Goal: Feedback & Contribution: Submit feedback/report problem

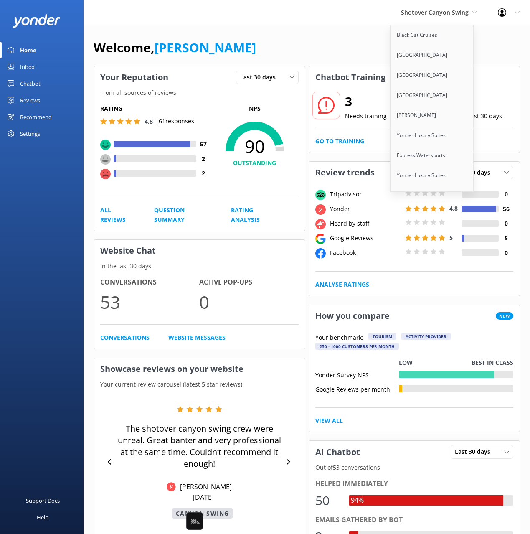
scroll to position [689, 0]
click at [434, 106] on link "ZORB" at bounding box center [432, 116] width 84 height 20
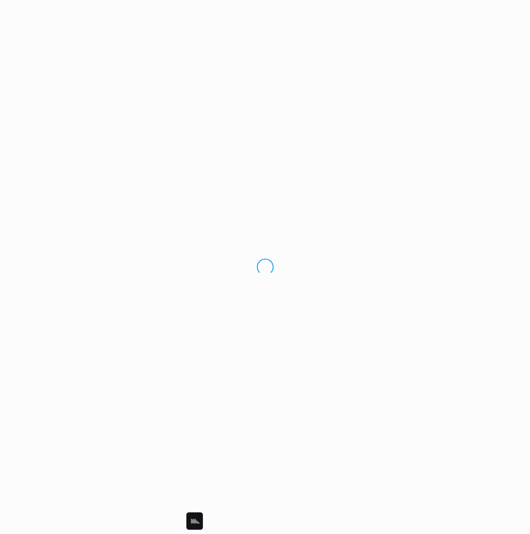
drag, startPoint x: 324, startPoint y: 49, endPoint x: 332, endPoint y: 51, distance: 7.9
click at [324, 49] on div "Loading.." at bounding box center [265, 267] width 530 height 534
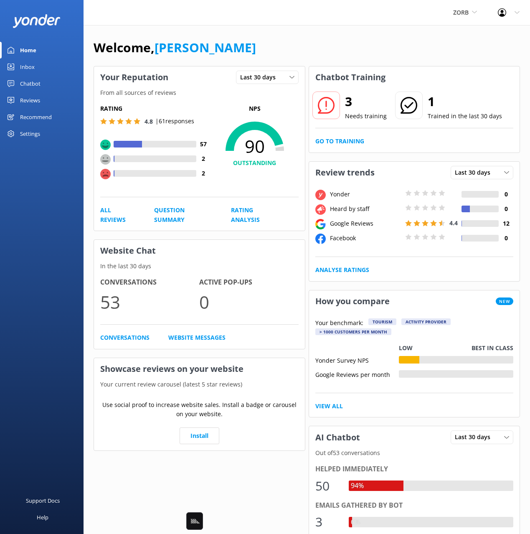
click at [288, 49] on div "Welcome, [PERSON_NAME]" at bounding box center [307, 52] width 426 height 28
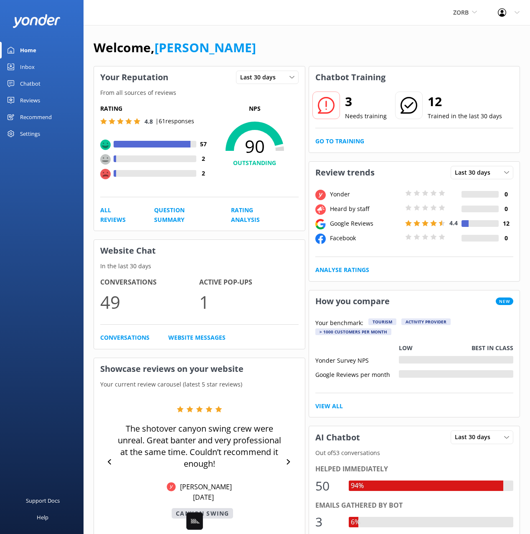
click at [400, 80] on div "Chatbot Training" at bounding box center [414, 77] width 211 height 22
click at [340, 139] on link "Go to Training" at bounding box center [339, 141] width 49 height 9
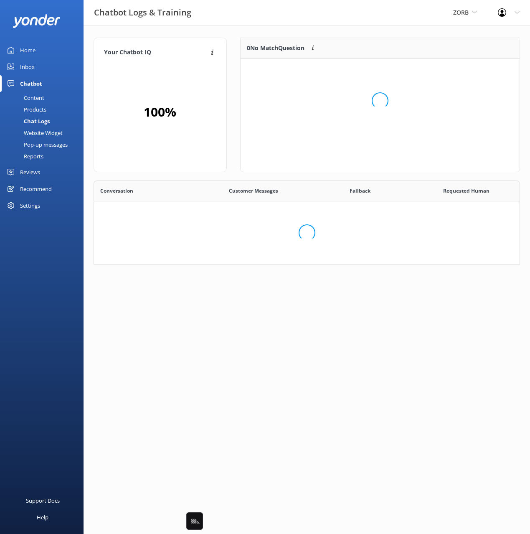
scroll to position [293, 426]
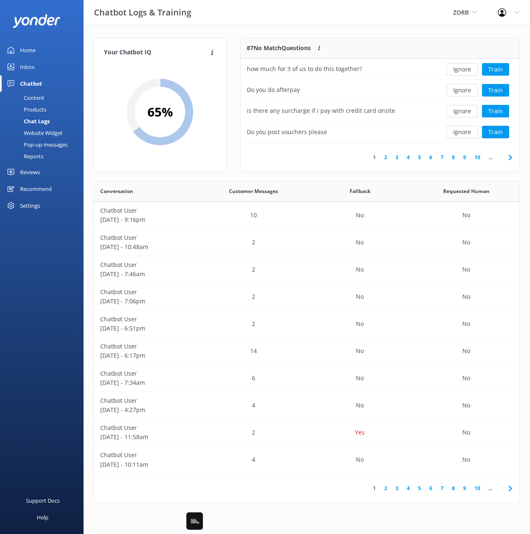
click at [53, 96] on link "Content" at bounding box center [44, 98] width 79 height 12
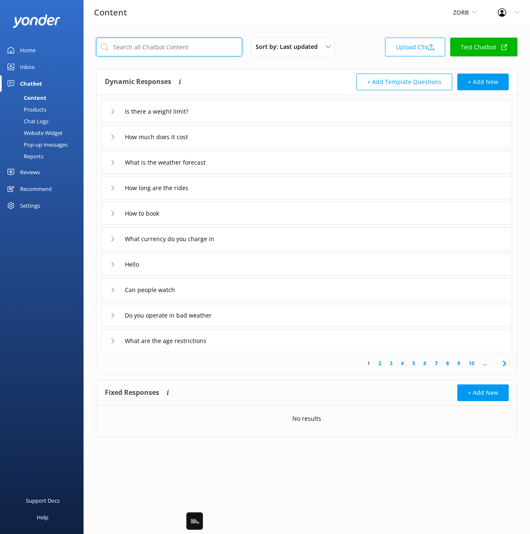
click at [156, 48] on input "text" at bounding box center [169, 47] width 146 height 19
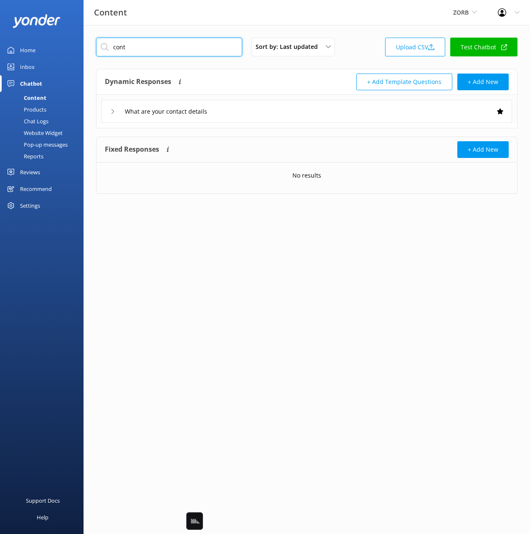
type input "cont"
drag, startPoint x: 281, startPoint y: 118, endPoint x: 271, endPoint y: 117, distance: 9.6
click at [278, 118] on div "What are your contact details" at bounding box center [306, 111] width 410 height 23
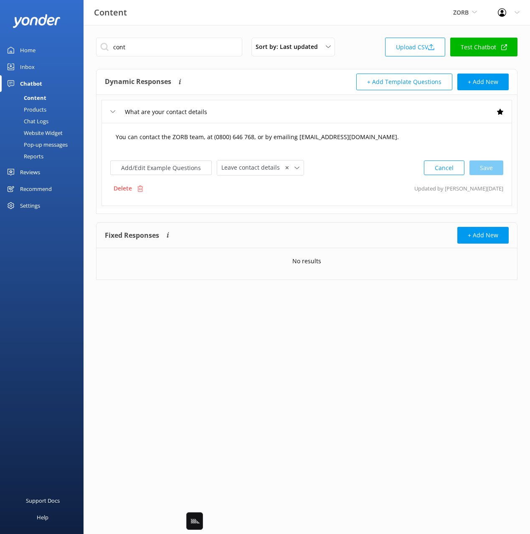
click at [207, 135] on textarea "You can contact the ZORB team, at (0800) 646 768, or by emailing [EMAIL_ADDRESS…" at bounding box center [306, 141] width 391 height 26
drag, startPoint x: 44, startPoint y: 119, endPoint x: 52, endPoint y: 120, distance: 8.4
click at [44, 119] on div "Chat Logs" at bounding box center [26, 121] width 43 height 12
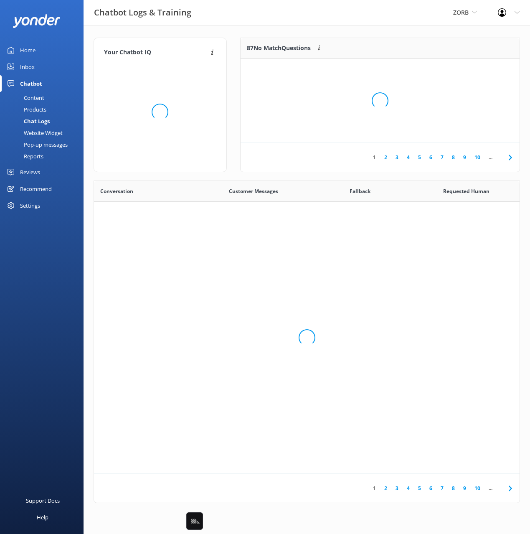
scroll to position [293, 426]
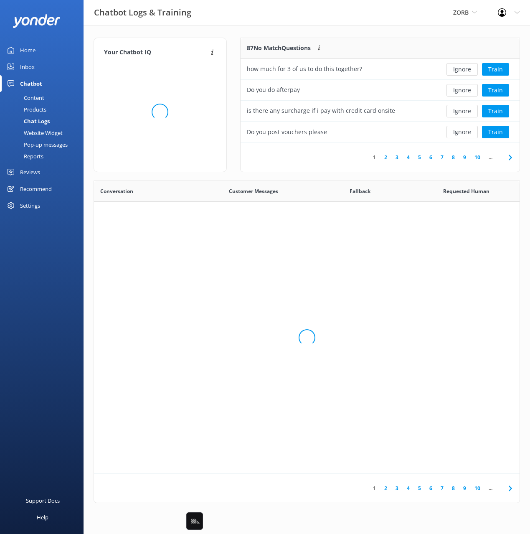
click at [344, 24] on div "Chatbot Logs & Training ZORB Black Cat Cruises [GEOGRAPHIC_DATA] [GEOGRAPHIC_DA…" at bounding box center [265, 12] width 530 height 25
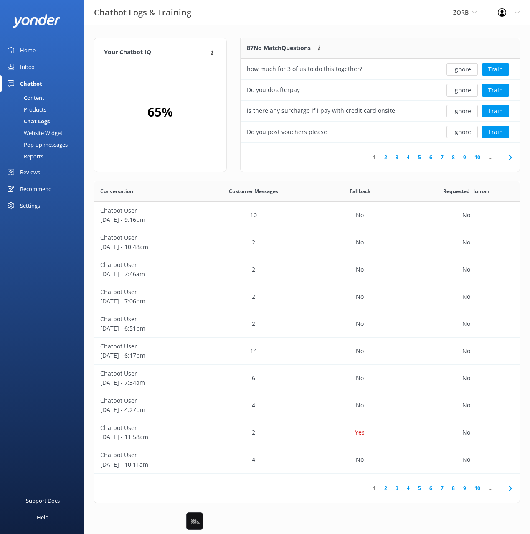
click at [377, 29] on div "Your Chatbot IQ Your Chatbot IQ is the percentage of trained FAQs against untra…" at bounding box center [307, 272] width 446 height 494
click at [499, 69] on button "Train" at bounding box center [495, 69] width 27 height 13
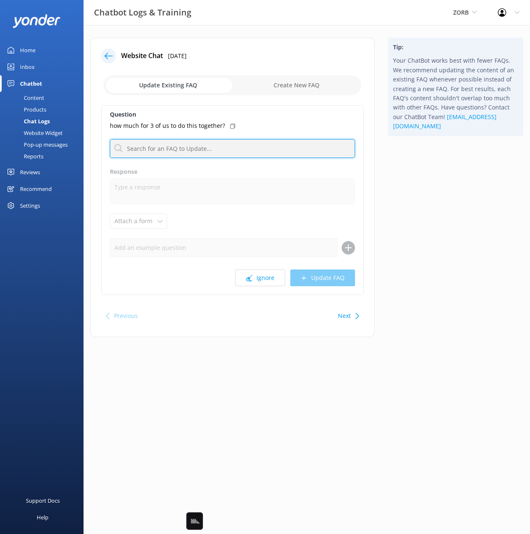
click at [198, 150] on input "text" at bounding box center [232, 148] width 245 height 19
type input "cost"
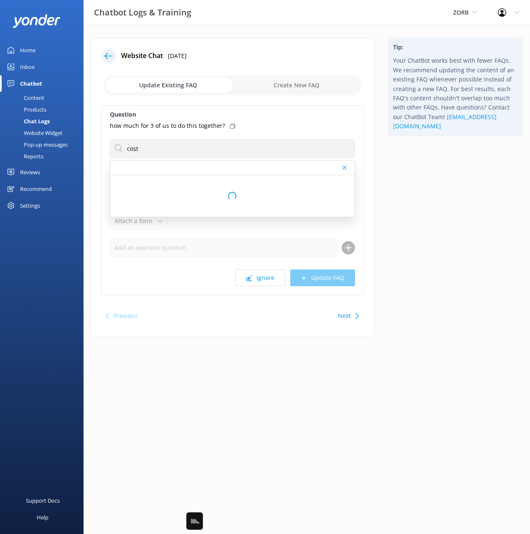
click at [230, 124] on icon at bounding box center [232, 126] width 5 height 5
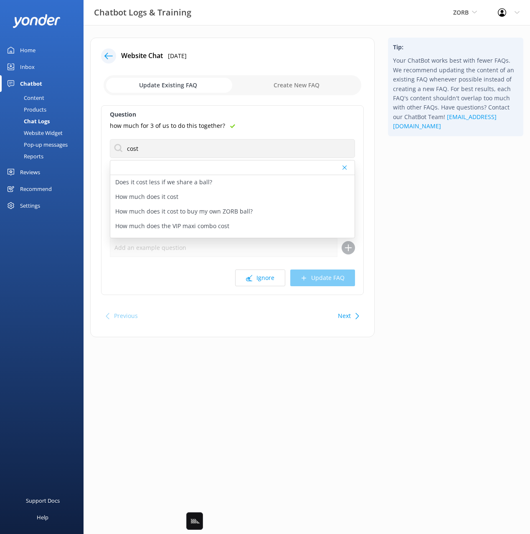
click at [183, 198] on div "How much does it cost" at bounding box center [232, 197] width 244 height 15
type textarea "You can view our packages and pricing online: [URL][DOMAIN_NAME]."
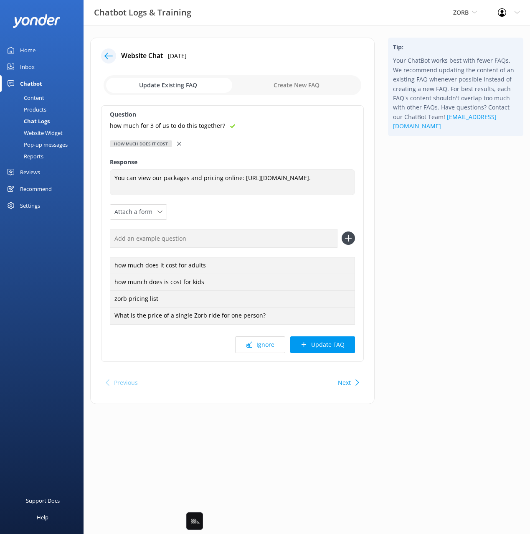
click at [282, 239] on input "text" at bounding box center [224, 238] width 228 height 19
paste input "how much for 3 of us to do this together?"
type input "how much for 3 of us to do this together?"
drag, startPoint x: 352, startPoint y: 238, endPoint x: 344, endPoint y: 285, distance: 47.3
click at [352, 238] on icon at bounding box center [348, 237] width 13 height 13
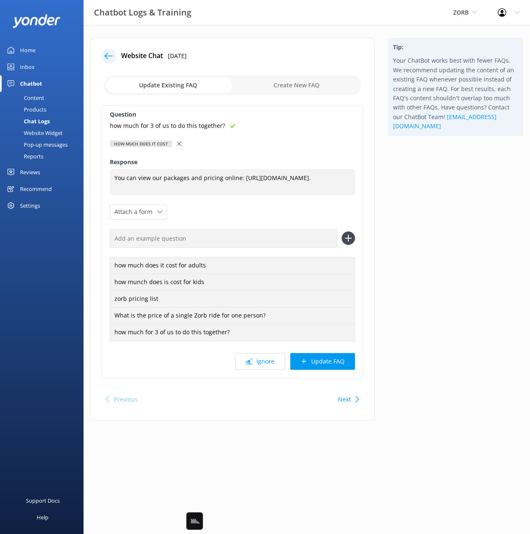
click at [334, 359] on button "Update FAQ" at bounding box center [322, 361] width 65 height 17
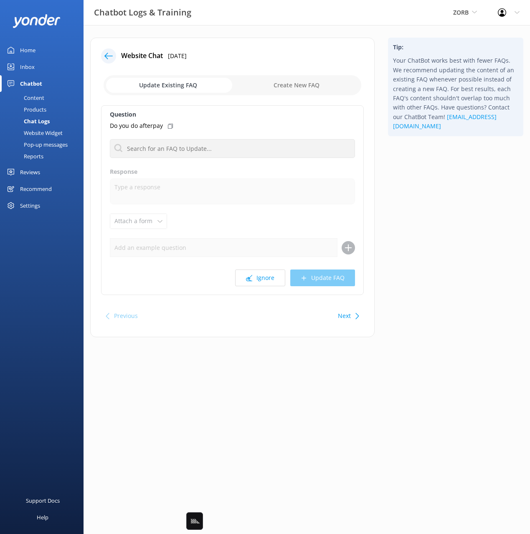
drag, startPoint x: 203, startPoint y: 112, endPoint x: 218, endPoint y: 155, distance: 46.1
click at [203, 113] on label "Question" at bounding box center [232, 114] width 245 height 9
click at [219, 159] on div "Question Do you do afterpay Does it cost less if we share a ball? How much does…" at bounding box center [232, 200] width 263 height 190
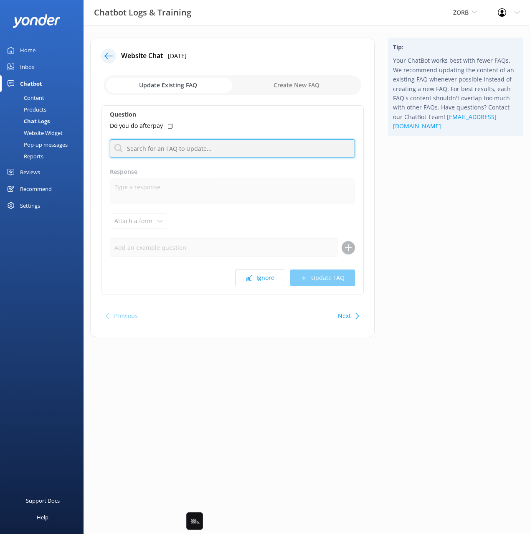
drag, startPoint x: 220, startPoint y: 149, endPoint x: 286, endPoint y: 246, distance: 117.8
click at [220, 149] on input "text" at bounding box center [232, 148] width 245 height 19
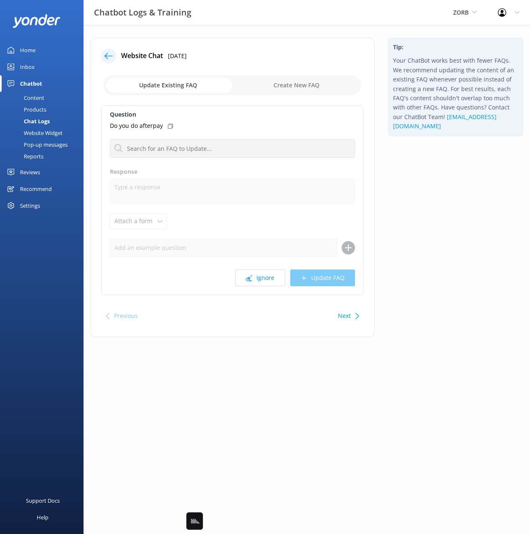
click at [337, 317] on div "Next" at bounding box center [347, 315] width 26 height 17
click at [338, 316] on button "Next" at bounding box center [344, 315] width 13 height 17
click at [433, 237] on div "Tip: Your ChatBot works best with fewer FAQs. We recommend updating the content…" at bounding box center [455, 192] width 149 height 308
click at [349, 312] on button "Next" at bounding box center [344, 315] width 13 height 17
drag, startPoint x: 410, startPoint y: 184, endPoint x: 395, endPoint y: 258, distance: 75.3
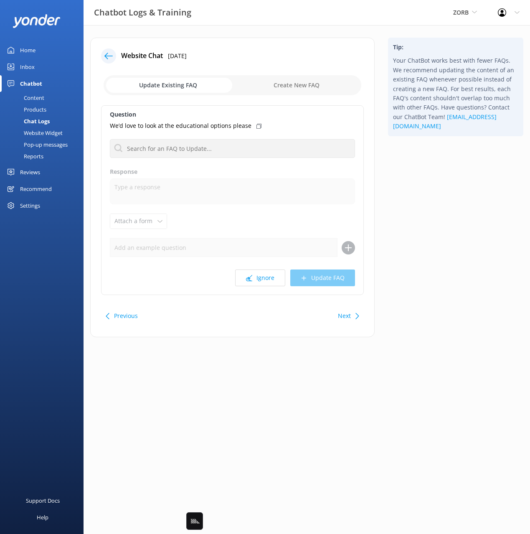
click at [410, 184] on div "Tip: Your ChatBot works best with fewer FAQs. We recommend updating the content…" at bounding box center [455, 192] width 149 height 308
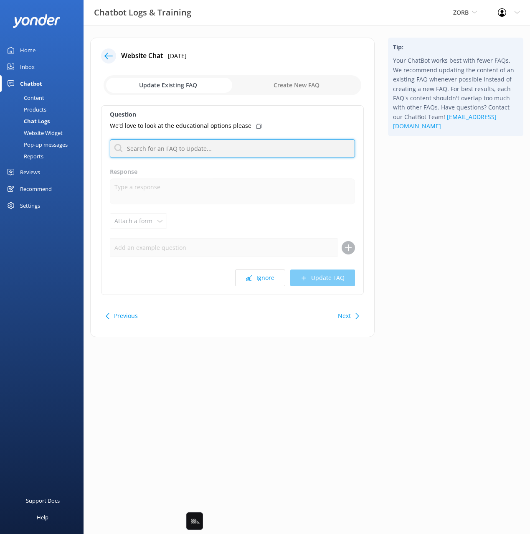
click at [209, 148] on input "text" at bounding box center [232, 148] width 245 height 19
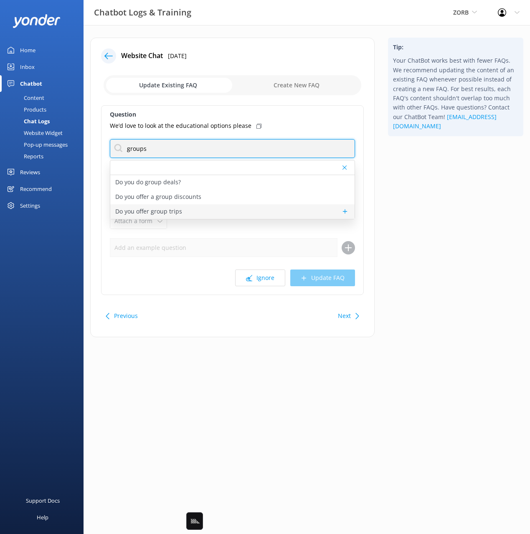
type input "groups"
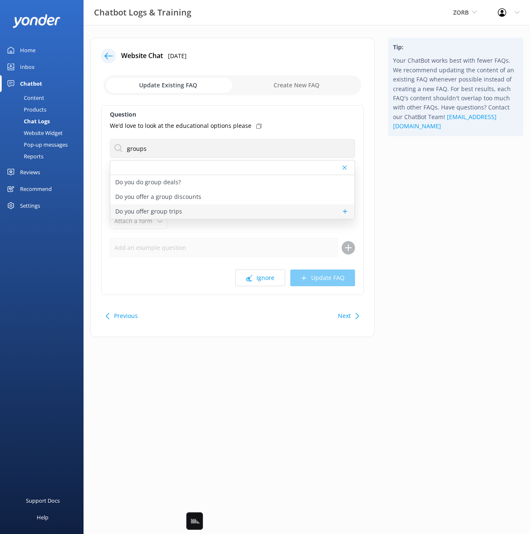
click at [187, 210] on div "Do you offer group trips" at bounding box center [232, 211] width 244 height 15
type textarea "Going ball rolling in a Zorb is an awesome group activity! We are set-up to man…"
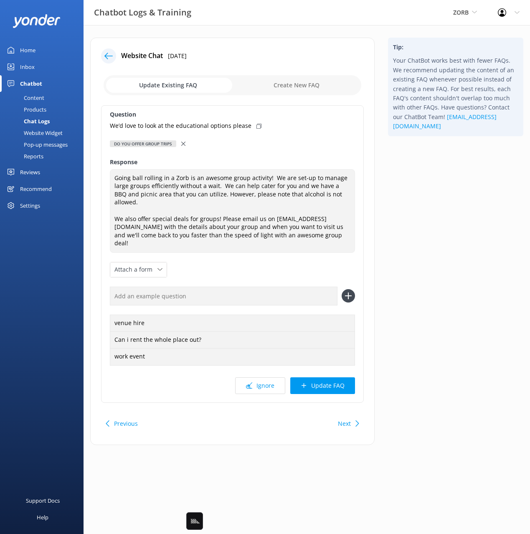
click at [256, 126] on icon at bounding box center [258, 126] width 5 height 5
drag, startPoint x: 280, startPoint y: 272, endPoint x: 323, endPoint y: 276, distance: 43.1
click at [280, 286] on input "text" at bounding box center [224, 295] width 228 height 19
paste input "We’d love to look at the educational options please"
type input "We’d love to look at the educational options please"
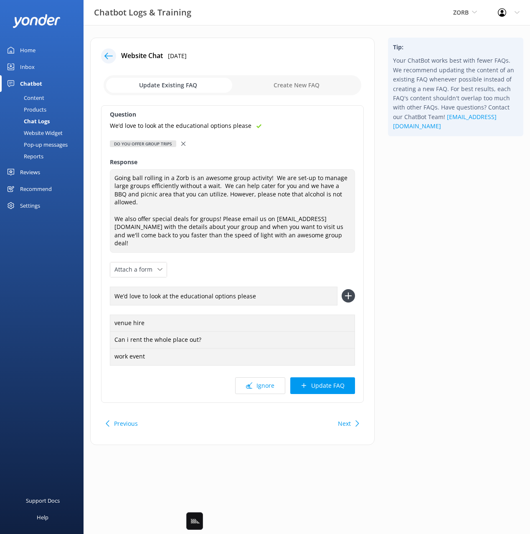
click at [352, 289] on icon at bounding box center [348, 295] width 13 height 13
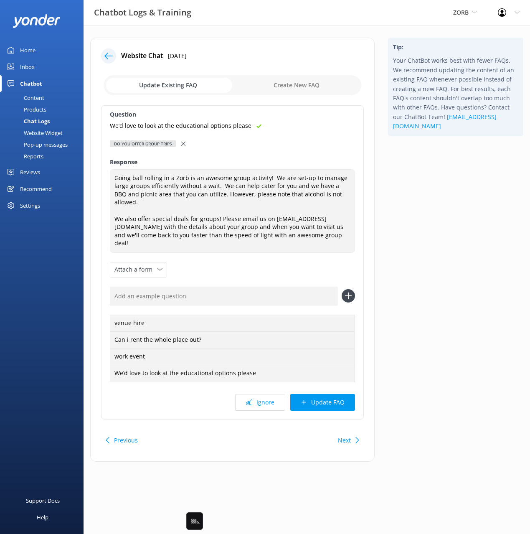
click at [340, 394] on button "Update FAQ" at bounding box center [322, 402] width 65 height 17
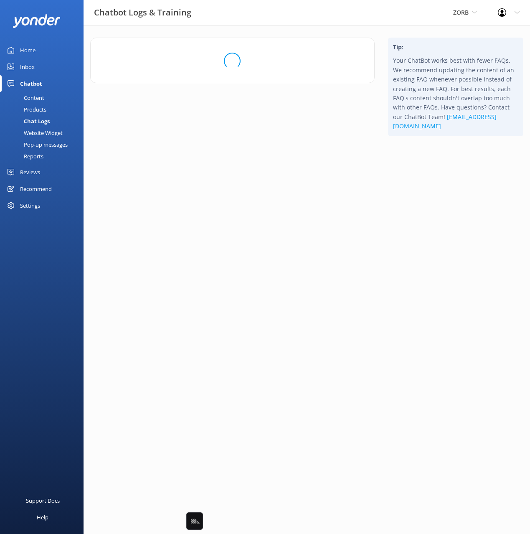
click at [430, 338] on html "Chatbot Logs & Training ZORB Black Cat Cruises [GEOGRAPHIC_DATA] [GEOGRAPHIC_DA…" at bounding box center [265, 267] width 530 height 534
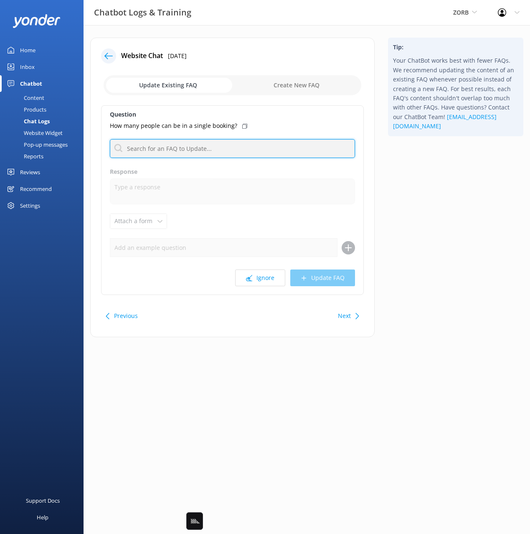
click at [187, 149] on input "text" at bounding box center [232, 148] width 245 height 19
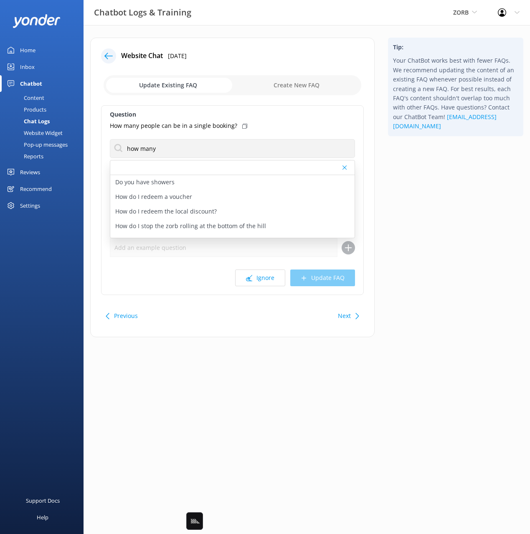
click at [415, 210] on div "Tip: Your ChatBot works best with fewer FAQs. We recommend updating the content…" at bounding box center [455, 192] width 149 height 308
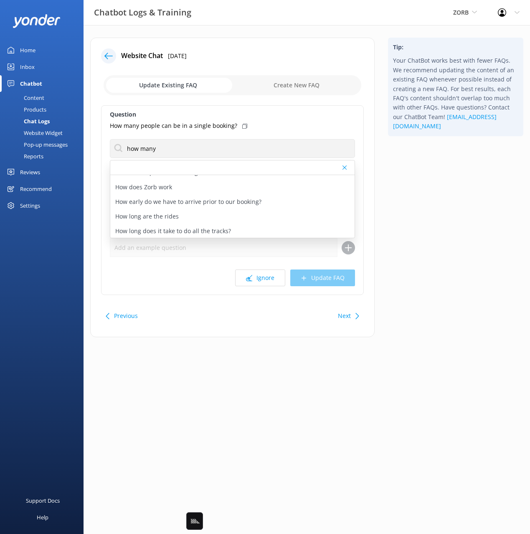
scroll to position [53, 0]
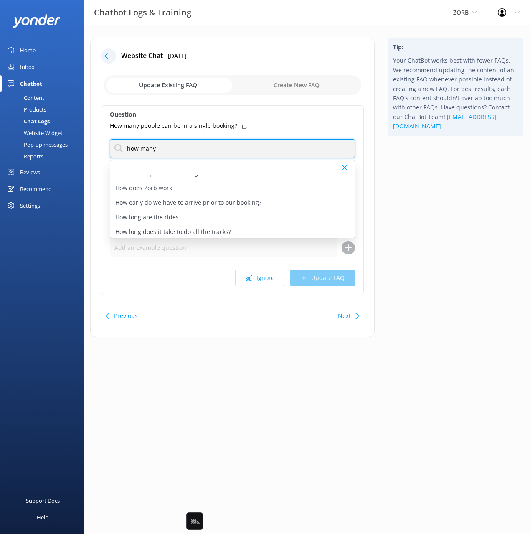
click at [197, 154] on input "how many" at bounding box center [232, 148] width 245 height 19
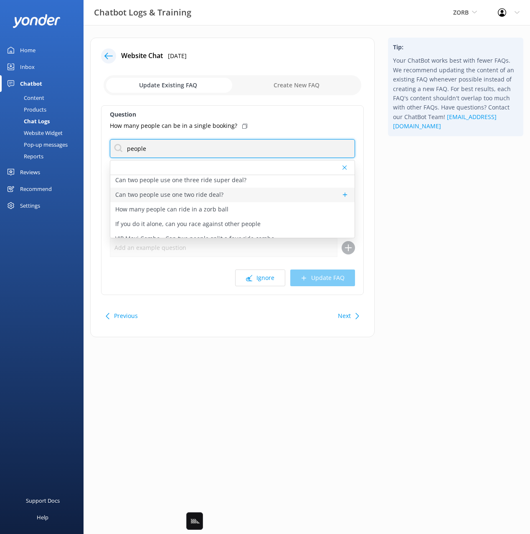
scroll to position [40, 0]
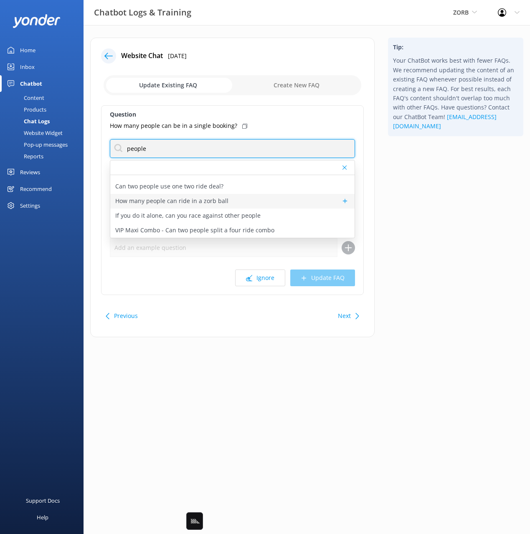
type input "people"
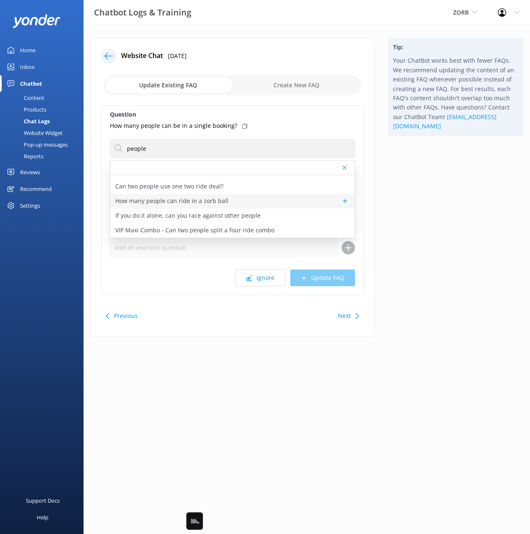
click at [221, 204] on p "How many people can ride in a zorb ball" at bounding box center [171, 200] width 113 height 9
type textarea "1, 2 or 3 people can ride in the ZORB. On the Straight and Sidewinder & MEGA Tr…"
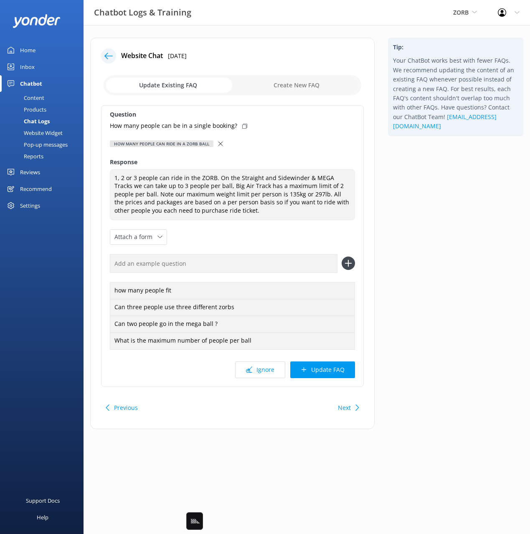
click at [451, 254] on div "Tip: Your ChatBot works best with fewer FAQs. We recommend updating the content…" at bounding box center [455, 238] width 149 height 400
click at [242, 126] on icon at bounding box center [244, 126] width 5 height 5
click at [284, 266] on input "text" at bounding box center [224, 263] width 228 height 19
paste input "How many people can be in a single booking?"
type input "How many people can be in a single booking?"
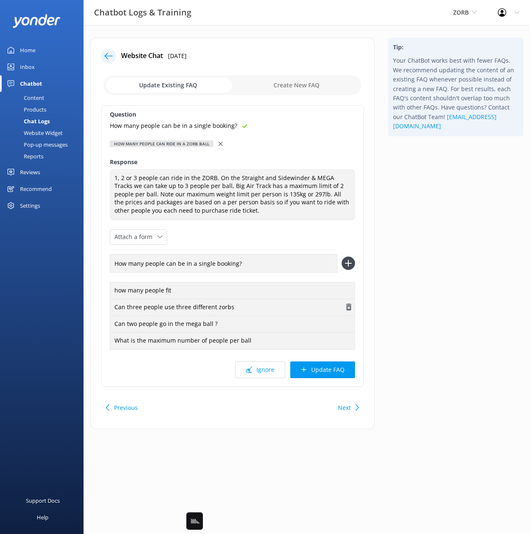
drag, startPoint x: 347, startPoint y: 261, endPoint x: 343, endPoint y: 299, distance: 37.8
click at [347, 261] on icon at bounding box center [348, 262] width 13 height 13
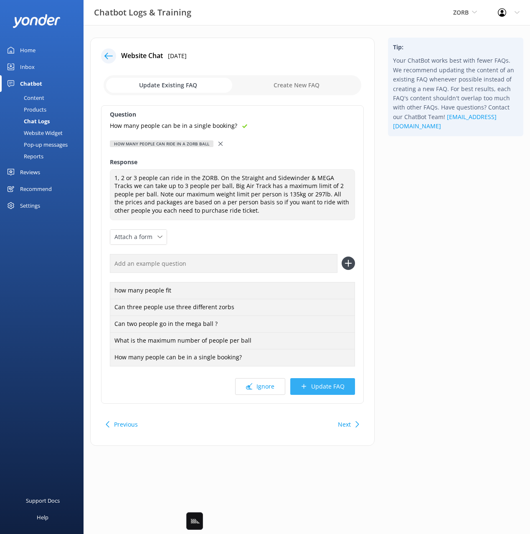
click at [333, 395] on div "Question How many people can be in a single booking? How many people can ride i…" at bounding box center [232, 254] width 263 height 298
click at [335, 388] on button "Update FAQ" at bounding box center [322, 386] width 65 height 17
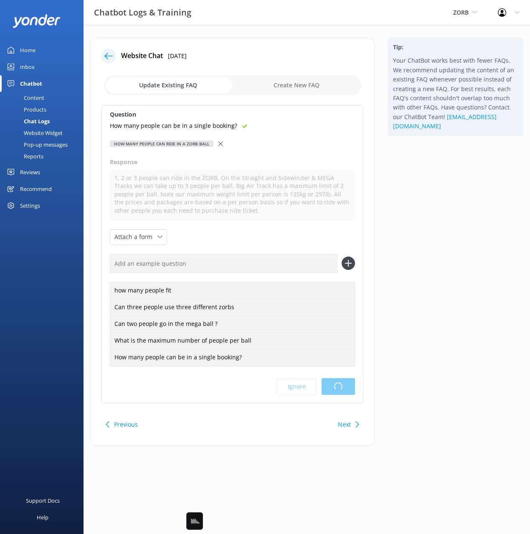
click at [421, 312] on div "Tip: Your ChatBot works best with fewer FAQs. We recommend updating the content…" at bounding box center [455, 246] width 149 height 416
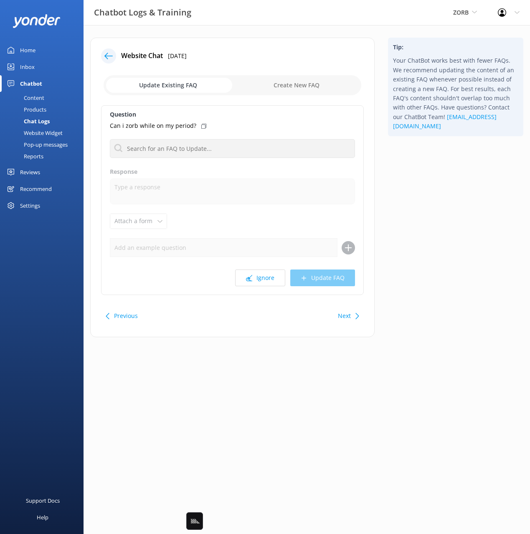
drag, startPoint x: 440, startPoint y: 228, endPoint x: 431, endPoint y: 228, distance: 8.8
click at [435, 228] on div "Tip: Your ChatBot works best with fewer FAQs. We recommend updating the content…" at bounding box center [455, 192] width 149 height 308
click at [348, 316] on button "Next" at bounding box center [344, 315] width 13 height 17
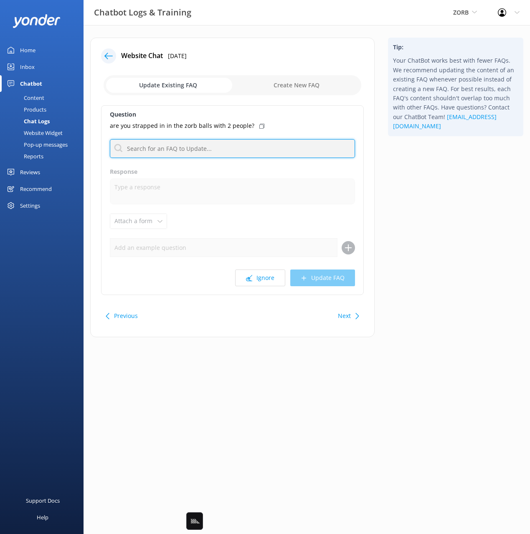
click at [189, 152] on input "text" at bounding box center [232, 148] width 245 height 19
type input "people"
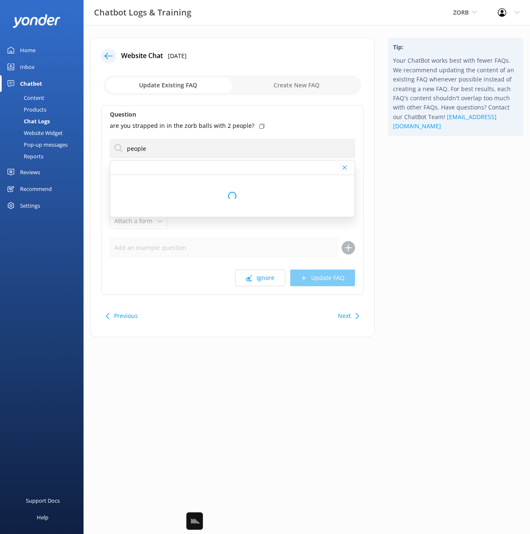
click at [259, 127] on icon at bounding box center [261, 126] width 5 height 5
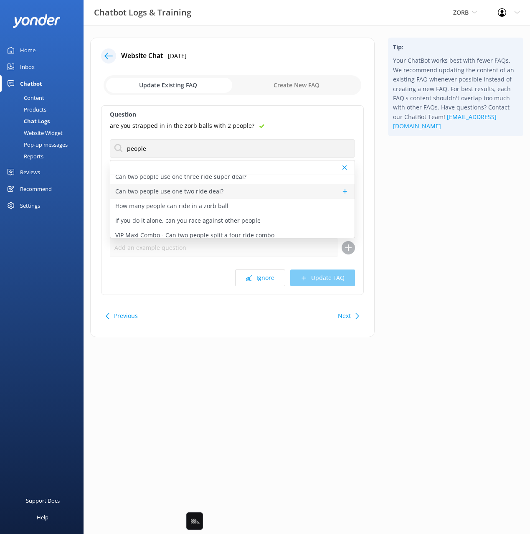
scroll to position [40, 0]
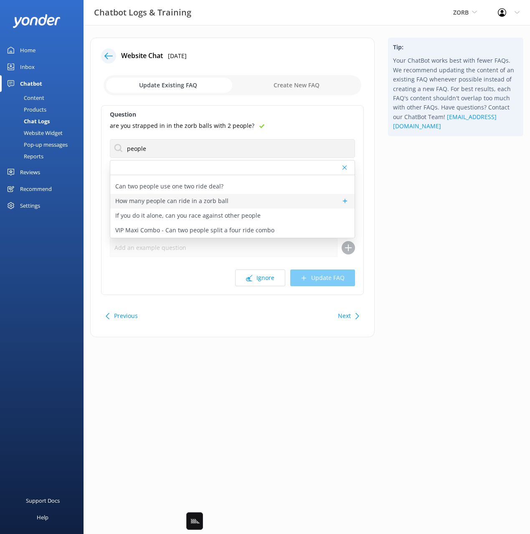
click at [215, 203] on p "How many people can ride in a zorb ball" at bounding box center [171, 200] width 113 height 9
type textarea "1, 2 or 3 people can ride in the ZORB. On the Straight and Sidewinder & MEGA Tr…"
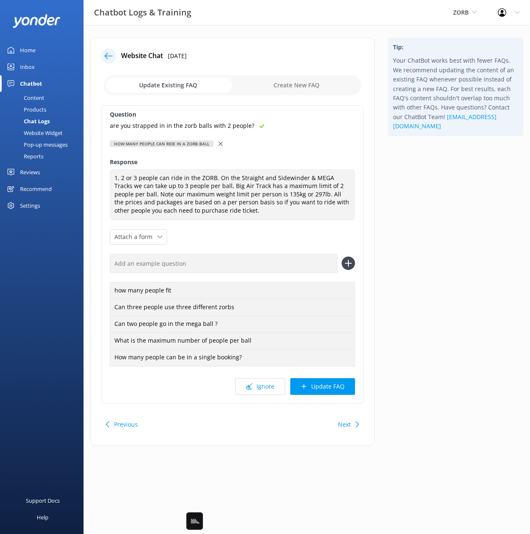
drag, startPoint x: 281, startPoint y: 263, endPoint x: 278, endPoint y: 259, distance: 5.9
click at [282, 263] on input "text" at bounding box center [224, 263] width 228 height 19
paste input "are you strapped in in the zorb balls with 2 people?"
type input "are you strapped in in the zorb balls with 2 people?"
click at [348, 261] on icon at bounding box center [348, 262] width 13 height 13
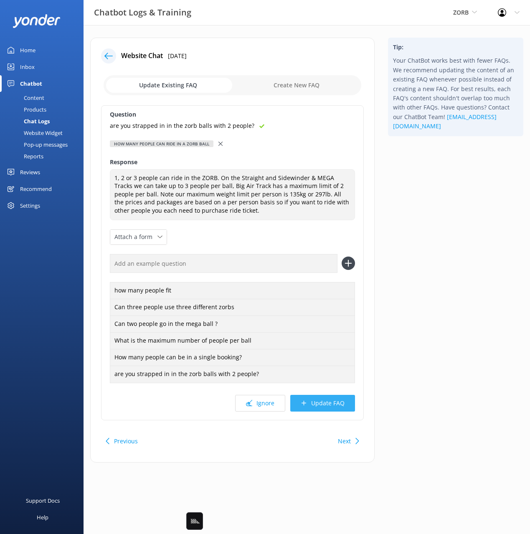
click at [324, 405] on button "Update FAQ" at bounding box center [322, 403] width 65 height 17
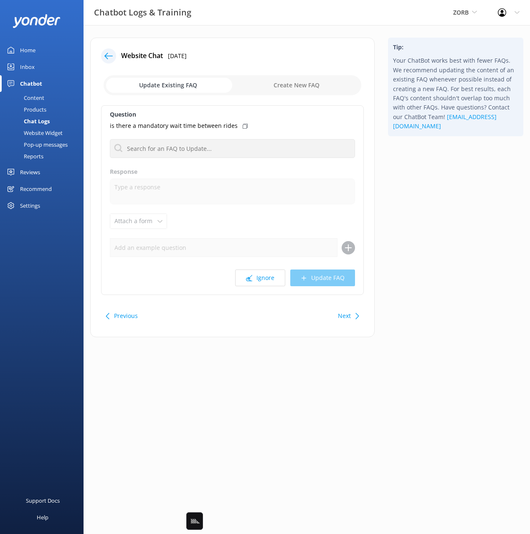
click at [428, 239] on div "Tip: Your ChatBot works best with fewer FAQs. We recommend updating the content…" at bounding box center [455, 192] width 149 height 308
click at [417, 319] on div "Tip: Your ChatBot works best with fewer FAQs. We recommend updating the content…" at bounding box center [455, 192] width 149 height 308
click at [344, 316] on button "Next" at bounding box center [344, 315] width 13 height 17
click at [256, 279] on button "Ignore" at bounding box center [260, 277] width 50 height 17
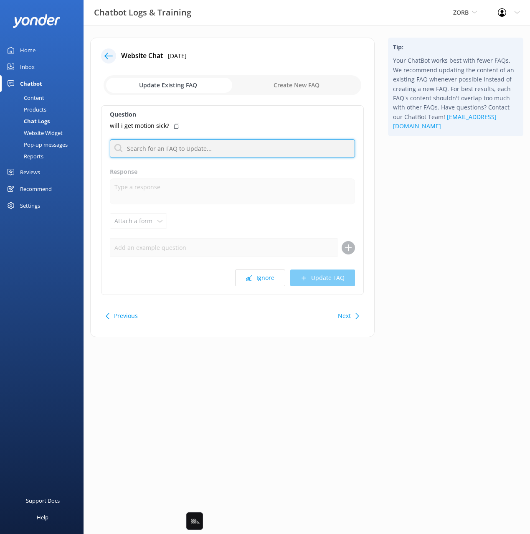
click at [205, 156] on input "text" at bounding box center [232, 148] width 245 height 19
type input "sick"
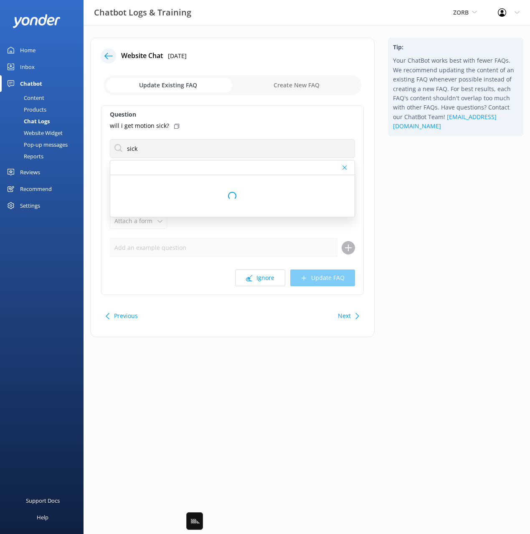
click at [448, 257] on div "Tip: Your ChatBot works best with fewer FAQs. We recommend updating the content…" at bounding box center [455, 192] width 149 height 308
drag, startPoint x: 345, startPoint y: 313, endPoint x: 357, endPoint y: 312, distance: 11.3
click at [346, 313] on button "Next" at bounding box center [344, 315] width 13 height 17
click at [343, 315] on button "Next" at bounding box center [344, 315] width 13 height 17
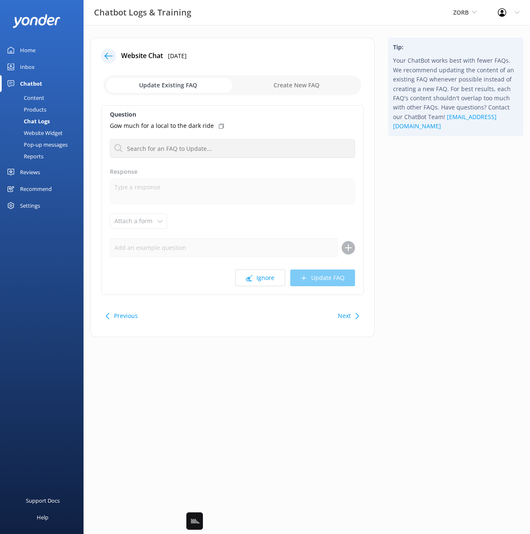
click at [420, 269] on div "Tip: Your ChatBot works best with fewer FAQs. We recommend updating the content…" at bounding box center [455, 192] width 149 height 308
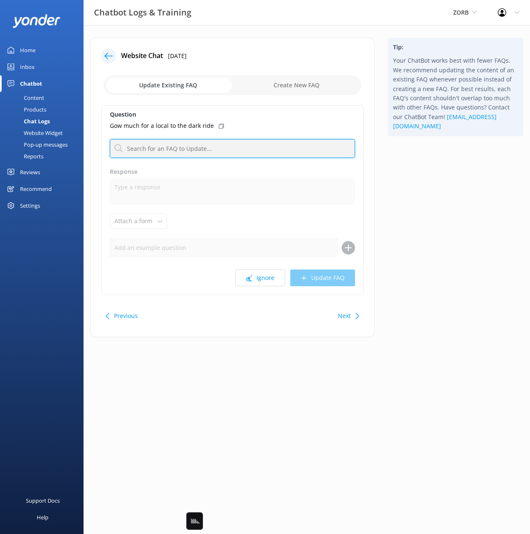
click at [221, 147] on input "text" at bounding box center [232, 148] width 245 height 19
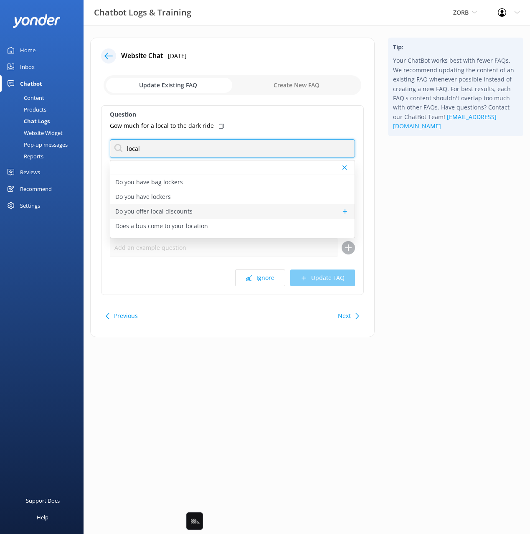
type input "local"
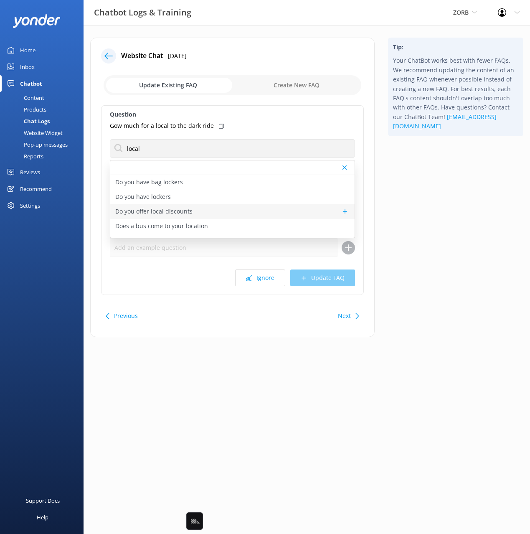
click at [204, 215] on div "Do you offer local discounts" at bounding box center [232, 211] width 244 height 15
type textarea "We're pleased to offer a locals deal to residents in [GEOGRAPHIC_DATA], it's ou…"
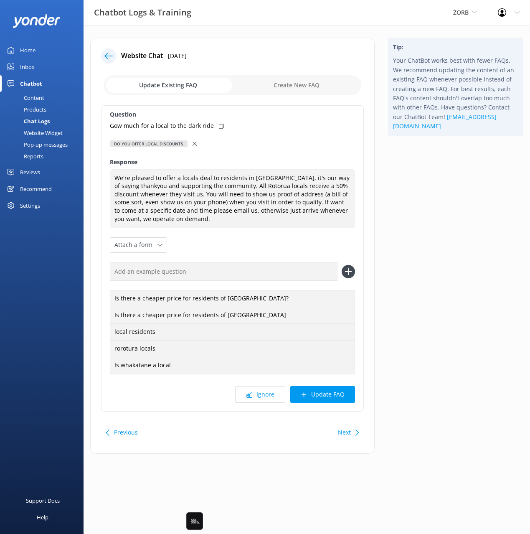
drag, startPoint x: 222, startPoint y: 127, endPoint x: 226, endPoint y: 157, distance: 30.4
click at [222, 127] on div "Gow much for a local to the dark ride" at bounding box center [232, 125] width 245 height 9
drag, startPoint x: 248, startPoint y: 267, endPoint x: 267, endPoint y: 273, distance: 20.1
click at [248, 267] on input "text" at bounding box center [224, 271] width 228 height 19
paste input "Gow much for a local to the dark ride"
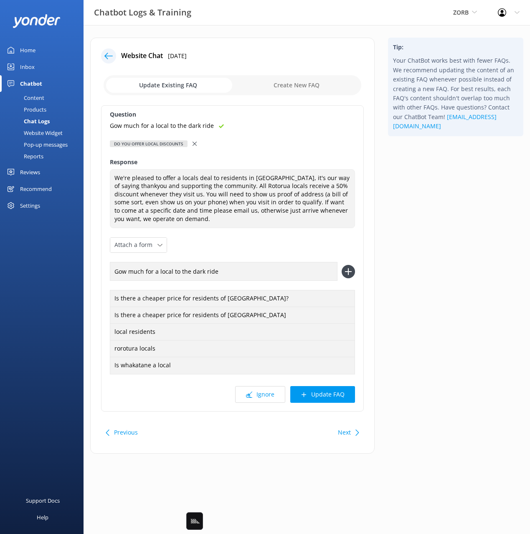
type input "Gow much for a local to the dark ride"
click at [356, 272] on div "Question Gow much for a local to the dark ride Do you offer local discounts Do …" at bounding box center [232, 258] width 263 height 306
click at [349, 268] on icon at bounding box center [348, 271] width 13 height 13
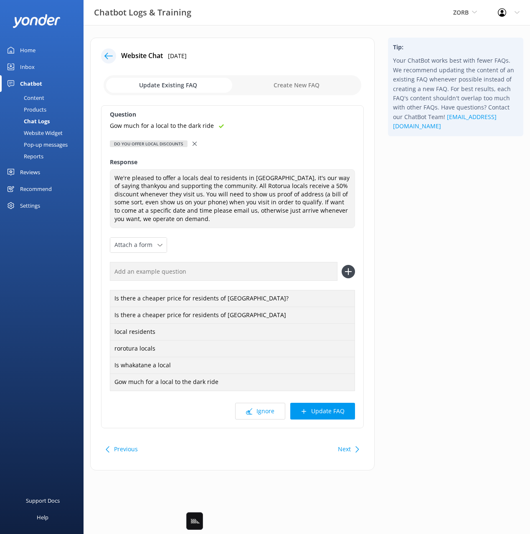
click at [333, 415] on button "Update FAQ" at bounding box center [322, 411] width 65 height 17
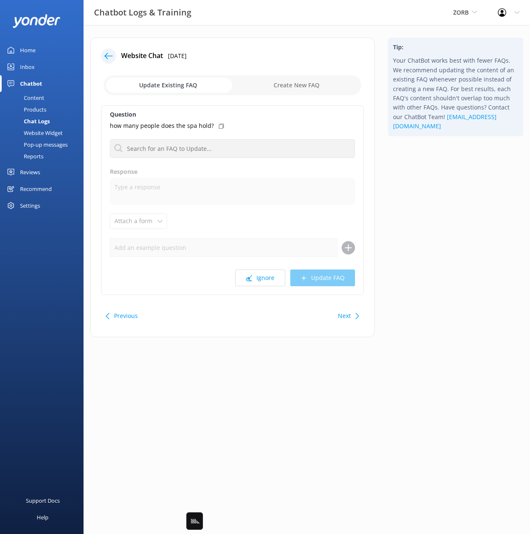
drag, startPoint x: 423, startPoint y: 293, endPoint x: 427, endPoint y: 297, distance: 6.5
click at [423, 293] on div "Tip: Your ChatBot works best with fewer FAQs. We recommend updating the content…" at bounding box center [455, 192] width 149 height 308
drag, startPoint x: 275, startPoint y: 171, endPoint x: 274, endPoint y: 160, distance: 10.9
click at [274, 169] on label "Response" at bounding box center [232, 171] width 245 height 9
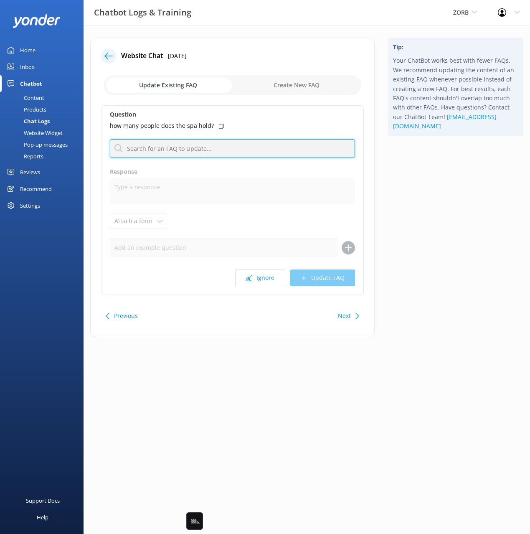
click at [274, 154] on input "text" at bounding box center [232, 148] width 245 height 19
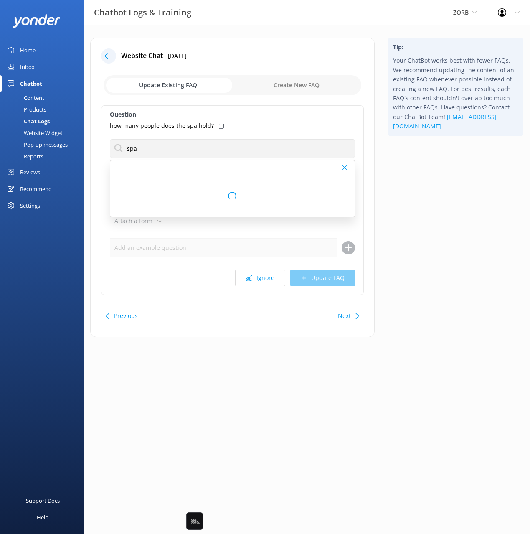
click at [450, 241] on div "Tip: Your ChatBot works best with fewer FAQs. We recommend updating the content…" at bounding box center [455, 192] width 149 height 308
drag, startPoint x: 451, startPoint y: 263, endPoint x: 419, endPoint y: 295, distance: 45.2
click at [448, 263] on div "Tip: Your ChatBot works best with fewer FAQs. We recommend updating the content…" at bounding box center [455, 192] width 149 height 308
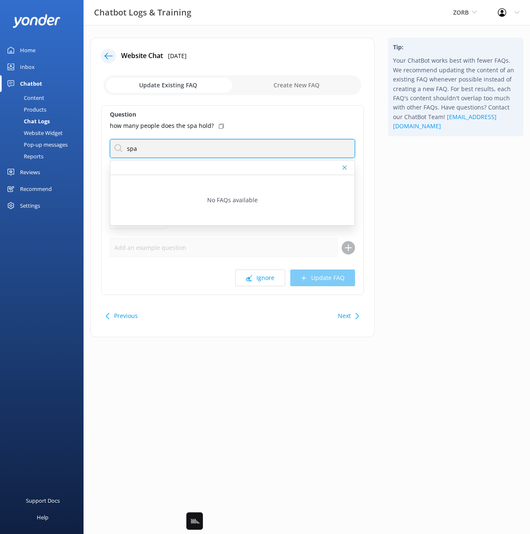
click at [157, 153] on input "spa" at bounding box center [232, 148] width 245 height 19
type input "watch"
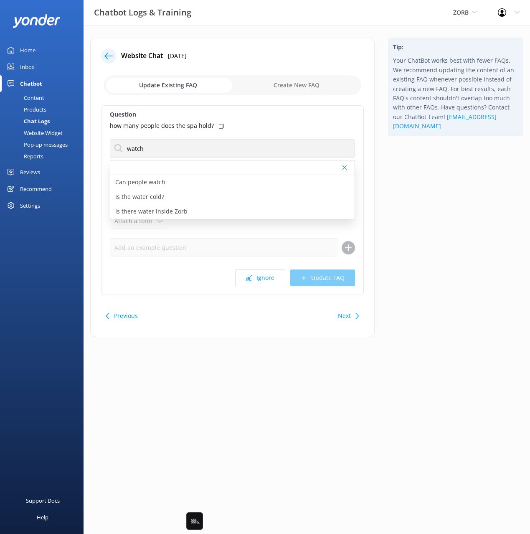
click at [462, 236] on div "Tip: Your ChatBot works best with fewer FAQs. We recommend updating the content…" at bounding box center [455, 192] width 149 height 308
click at [173, 181] on div "Can people watch" at bounding box center [232, 182] width 244 height 15
type textarea "Spectators are more than welcome, we have a great area set up for you to sit ba…"
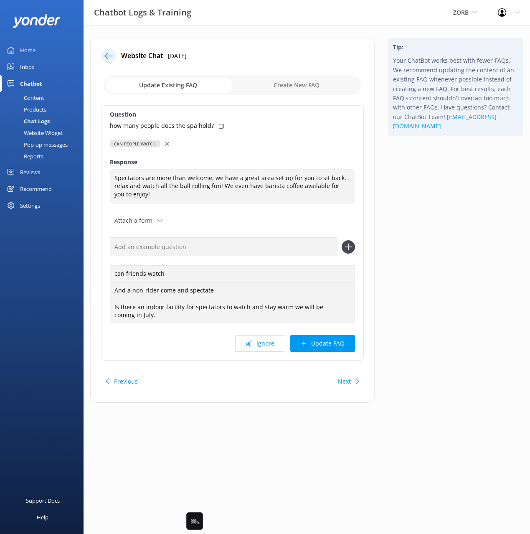
drag, startPoint x: 426, startPoint y: 252, endPoint x: 380, endPoint y: 371, distance: 127.4
click at [426, 253] on div "Tip: Your ChatBot works best with fewer FAQs. We recommend updating the content…" at bounding box center [455, 224] width 149 height 373
click at [339, 379] on button "Next" at bounding box center [344, 381] width 13 height 17
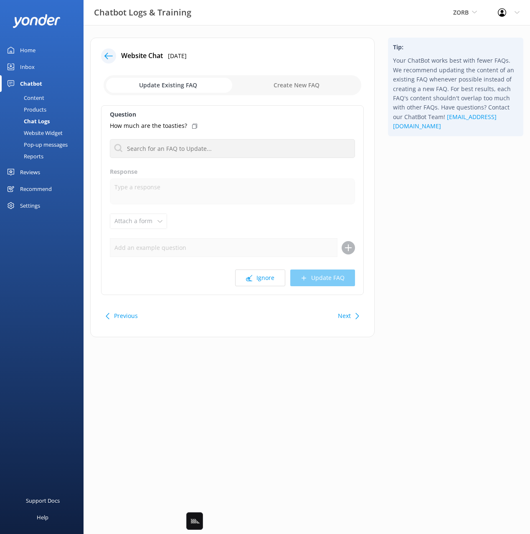
click at [406, 263] on div "Tip: Your ChatBot works best with fewer FAQs. We recommend updating the content…" at bounding box center [455, 192] width 149 height 308
click at [347, 314] on button "Next" at bounding box center [344, 315] width 13 height 17
click at [347, 316] on button "Next" at bounding box center [344, 315] width 13 height 17
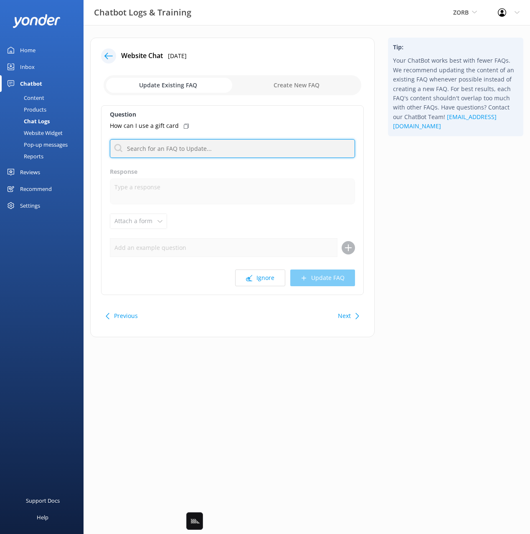
click at [187, 146] on input "text" at bounding box center [232, 148] width 245 height 19
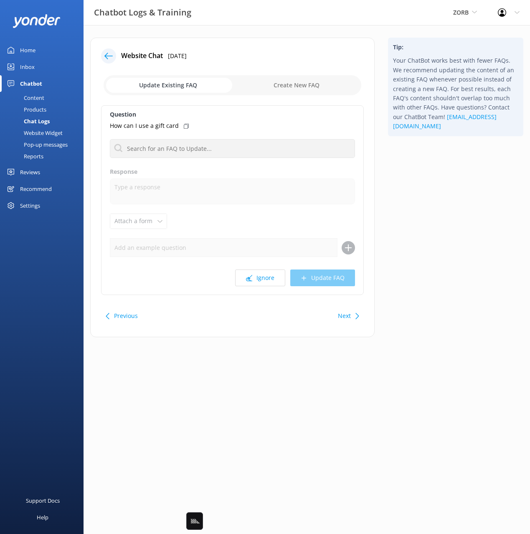
click at [187, 126] on div "How can I use a gift card" at bounding box center [232, 125] width 245 height 9
drag, startPoint x: 416, startPoint y: 301, endPoint x: 365, endPoint y: 319, distance: 54.8
click at [410, 304] on div "Tip: Your ChatBot works best with fewer FAQs. We recommend updating the content…" at bounding box center [455, 192] width 149 height 308
click at [348, 318] on button "Next" at bounding box center [344, 315] width 13 height 17
click at [478, 305] on div "Tip: Your ChatBot works best with fewer FAQs. We recommend updating the content…" at bounding box center [455, 192] width 149 height 308
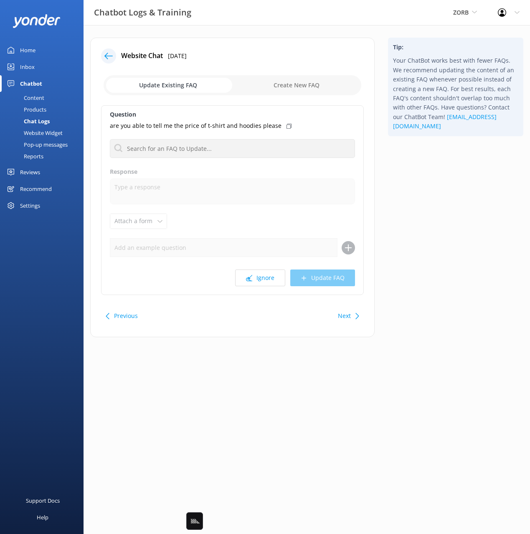
click at [347, 316] on button "Next" at bounding box center [344, 315] width 13 height 17
drag, startPoint x: 157, startPoint y: 124, endPoint x: 252, endPoint y: 208, distance: 126.9
click at [157, 124] on icon at bounding box center [159, 126] width 5 height 5
click at [266, 81] on input "checkbox" at bounding box center [233, 85] width 258 height 20
checkbox input "true"
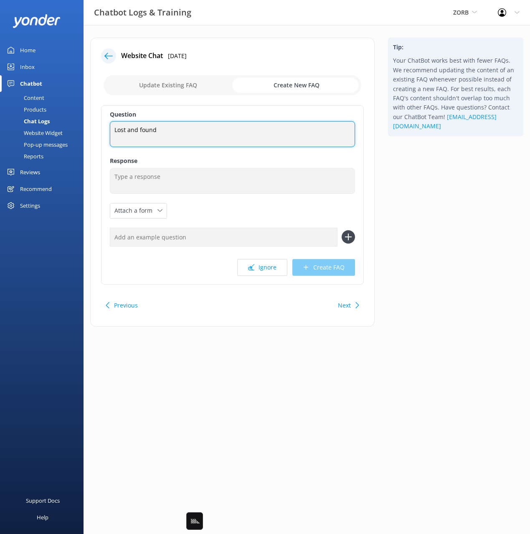
drag, startPoint x: 172, startPoint y: 131, endPoint x: 121, endPoint y: 129, distance: 51.8
click at [104, 126] on div "Question Lost and found Lost and found Response Attach a form Leave contact det…" at bounding box center [232, 194] width 263 height 179
click at [132, 130] on textarea "Lost and found" at bounding box center [232, 134] width 245 height 26
drag, startPoint x: 117, startPoint y: 129, endPoint x: 107, endPoint y: 128, distance: 9.3
click at [107, 128] on div "Question Lost and found Lost and found Response Attach a form Leave contact det…" at bounding box center [232, 194] width 263 height 179
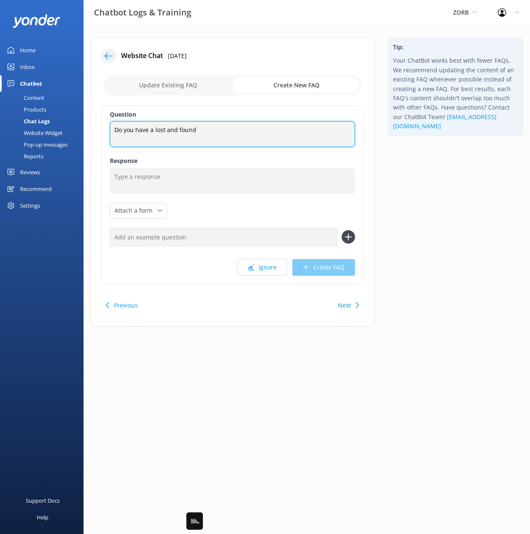
type textarea "Do you have a lost and found"
click at [200, 238] on input "text" at bounding box center [224, 237] width 228 height 19
type input "lot property"
click at [344, 231] on icon at bounding box center [348, 236] width 13 height 13
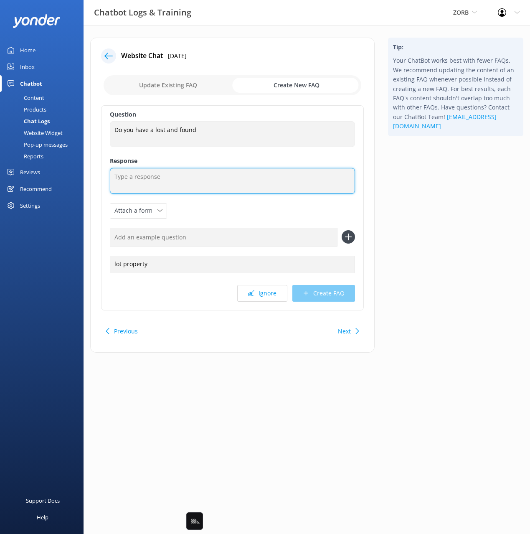
click at [294, 175] on textarea at bounding box center [232, 181] width 245 height 26
paste textarea "If you think you’ve left something behind, please contact our team at (0800) 64…"
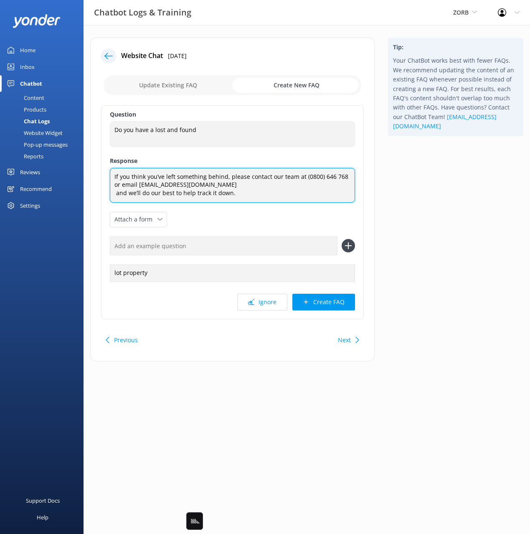
drag, startPoint x: 114, startPoint y: 191, endPoint x: 117, endPoint y: 201, distance: 10.4
click at [116, 194] on textarea "If you think you’ve left something behind, please contact our team at (0800) 64…" at bounding box center [232, 185] width 245 height 35
drag, startPoint x: 319, startPoint y: 188, endPoint x: 332, endPoint y: 202, distance: 19.2
click at [319, 188] on textarea "If you think you’ve left something behind, please contact our team at (0800) 64…" at bounding box center [232, 185] width 245 height 35
type textarea "If you think you’ve left something behind, please contact our team at (0800) 64…"
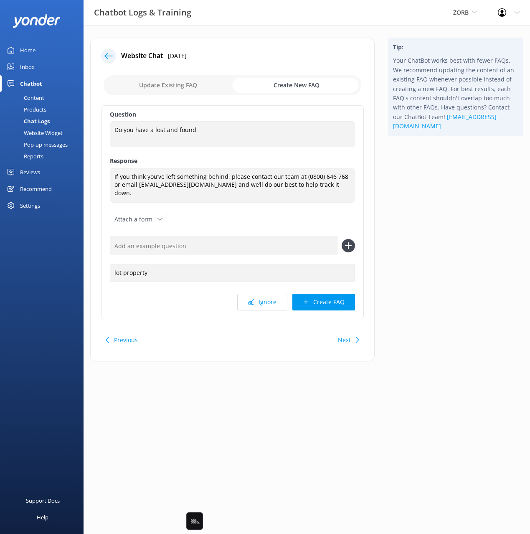
click at [446, 236] on div "Tip: Your ChatBot works best with fewer FAQs. We recommend updating the content…" at bounding box center [455, 204] width 149 height 332
drag, startPoint x: 428, startPoint y: 297, endPoint x: 415, endPoint y: 300, distance: 12.5
click at [424, 298] on div "Tip: Your ChatBot works best with fewer FAQs. We recommend updating the content…" at bounding box center [455, 204] width 149 height 332
click at [335, 300] on button "Create FAQ" at bounding box center [323, 302] width 63 height 17
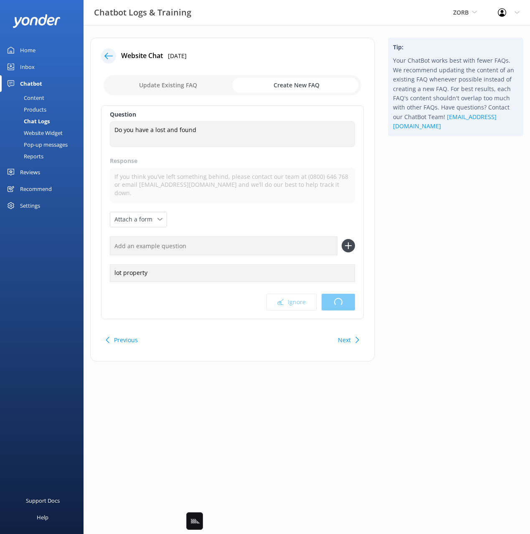
click at [442, 249] on div "Tip: Your ChatBot works best with fewer FAQs. We recommend updating the content…" at bounding box center [455, 204] width 149 height 332
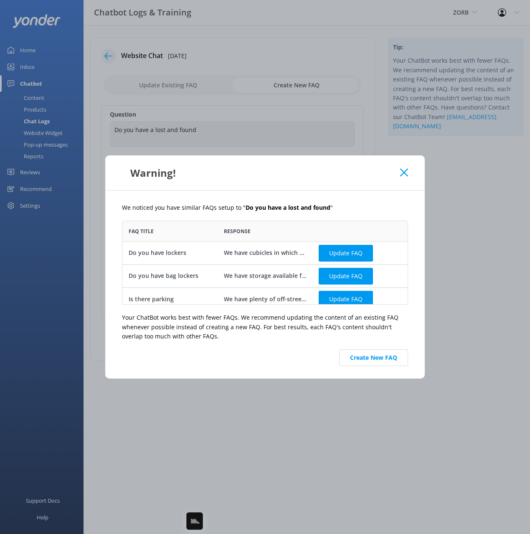
scroll to position [6, 0]
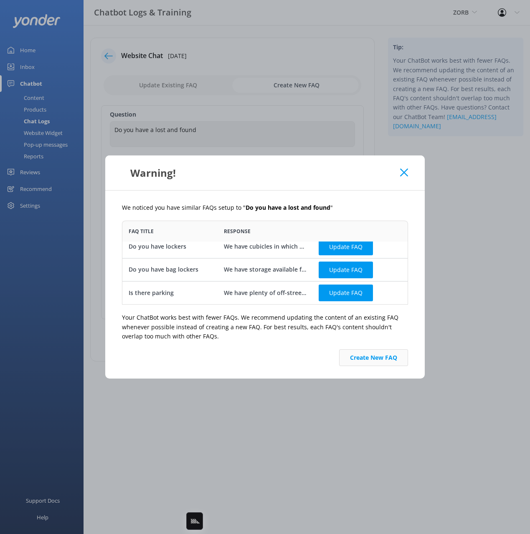
click at [380, 360] on button "Create New FAQ" at bounding box center [373, 357] width 69 height 17
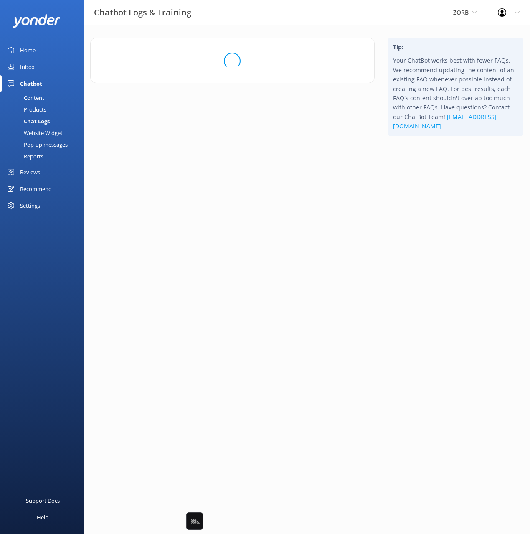
click at [433, 297] on html "Chatbot Logs & Training ZORB Black Cat Cruises [GEOGRAPHIC_DATA] [GEOGRAPHIC_DA…" at bounding box center [265, 267] width 530 height 534
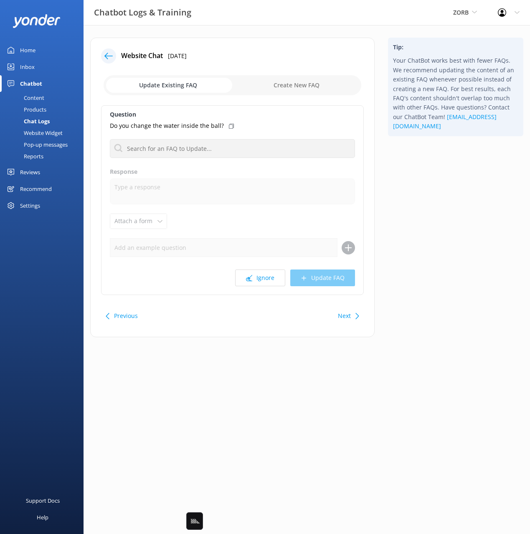
click at [433, 257] on div "Tip: Your ChatBot works best with fewer FAQs. We recommend updating the content…" at bounding box center [455, 192] width 149 height 308
drag, startPoint x: 434, startPoint y: 272, endPoint x: 427, endPoint y: 272, distance: 7.1
click at [433, 272] on div "Tip: Your ChatBot works best with fewer FAQs. We recommend updating the content…" at bounding box center [455, 192] width 149 height 308
drag, startPoint x: 439, startPoint y: 281, endPoint x: 384, endPoint y: 261, distance: 58.3
click at [431, 281] on div "Tip: Your ChatBot works best with fewer FAQs. We recommend updating the content…" at bounding box center [455, 192] width 149 height 308
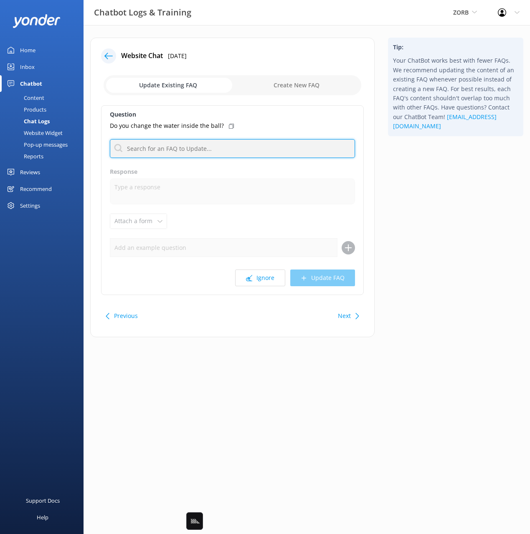
click at [203, 147] on input "text" at bounding box center [232, 148] width 245 height 19
type input "water"
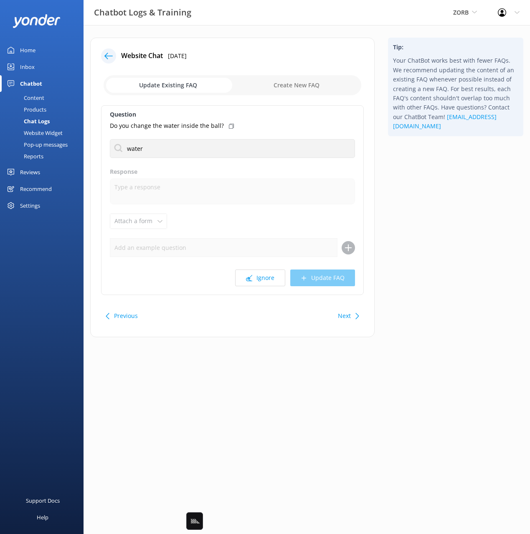
drag, startPoint x: 443, startPoint y: 172, endPoint x: 439, endPoint y: 175, distance: 4.3
click at [442, 172] on div "Tip: Your ChatBot works best with fewer FAQs. We recommend updating the content…" at bounding box center [455, 192] width 149 height 308
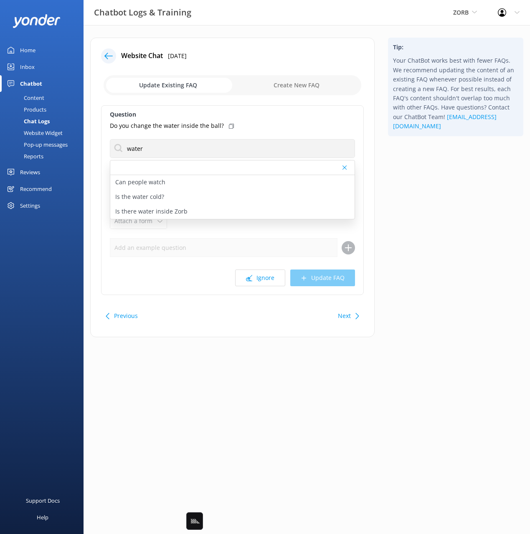
click at [416, 217] on div "Tip: Your ChatBot works best with fewer FAQs. We recommend updating the content…" at bounding box center [455, 192] width 149 height 308
drag, startPoint x: 175, startPoint y: 212, endPoint x: 203, endPoint y: 214, distance: 27.7
click at [175, 212] on p "Is there water inside Zorb" at bounding box center [151, 211] width 72 height 9
type textarea "Yes, we add 40 litres of water (warm in winter, cool in summer). Think of it li…"
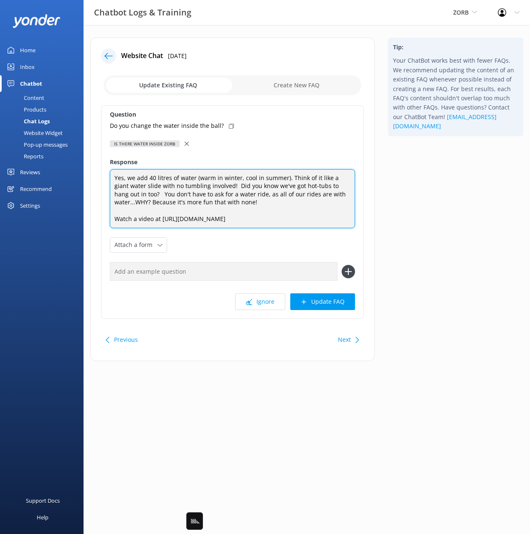
click at [130, 193] on textarea "Yes, we add 40 litres of water (warm in winter, cool in summer). Think of it li…" at bounding box center [232, 198] width 245 height 59
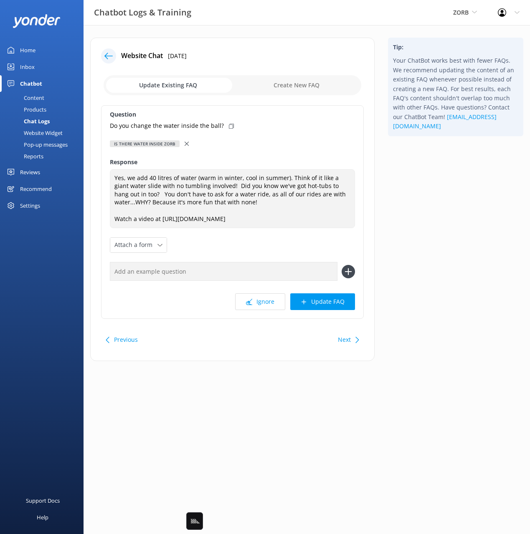
drag, startPoint x: 439, startPoint y: 235, endPoint x: 408, endPoint y: 264, distance: 42.8
click at [439, 235] on div "Tip: Your ChatBot works best with fewer FAQs. We recommend updating the content…" at bounding box center [455, 204] width 149 height 332
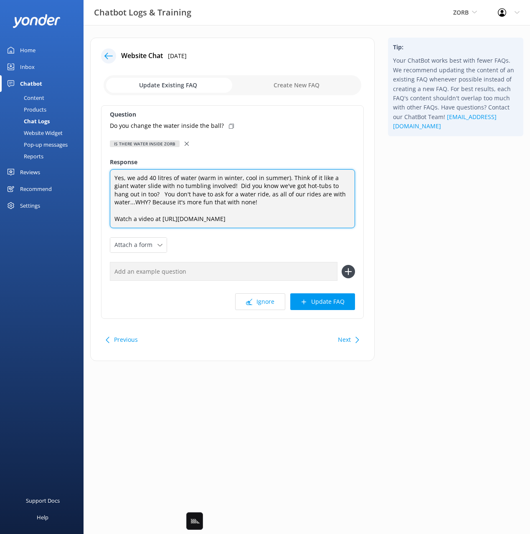
drag, startPoint x: 130, startPoint y: 195, endPoint x: 274, endPoint y: 291, distance: 172.8
click at [130, 195] on textarea "Yes, we add 40 litres of water (warm in winter, cool in summer). Think of it li…" at bounding box center [232, 198] width 245 height 59
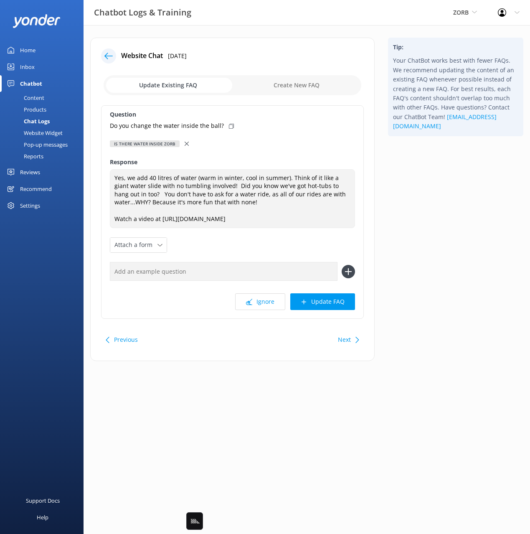
click at [346, 339] on button "Next" at bounding box center [344, 339] width 13 height 17
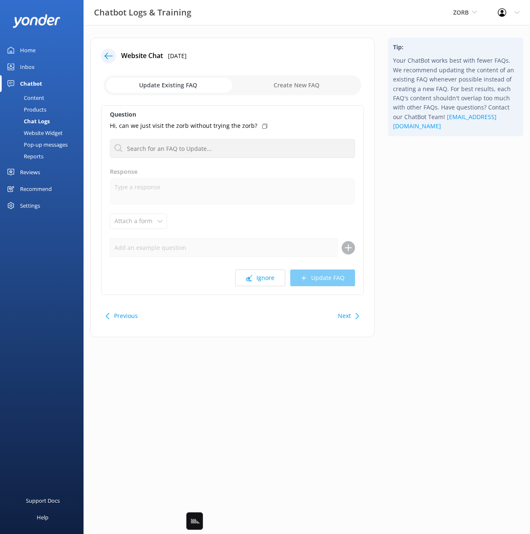
click at [432, 301] on div "Tip: Your ChatBot works best with fewer FAQs. We recommend updating the content…" at bounding box center [455, 192] width 149 height 308
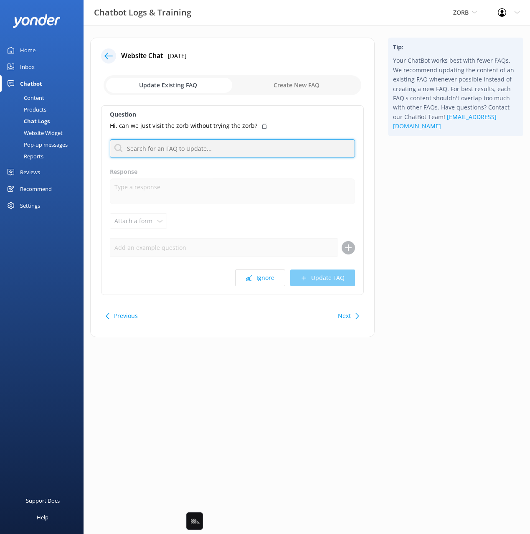
click at [285, 145] on input "text" at bounding box center [232, 148] width 245 height 19
type input "watch"
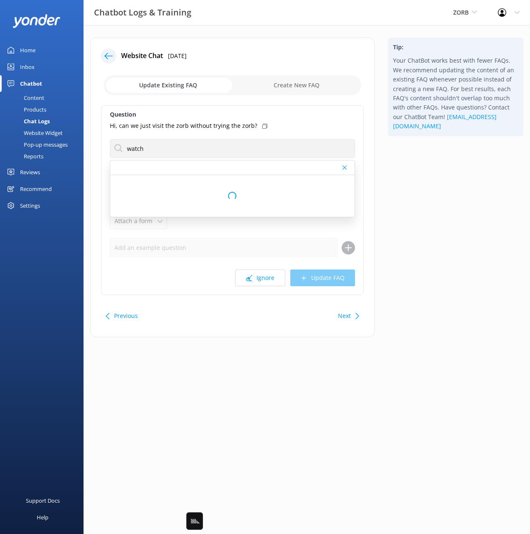
click at [262, 127] on icon at bounding box center [264, 126] width 5 height 5
click at [147, 179] on p "Can people watch" at bounding box center [140, 181] width 50 height 9
type textarea "Spectators are more than welcome, we have a great area set up for you to sit ba…"
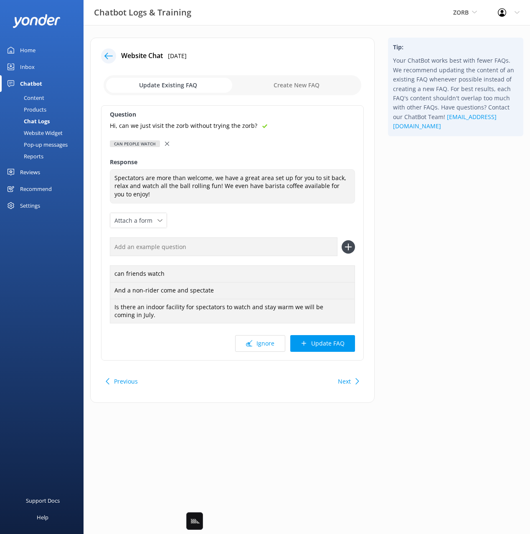
click at [213, 241] on input "text" at bounding box center [224, 246] width 228 height 19
paste input "Hi, can we just visit the zorb without trying the zorb?"
type input "Hi, can we just visit the zorb without trying the zorb?"
click at [350, 242] on icon at bounding box center [348, 246] width 13 height 13
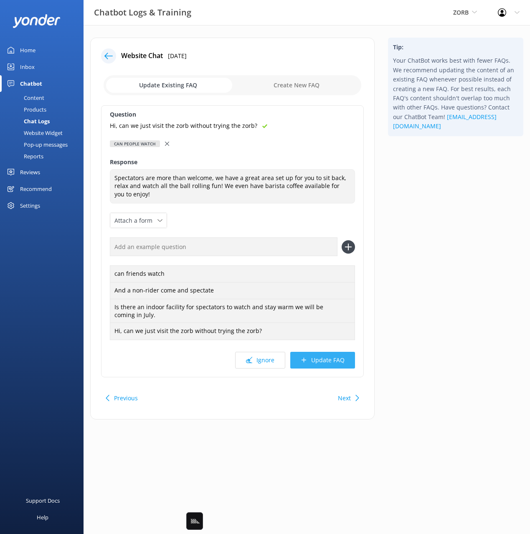
click at [342, 355] on button "Update FAQ" at bounding box center [322, 360] width 65 height 17
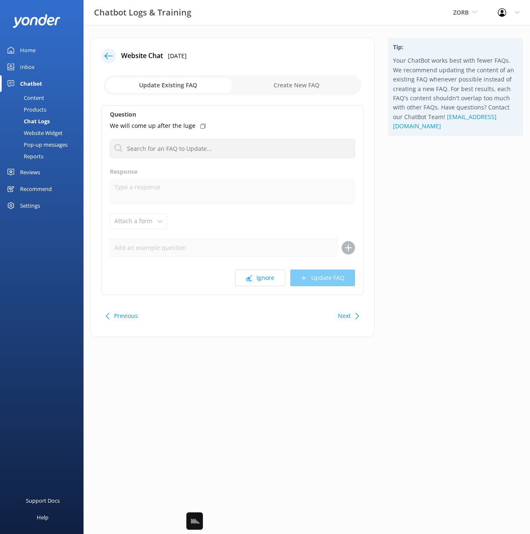
click at [413, 290] on div "Tip: Your ChatBot works best with fewer FAQs. We recommend updating the content…" at bounding box center [455, 192] width 149 height 308
click at [402, 226] on div "Tip: Your ChatBot works best with fewer FAQs. We recommend updating the content…" at bounding box center [455, 192] width 149 height 308
drag, startPoint x: 265, startPoint y: 280, endPoint x: 307, endPoint y: 291, distance: 44.2
click at [265, 280] on button "Ignore" at bounding box center [260, 277] width 50 height 17
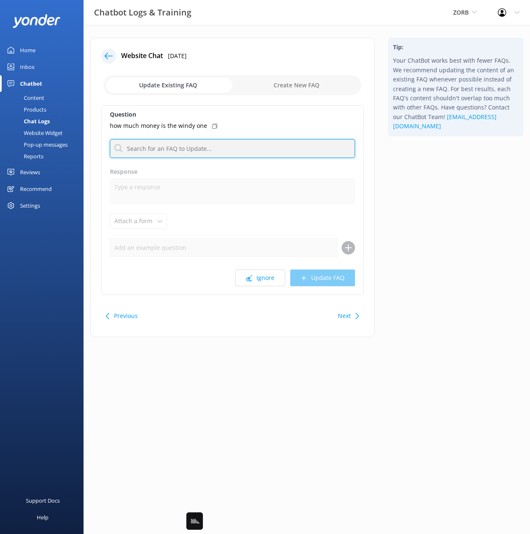
click at [207, 148] on input "text" at bounding box center [232, 148] width 245 height 19
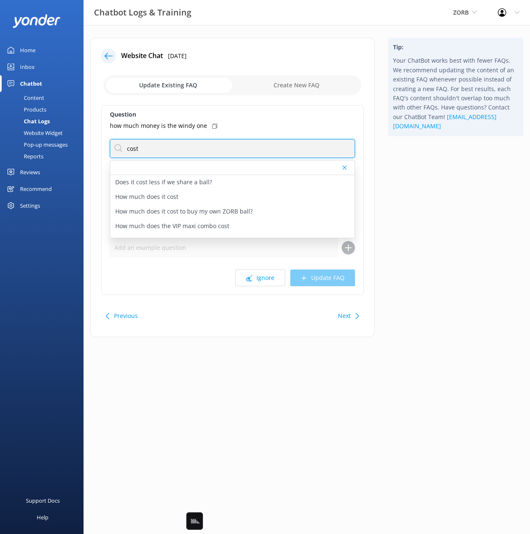
type input "cost"
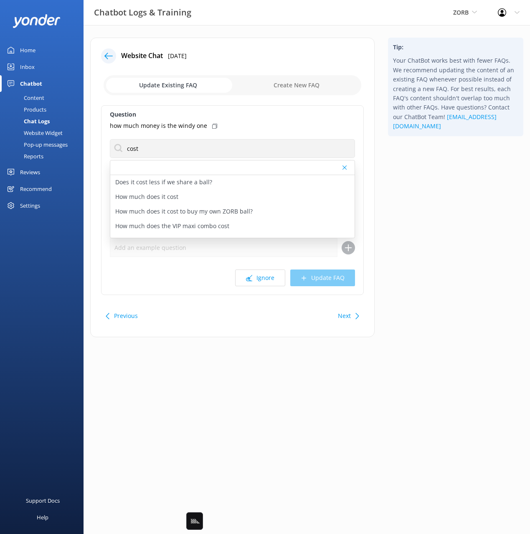
click at [385, 202] on div "Tip: Your ChatBot works best with fewer FAQs. We recommend updating the content…" at bounding box center [455, 192] width 149 height 308
click at [168, 195] on p "How much does it cost" at bounding box center [146, 196] width 63 height 9
type textarea "You can view our packages and pricing online: [URL][DOMAIN_NAME]."
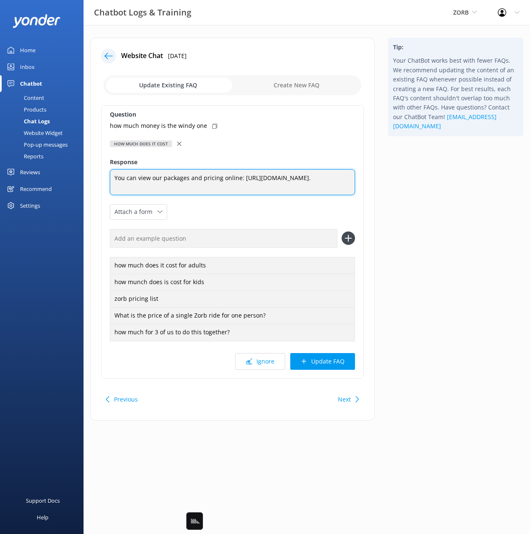
click at [241, 179] on textarea "You can view our packages and pricing online: [URL][DOMAIN_NAME]." at bounding box center [232, 182] width 245 height 26
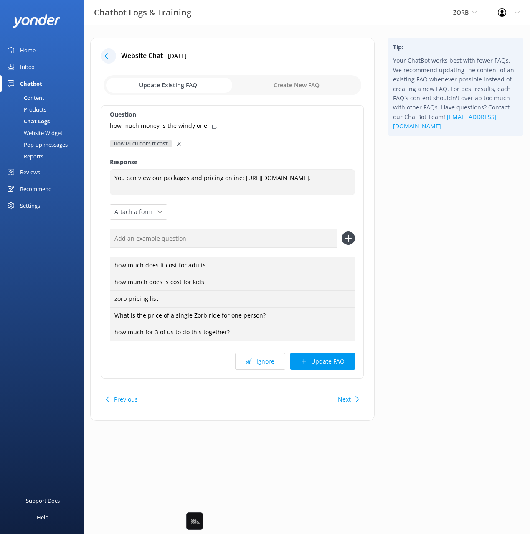
click at [212, 125] on icon at bounding box center [214, 126] width 5 height 5
click at [258, 238] on input "text" at bounding box center [224, 238] width 228 height 19
paste input "how much money is the windy one"
type input "how much money is the windy one"
drag, startPoint x: 343, startPoint y: 238, endPoint x: 349, endPoint y: 285, distance: 47.5
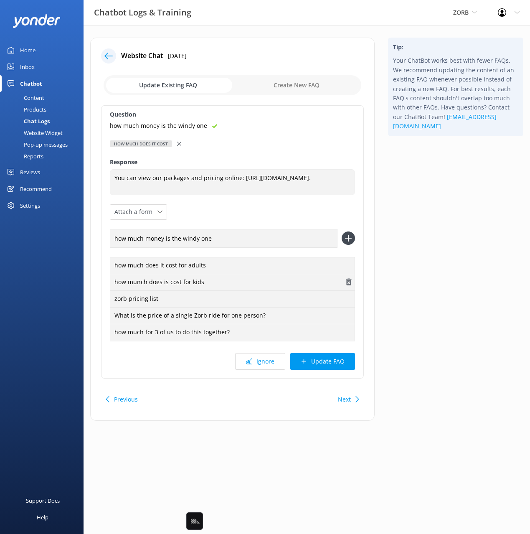
click at [343, 238] on icon at bounding box center [348, 237] width 13 height 13
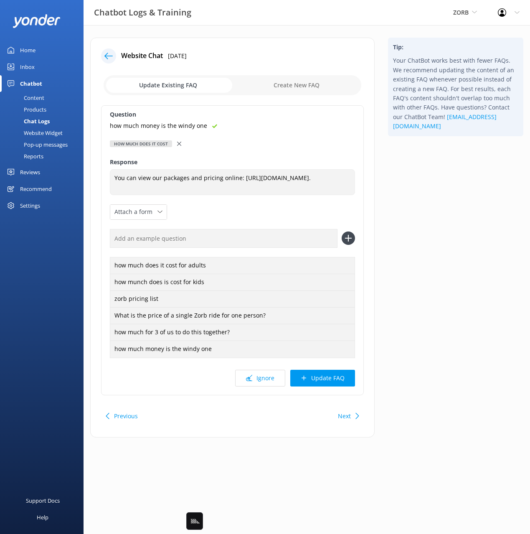
drag, startPoint x: 335, startPoint y: 376, endPoint x: 416, endPoint y: 328, distance: 94.5
click at [336, 376] on button "Update FAQ" at bounding box center [322, 378] width 65 height 17
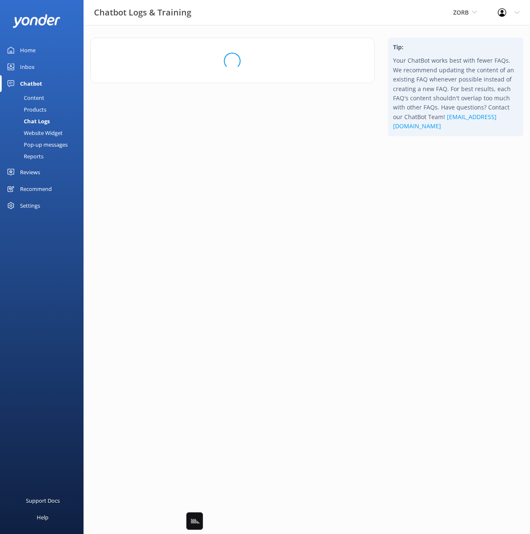
click at [437, 319] on html "Chatbot Logs & Training ZORB Black Cat Cruises [GEOGRAPHIC_DATA] [GEOGRAPHIC_DA…" at bounding box center [265, 267] width 530 height 534
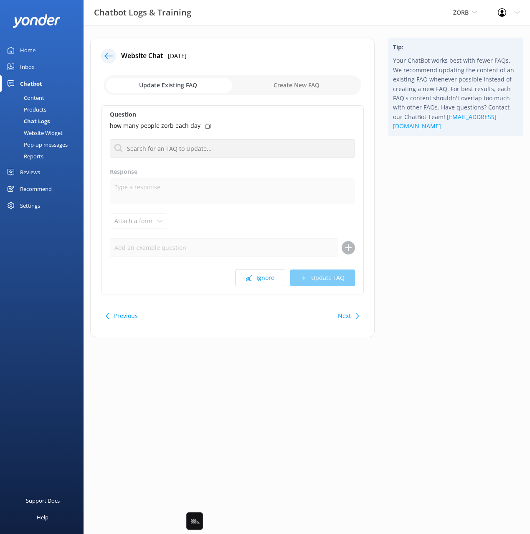
click at [408, 201] on div "Tip: Your ChatBot works best with fewer FAQs. We recommend updating the content…" at bounding box center [455, 192] width 149 height 308
drag, startPoint x: 409, startPoint y: 208, endPoint x: 318, endPoint y: 264, distance: 106.9
click at [403, 212] on div "Tip: Your ChatBot works best with fewer FAQs. We recommend updating the content…" at bounding box center [455, 192] width 149 height 308
click at [258, 277] on button "Ignore" at bounding box center [260, 277] width 50 height 17
drag, startPoint x: 425, startPoint y: 224, endPoint x: 370, endPoint y: 253, distance: 62.6
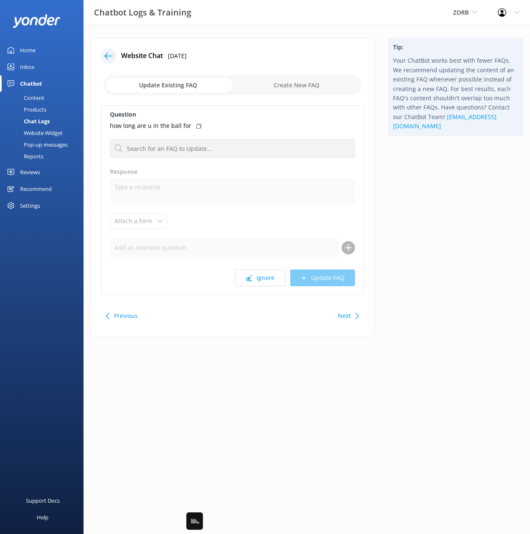
click at [422, 225] on div "Tip: Your ChatBot works best with fewer FAQs. We recommend updating the content…" at bounding box center [455, 192] width 149 height 308
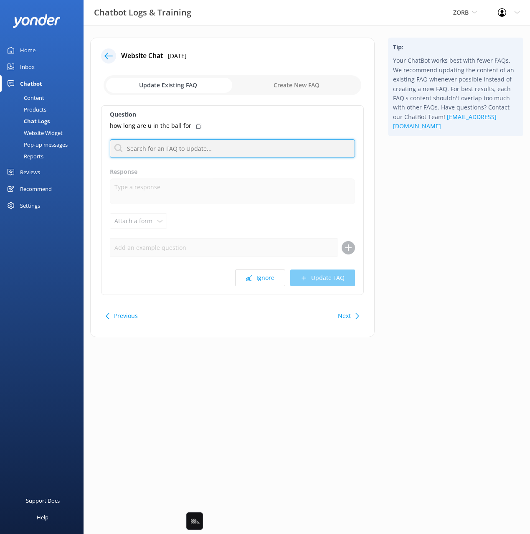
click at [203, 149] on input "text" at bounding box center [232, 148] width 245 height 19
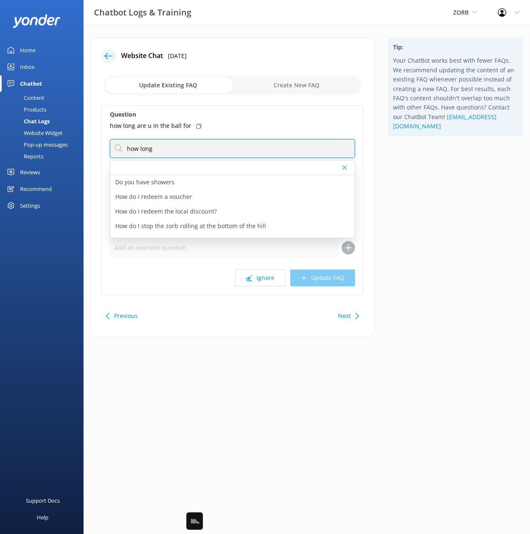
type input "how long"
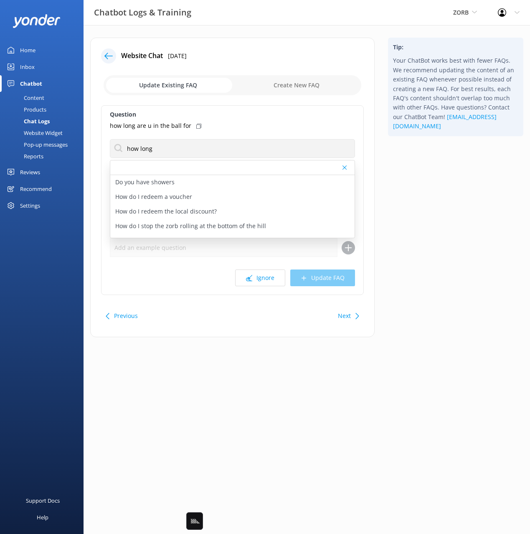
click at [446, 213] on div "Tip: Your ChatBot works best with fewer FAQs. We recommend updating the content…" at bounding box center [455, 192] width 149 height 308
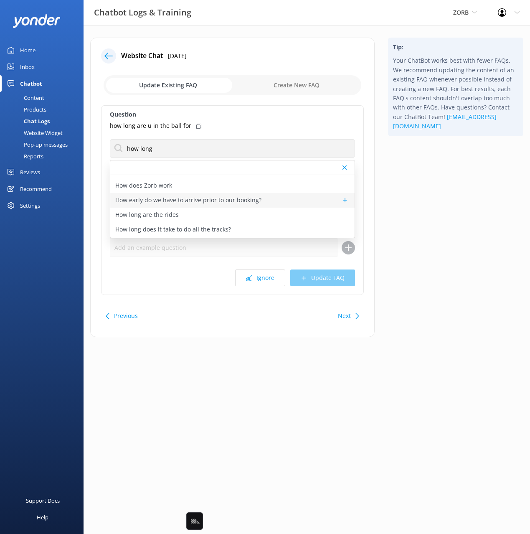
scroll to position [69, 0]
drag, startPoint x: 172, startPoint y: 200, endPoint x: 221, endPoint y: 150, distance: 69.4
click at [172, 200] on p "How long are the rides" at bounding box center [146, 200] width 63 height 9
type textarea "The duration of a ride depends on how many rides you would like to do! We sugge…"
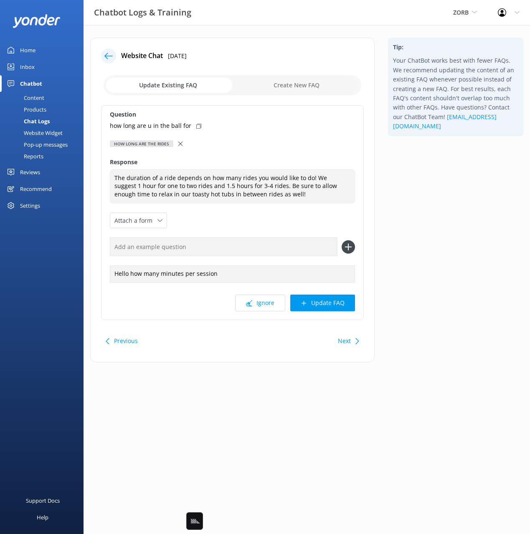
click at [196, 126] on icon at bounding box center [198, 126] width 5 height 5
click at [283, 239] on input "text" at bounding box center [224, 246] width 228 height 19
paste input "how long are u in the ball for"
type input "how long are u in the ball for"
click at [347, 244] on icon at bounding box center [348, 246] width 13 height 13
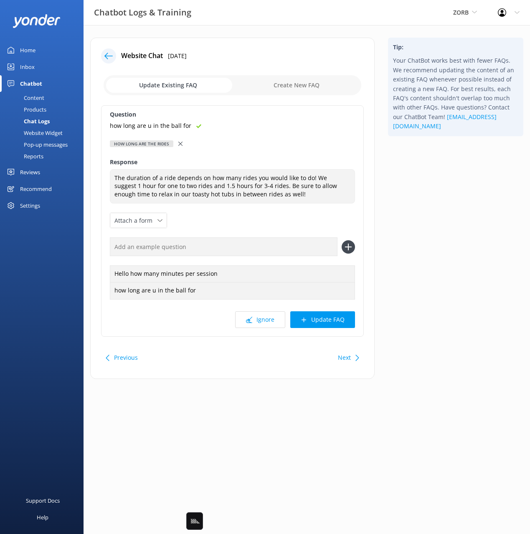
click at [323, 319] on button "Update FAQ" at bounding box center [322, 319] width 65 height 17
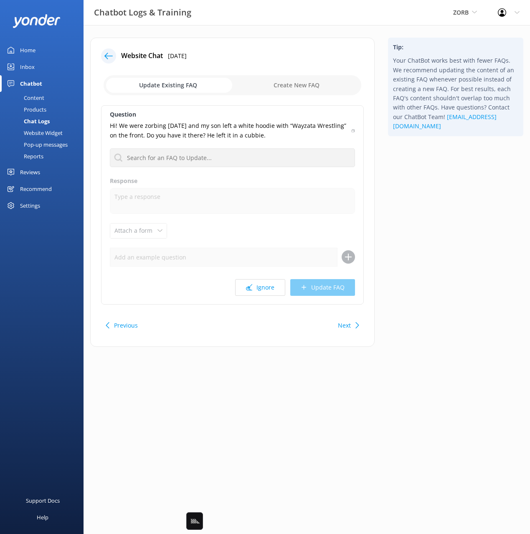
click at [441, 237] on div "Tip: Your ChatBot works best with fewer FAQs. We recommend updating the content…" at bounding box center [455, 196] width 149 height 317
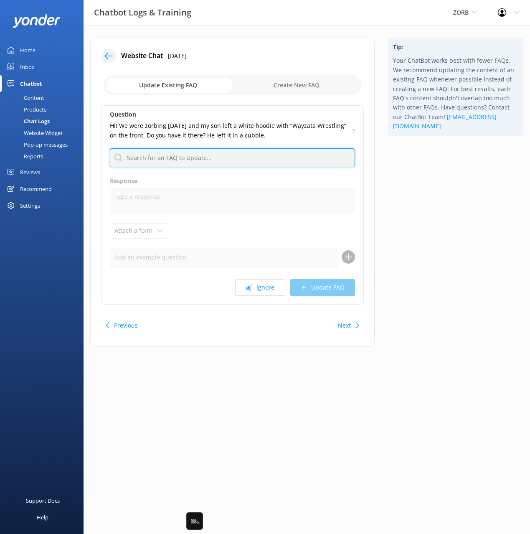
click at [290, 153] on input "text" at bounding box center [232, 157] width 245 height 19
type input "lost"
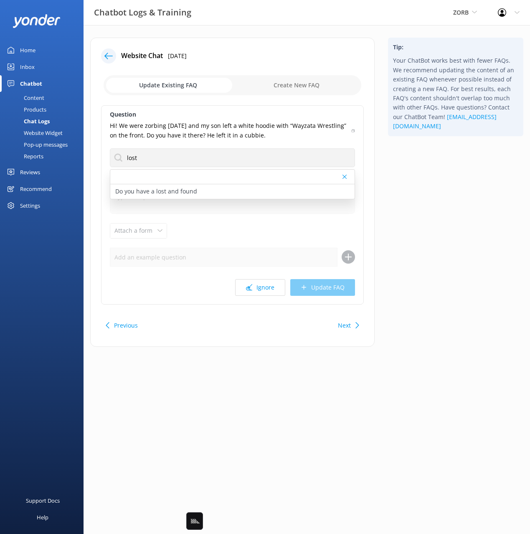
click at [355, 130] on use at bounding box center [353, 130] width 3 height 3
drag, startPoint x: 216, startPoint y: 190, endPoint x: 221, endPoint y: 200, distance: 11.0
click at [216, 190] on div "Do you have a lost and found" at bounding box center [232, 191] width 244 height 15
type textarea "If you think you’ve left something behind, please contact our team at (0800) 64…"
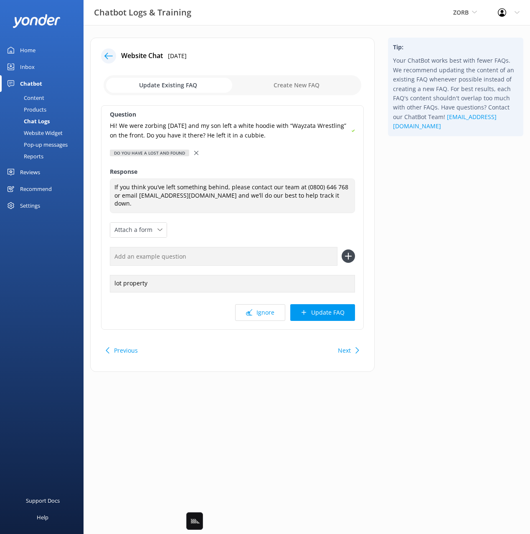
click at [292, 247] on input "text" at bounding box center [224, 256] width 228 height 19
paste input "Hi! We were zorbing [DATE] and my son left a white hoodie with “Wayzata Wrestli…"
type input "Hi! We were zorbing [DATE] and my son left a white hoodie with “Wayzata Wrestli…"
click at [349, 253] on use at bounding box center [347, 256] width 7 height 7
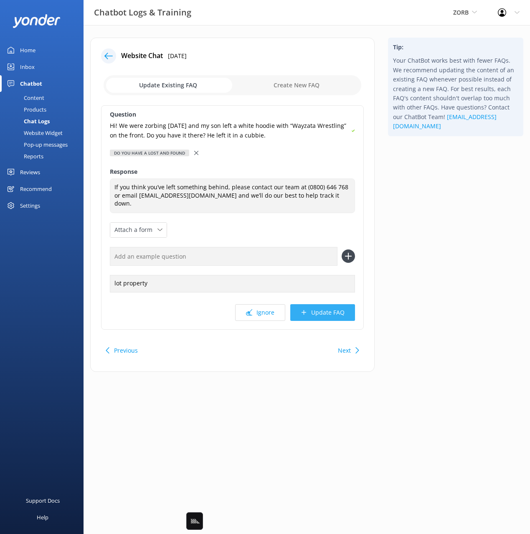
scroll to position [0, 0]
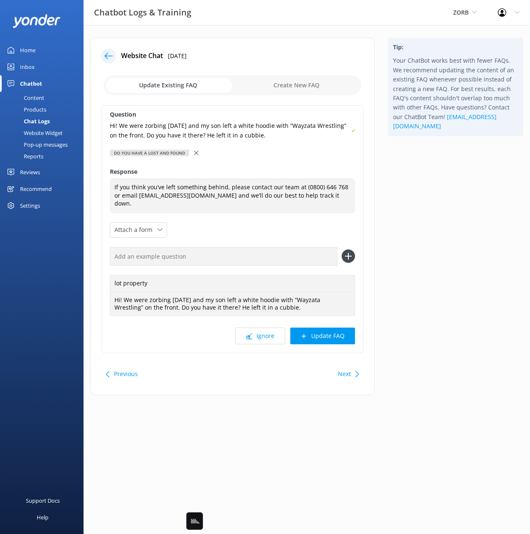
click at [324, 318] on div "Question Hi! We were zorbing [DATE] and my son left a white hoodie with “Wayzat…" at bounding box center [232, 229] width 263 height 248
drag, startPoint x: 345, startPoint y: 325, endPoint x: 360, endPoint y: 320, distance: 15.8
click at [345, 327] on button "Update FAQ" at bounding box center [322, 335] width 65 height 17
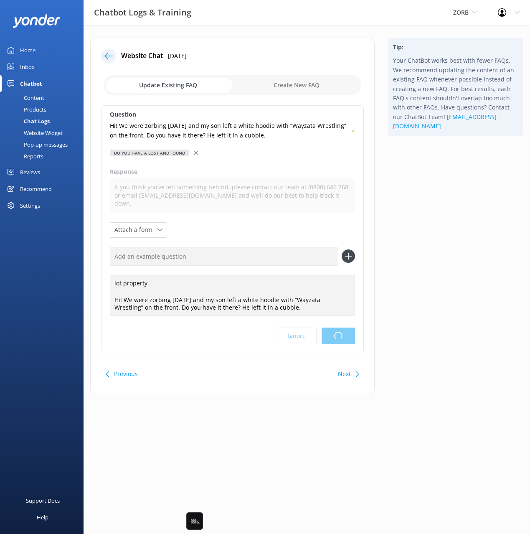
click at [405, 302] on html "Chatbot Logs & Training ZORB Black Cat Cruises [GEOGRAPHIC_DATA] [GEOGRAPHIC_DA…" at bounding box center [265, 267] width 530 height 534
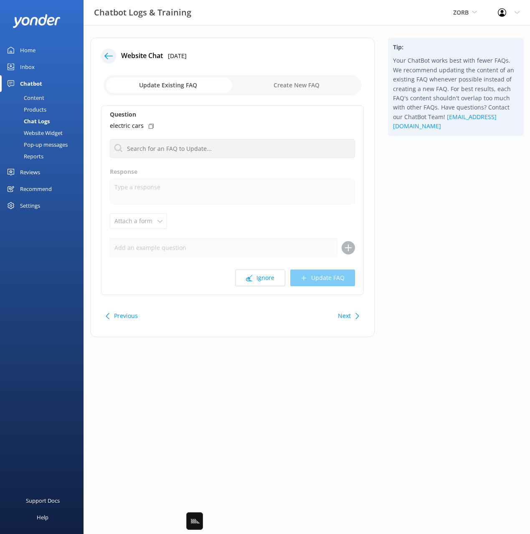
click at [350, 315] on button "Next" at bounding box center [344, 315] width 13 height 17
click at [264, 279] on button "Ignore" at bounding box center [260, 277] width 50 height 17
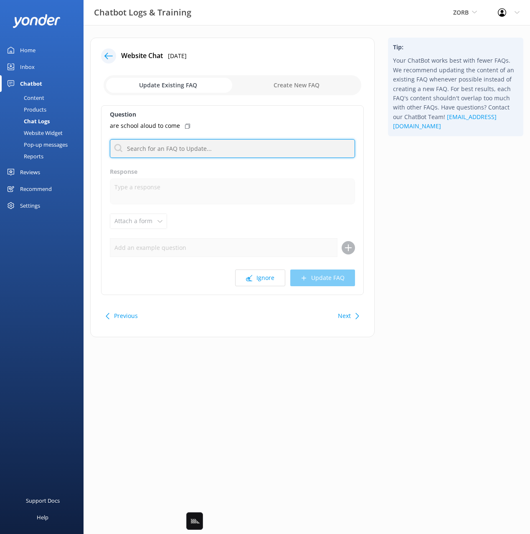
click at [188, 149] on input "text" at bounding box center [232, 148] width 245 height 19
type input "group"
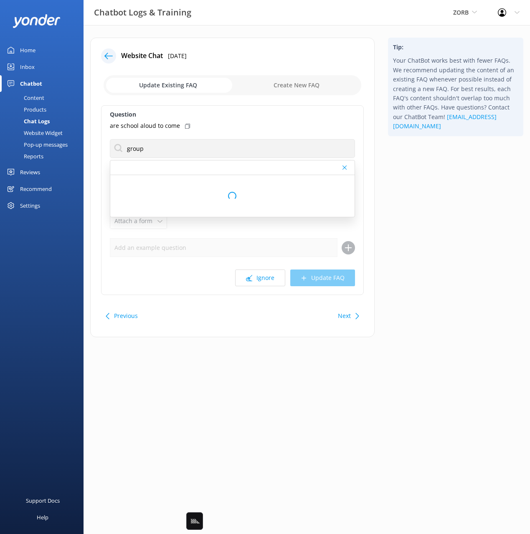
click at [187, 125] on icon at bounding box center [187, 126] width 5 height 5
click at [187, 209] on div "Do you offer group trips" at bounding box center [232, 211] width 244 height 15
type textarea "Going ball rolling in a Zorb is an awesome group activity! We are set-up to man…"
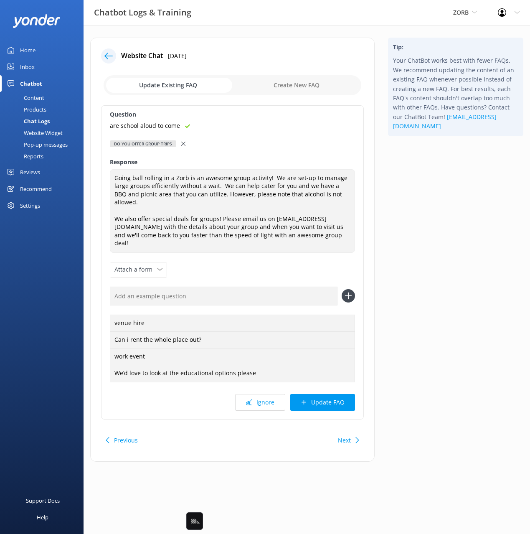
click at [285, 286] on input "text" at bounding box center [224, 295] width 228 height 19
paste input "are school aloud to come"
type input "are school aloud to come"
drag, startPoint x: 341, startPoint y: 279, endPoint x: 367, endPoint y: 347, distance: 72.6
click at [342, 289] on icon at bounding box center [348, 295] width 13 height 13
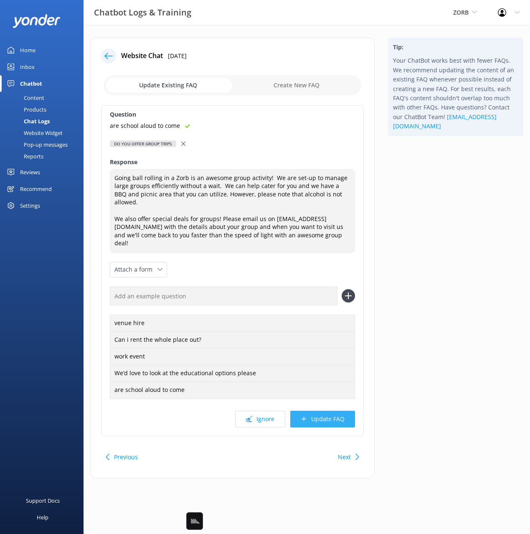
click at [335, 410] on button "Update FAQ" at bounding box center [322, 418] width 65 height 17
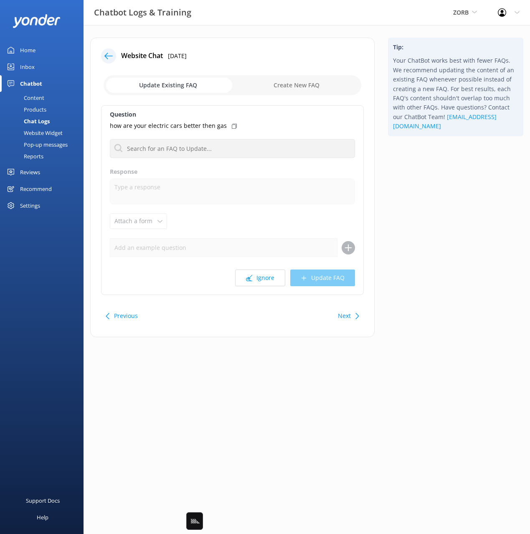
drag, startPoint x: 406, startPoint y: 334, endPoint x: 408, endPoint y: 339, distance: 5.3
click at [406, 334] on div "Tip: Your ChatBot works best with fewer FAQs. We recommend updating the content…" at bounding box center [455, 192] width 149 height 308
click at [258, 279] on button "Ignore" at bounding box center [260, 277] width 50 height 17
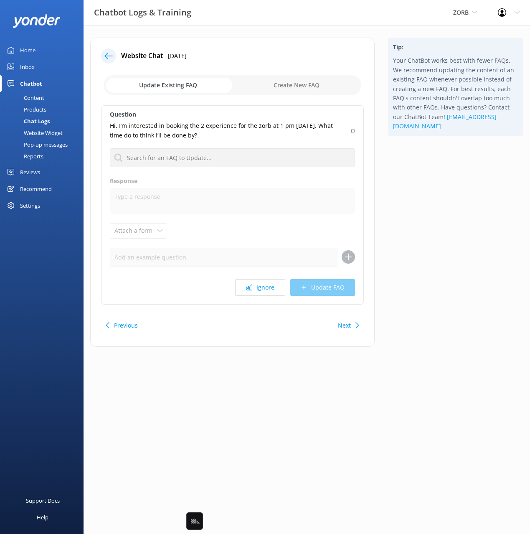
click at [467, 244] on div "Tip: Your ChatBot works best with fewer FAQs. We recommend updating the content…" at bounding box center [455, 196] width 149 height 317
click at [127, 327] on button "Previous" at bounding box center [126, 325] width 24 height 17
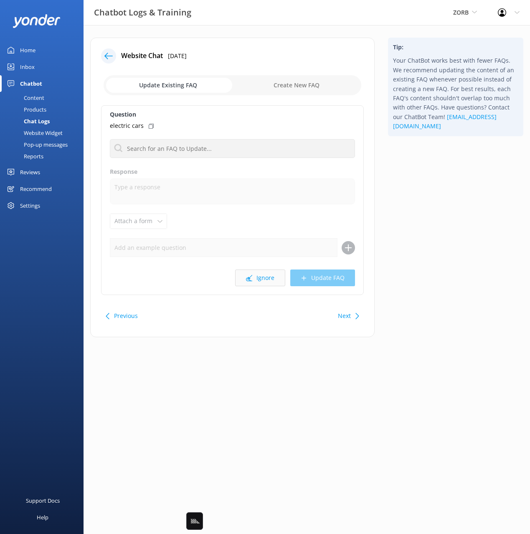
click at [256, 279] on button "Ignore" at bounding box center [260, 277] width 50 height 17
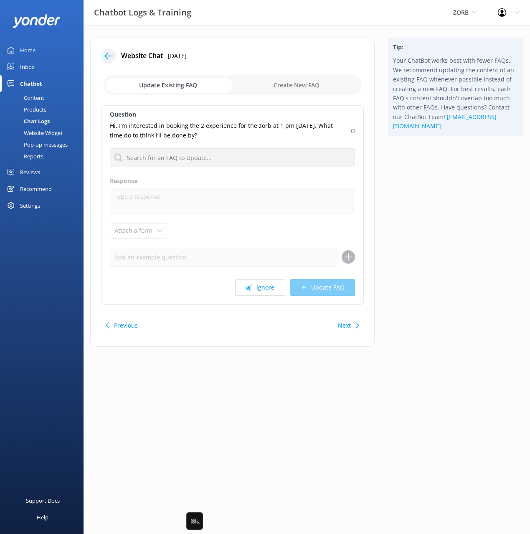
click at [449, 276] on div "Tip: Your ChatBot works best with fewer FAQs. We recommend updating the content…" at bounding box center [455, 196] width 149 height 317
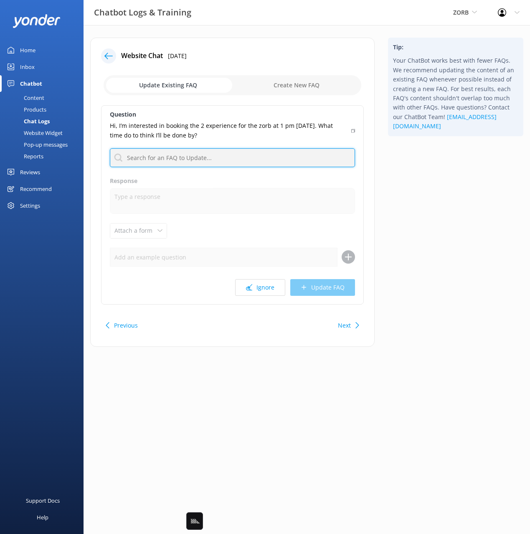
click at [201, 160] on input "text" at bounding box center [232, 157] width 245 height 19
type input "how long"
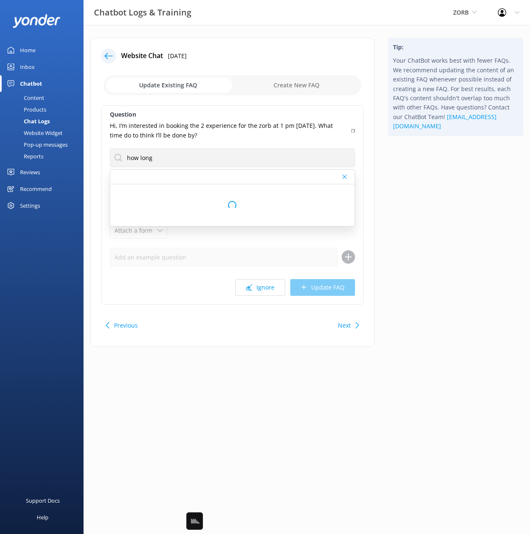
drag, startPoint x: 352, startPoint y: 129, endPoint x: 364, endPoint y: 136, distance: 13.7
click at [352, 129] on icon at bounding box center [353, 130] width 4 height 5
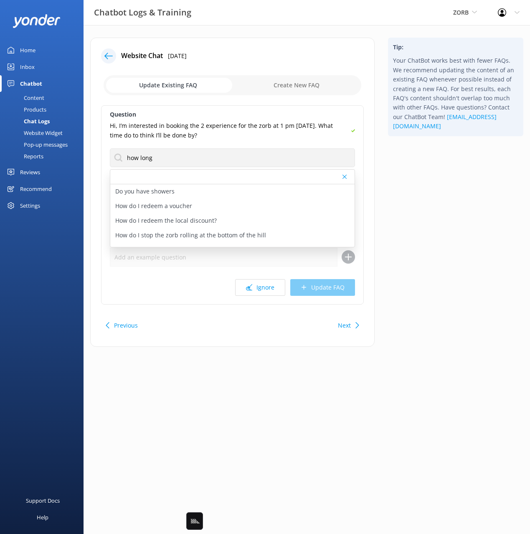
click at [410, 156] on div "Tip: Your ChatBot works best with fewer FAQs. We recommend updating the content…" at bounding box center [455, 196] width 149 height 317
drag, startPoint x: 320, startPoint y: 124, endPoint x: 323, endPoint y: 134, distance: 9.9
click at [323, 134] on p "Hi, I’m interested in booking the 2 experience for the zorb at 1 pm [DATE]. Wha…" at bounding box center [228, 130] width 236 height 19
copy p "What time do to think I’ll be done by?"
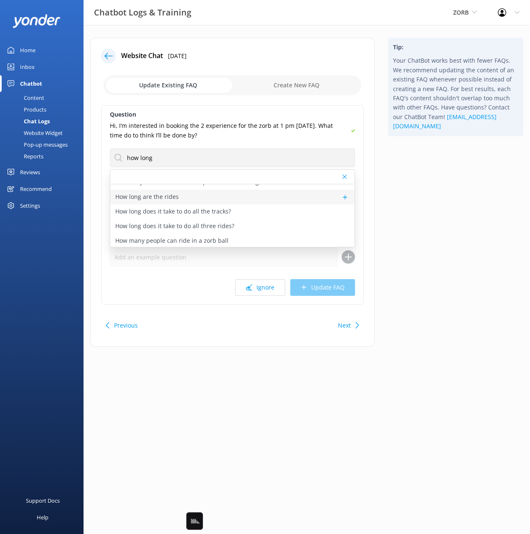
scroll to position [81, 0]
click at [169, 196] on p "How long are the rides" at bounding box center [146, 197] width 63 height 9
type textarea "The duration of a ride depends on how many rides you would like to do! We sugge…"
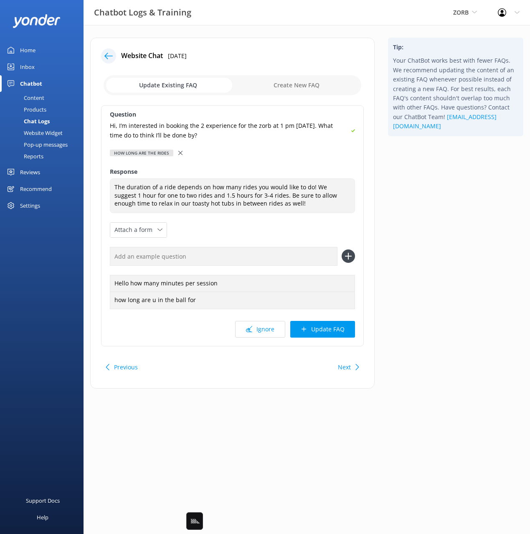
click at [245, 256] on input "text" at bounding box center [224, 256] width 228 height 19
paste input "What time do to think I’ll be done by?"
type input "What time do to think I’ll be done by?"
click at [350, 254] on icon at bounding box center [348, 255] width 13 height 13
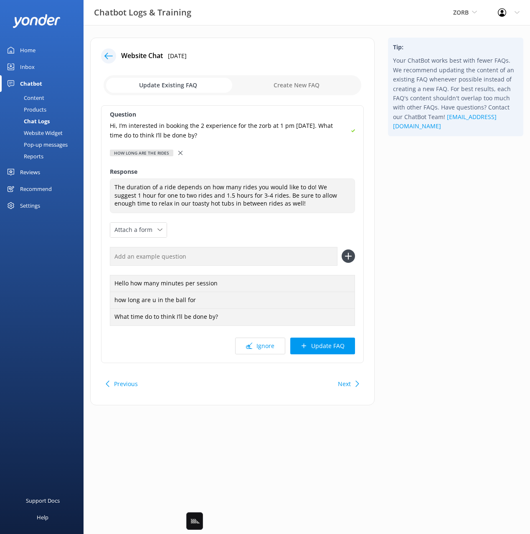
drag, startPoint x: 326, startPoint y: 346, endPoint x: 396, endPoint y: 317, distance: 76.4
click at [326, 346] on button "Update FAQ" at bounding box center [322, 345] width 65 height 17
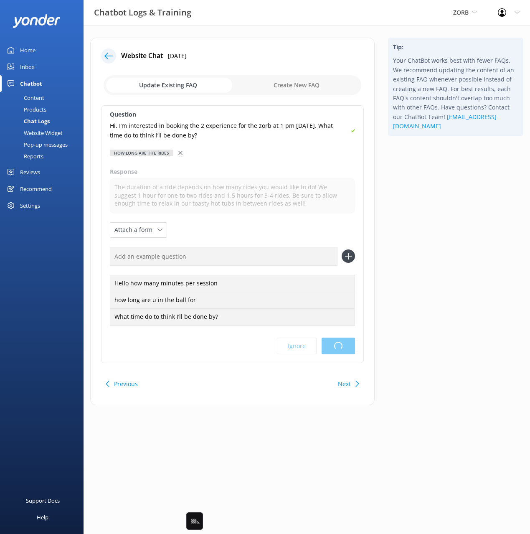
click at [435, 260] on div "Tip: Your ChatBot works best with fewer FAQs. We recommend updating the content…" at bounding box center [455, 226] width 149 height 376
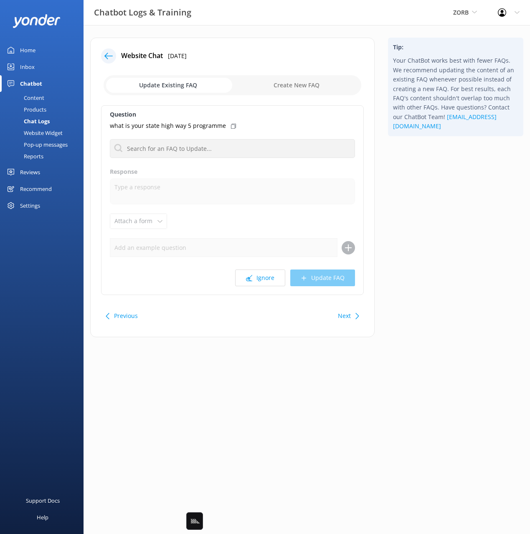
click at [413, 249] on div "Tip: Your ChatBot works best with fewer FAQs. We recommend updating the content…" at bounding box center [455, 192] width 149 height 308
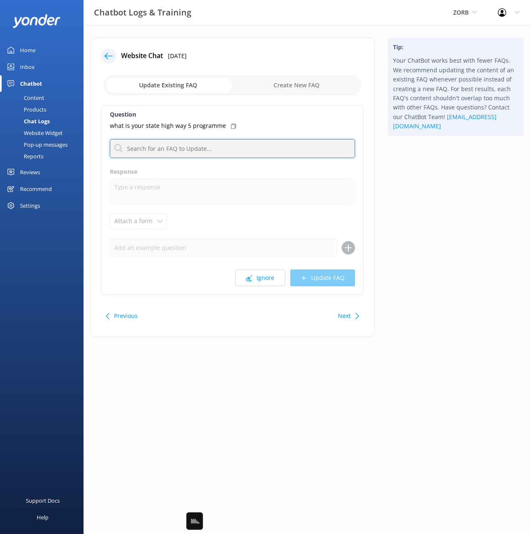
click at [202, 144] on input "text" at bounding box center [232, 148] width 245 height 19
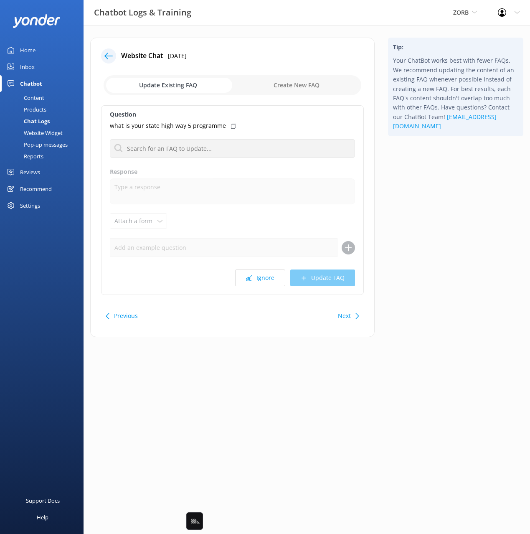
drag, startPoint x: 412, startPoint y: 165, endPoint x: 384, endPoint y: 249, distance: 88.6
click at [412, 165] on div "Tip: Your ChatBot works best with fewer FAQs. We recommend updating the content…" at bounding box center [455, 192] width 149 height 308
click at [339, 319] on button "Next" at bounding box center [344, 315] width 13 height 17
click at [269, 283] on button "Ignore" at bounding box center [260, 277] width 50 height 17
drag, startPoint x: 420, startPoint y: 276, endPoint x: 408, endPoint y: 289, distance: 17.2
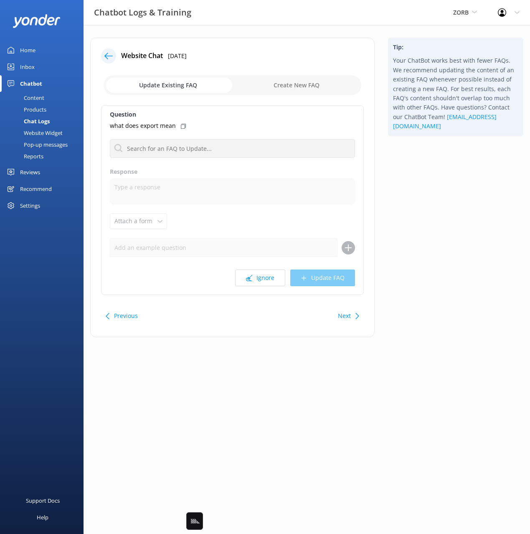
click at [420, 276] on div "Tip: Your ChatBot works best with fewer FAQs. We recommend updating the content…" at bounding box center [455, 192] width 149 height 308
click at [346, 316] on button "Next" at bounding box center [344, 315] width 13 height 17
drag, startPoint x: 122, startPoint y: 316, endPoint x: 180, endPoint y: 309, distance: 58.4
click at [122, 315] on button "Previous" at bounding box center [126, 315] width 24 height 17
click at [254, 276] on button "Ignore" at bounding box center [260, 277] width 50 height 17
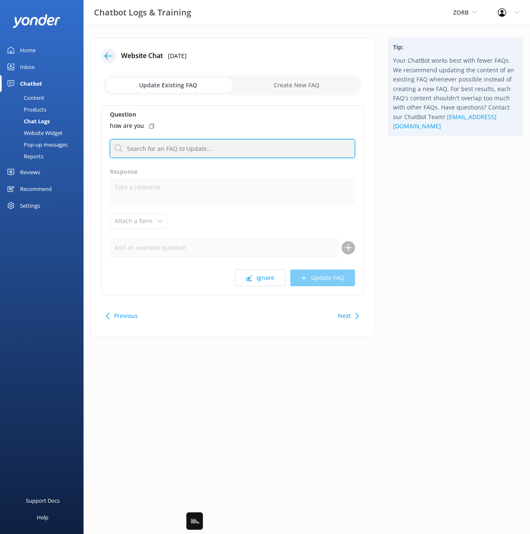
click at [198, 151] on input "text" at bounding box center [232, 148] width 245 height 19
type input "hello"
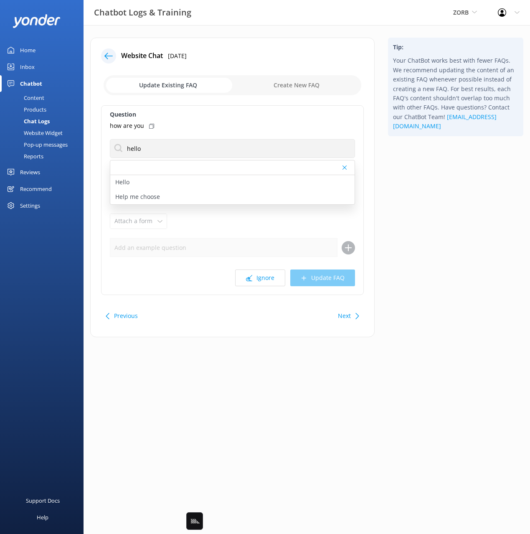
click at [395, 164] on div "Tip: Your ChatBot works best with fewer FAQs. We recommend updating the content…" at bounding box center [455, 192] width 149 height 308
drag, startPoint x: 428, startPoint y: 225, endPoint x: 419, endPoint y: 232, distance: 10.4
click at [427, 225] on div "Tip: Your ChatBot works best with fewer FAQs. We recommend updating the content…" at bounding box center [455, 192] width 149 height 308
click at [344, 165] on icon at bounding box center [344, 167] width 4 height 5
click at [403, 169] on div "Tip: Your ChatBot works best with fewer FAQs. We recommend updating the content…" at bounding box center [455, 192] width 149 height 308
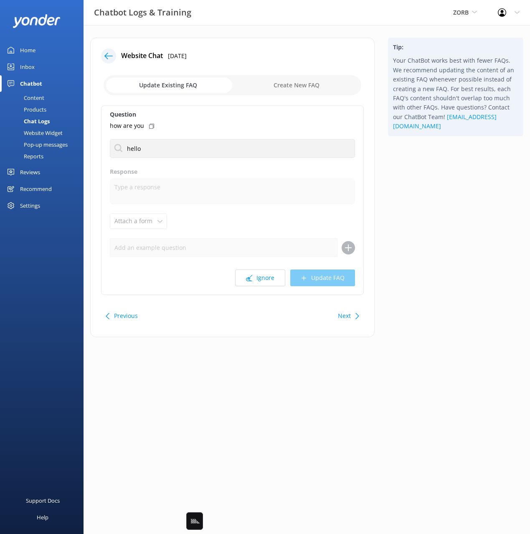
click at [286, 81] on input "checkbox" at bounding box center [233, 85] width 258 height 20
checkbox input "true"
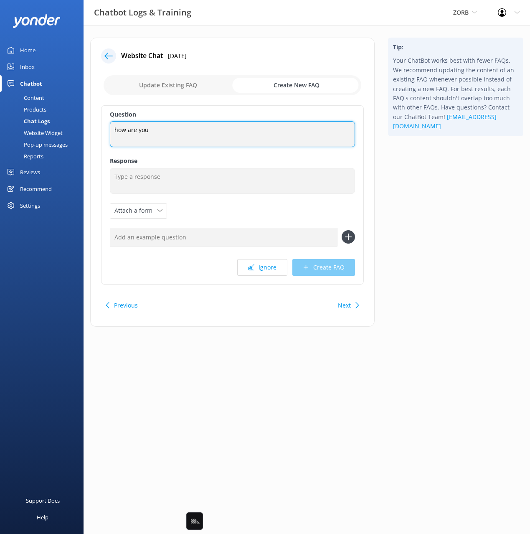
drag, startPoint x: 114, startPoint y: 130, endPoint x: 105, endPoint y: 129, distance: 8.8
click at [105, 129] on div "Question how are you how are you Response Attach a form Leave contact details C…" at bounding box center [232, 194] width 263 height 179
type textarea "How are you"
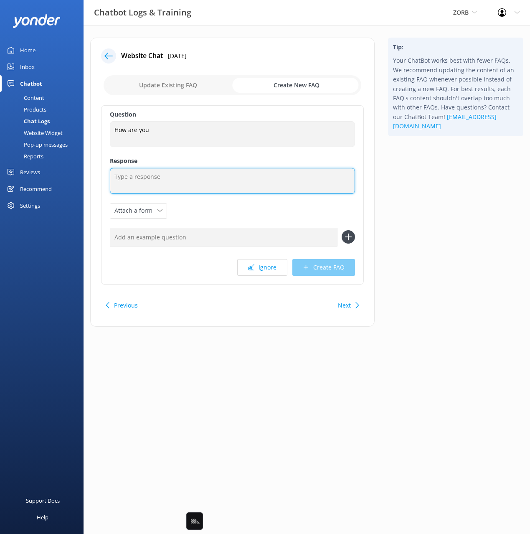
click at [188, 188] on textarea at bounding box center [232, 181] width 245 height 26
type textarea "I'm good thanks! How can I help?"
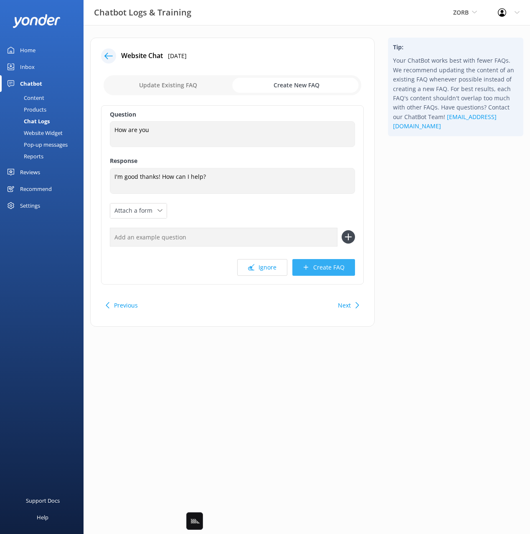
click at [376, 266] on div "Website Chat [DATE] Update Existing FAQ Create New FAQ Question How are you How…" at bounding box center [233, 186] width 298 height 297
click at [334, 267] on button "Create FAQ" at bounding box center [323, 267] width 63 height 17
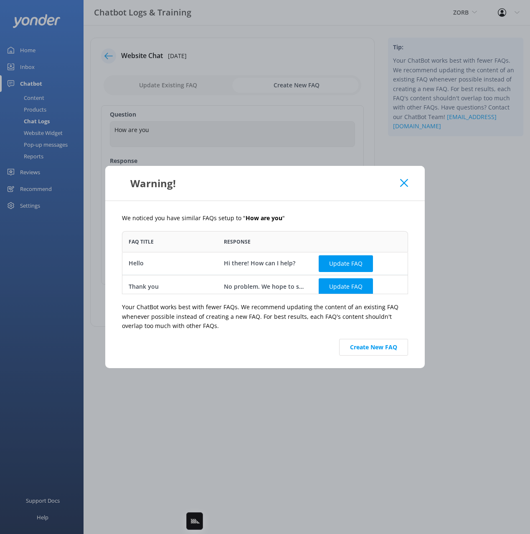
scroll to position [63, 286]
drag, startPoint x: 381, startPoint y: 350, endPoint x: 405, endPoint y: 345, distance: 25.0
click at [381, 349] on button "Create New FAQ" at bounding box center [373, 347] width 69 height 17
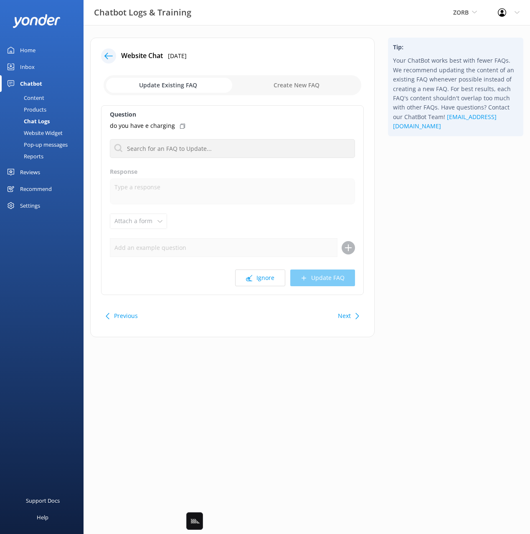
drag, startPoint x: 362, startPoint y: 317, endPoint x: 358, endPoint y: 316, distance: 4.3
click at [362, 317] on div "Previous Next" at bounding box center [232, 315] width 263 height 23
click at [130, 317] on button "Previous" at bounding box center [126, 315] width 24 height 17
click at [337, 315] on div "Next" at bounding box center [347, 315] width 26 height 17
click at [341, 316] on button "Next" at bounding box center [344, 315] width 13 height 17
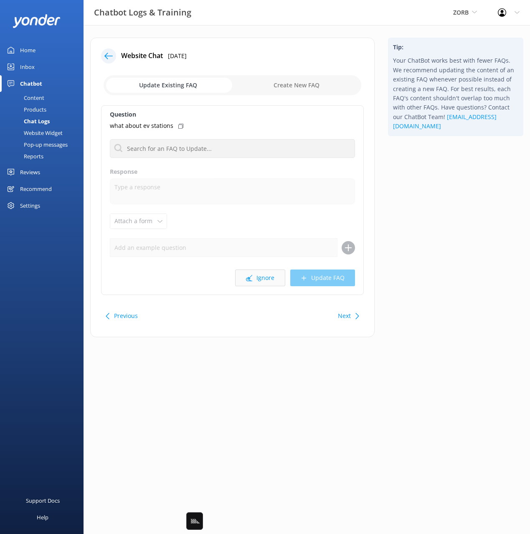
click at [269, 282] on button "Ignore" at bounding box center [260, 277] width 50 height 17
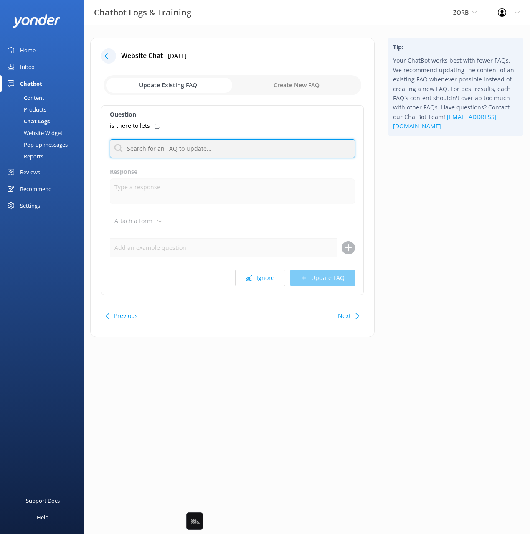
click at [207, 146] on input "text" at bounding box center [232, 148] width 245 height 19
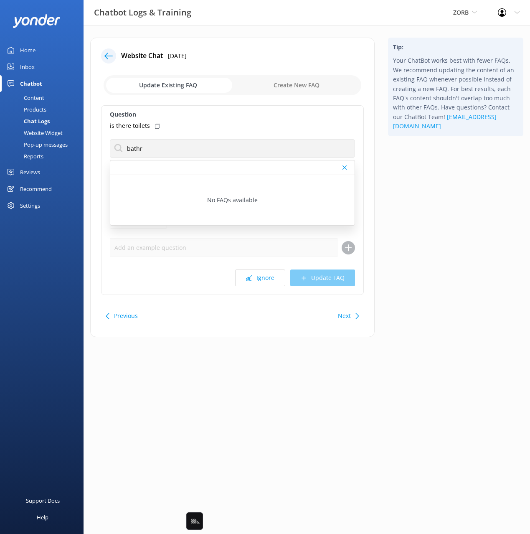
click at [421, 218] on div "Tip: Your ChatBot works best with fewer FAQs. We recommend updating the content…" at bounding box center [455, 192] width 149 height 308
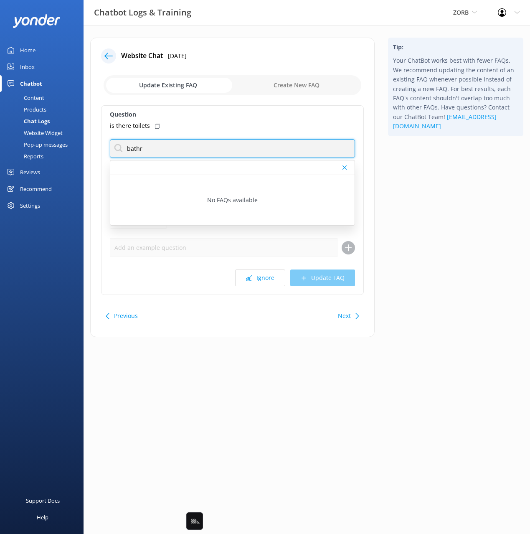
click at [132, 147] on input "bathr" at bounding box center [232, 148] width 245 height 19
click at [132, 148] on input "bathr" at bounding box center [232, 148] width 245 height 19
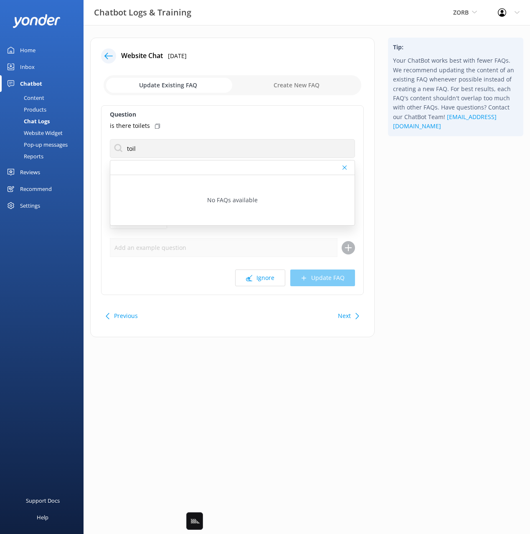
click at [423, 231] on div "Tip: Your ChatBot works best with fewer FAQs. We recommend updating the content…" at bounding box center [455, 192] width 149 height 308
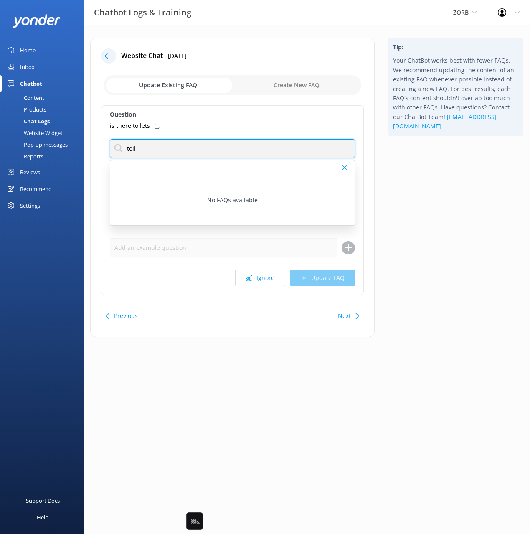
click at [133, 149] on input "toil" at bounding box center [232, 148] width 245 height 19
click at [132, 149] on input "toil" at bounding box center [232, 148] width 245 height 19
type input "room"
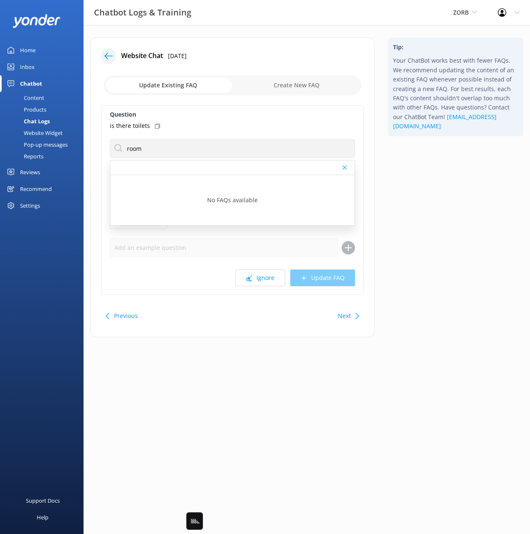
click at [461, 233] on div "Tip: Your ChatBot works best with fewer FAQs. We recommend updating the content…" at bounding box center [455, 192] width 149 height 308
click at [340, 320] on button "Next" at bounding box center [344, 315] width 13 height 17
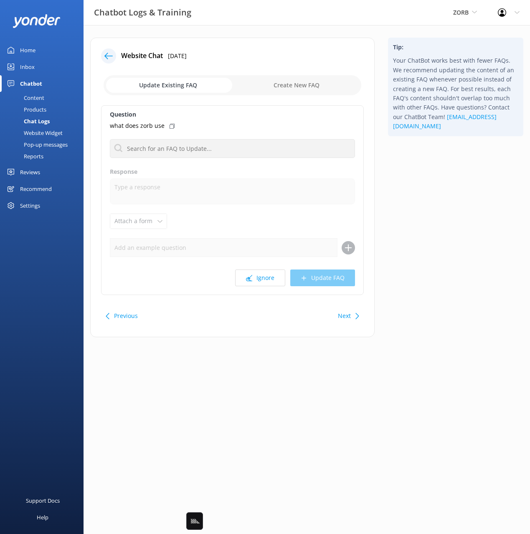
click at [439, 283] on div "Tip: Your ChatBot works best with fewer FAQs. We recommend updating the content…" at bounding box center [455, 192] width 149 height 308
click at [247, 276] on icon at bounding box center [249, 278] width 6 height 6
click at [265, 277] on button "Ignore" at bounding box center [260, 277] width 50 height 17
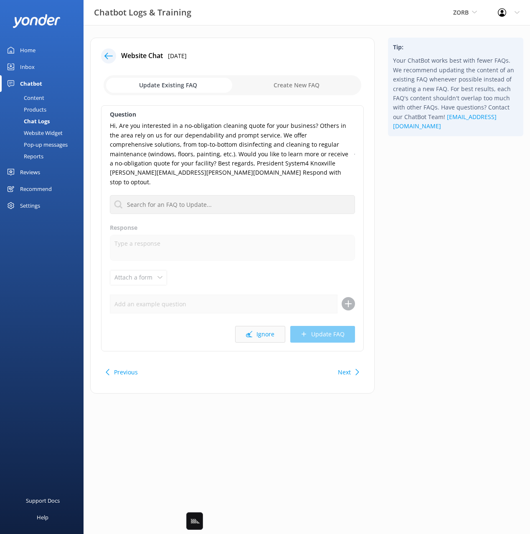
click at [257, 327] on button "Ignore" at bounding box center [260, 334] width 50 height 17
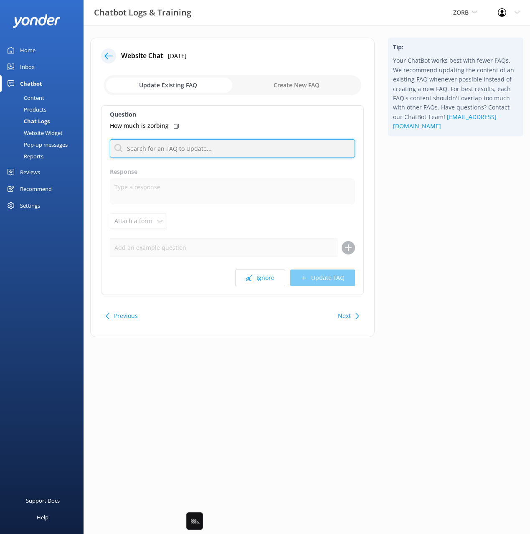
click at [183, 146] on input "text" at bounding box center [232, 148] width 245 height 19
type input "cost"
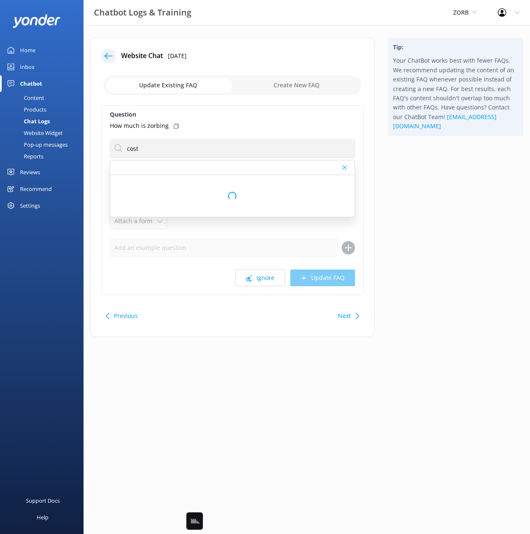
click at [175, 125] on icon at bounding box center [176, 126] width 5 height 5
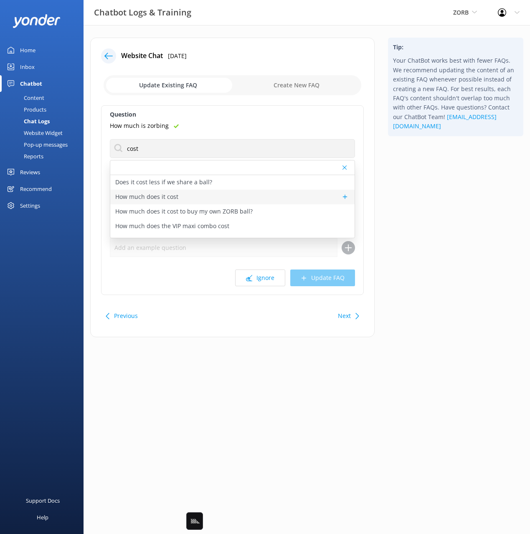
click at [184, 197] on div "How much does it cost" at bounding box center [232, 197] width 244 height 15
type textarea "You can view our packages and pricing online: [URL][DOMAIN_NAME]."
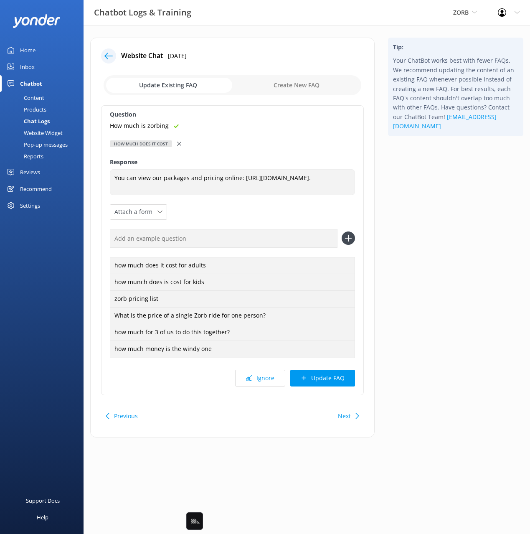
click at [267, 234] on input "text" at bounding box center [224, 238] width 228 height 19
paste input "How much is zorbing"
type input "How much is zorbing"
click at [349, 239] on icon at bounding box center [348, 237] width 13 height 13
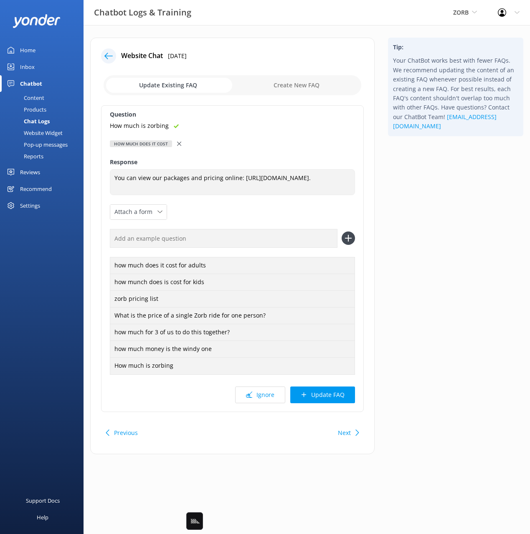
click at [331, 393] on button "Update FAQ" at bounding box center [322, 394] width 65 height 17
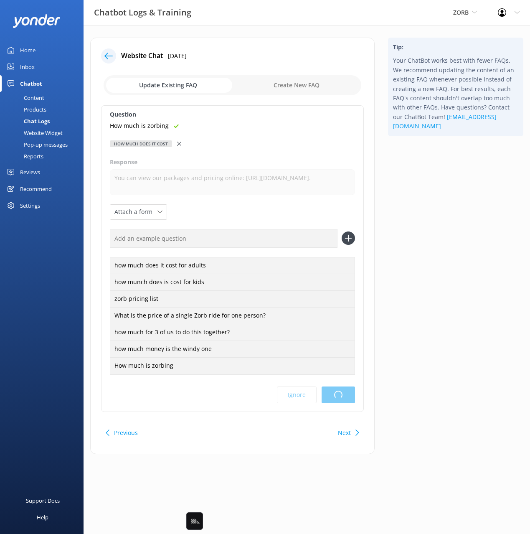
click at [431, 315] on html "Chatbot Logs & Training ZORB Black Cat Cruises [GEOGRAPHIC_DATA] [GEOGRAPHIC_DA…" at bounding box center [265, 267] width 530 height 534
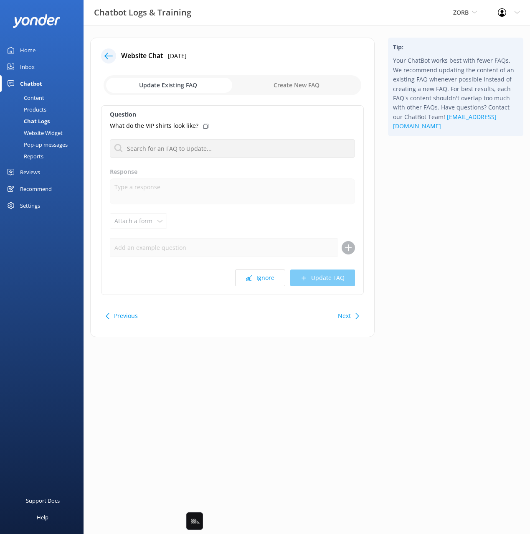
drag, startPoint x: 423, startPoint y: 251, endPoint x: 380, endPoint y: 304, distance: 68.3
click at [419, 257] on div "Tip: Your ChatBot works best with fewer FAQs. We recommend updating the content…" at bounding box center [455, 192] width 149 height 308
click at [347, 318] on button "Next" at bounding box center [344, 315] width 13 height 17
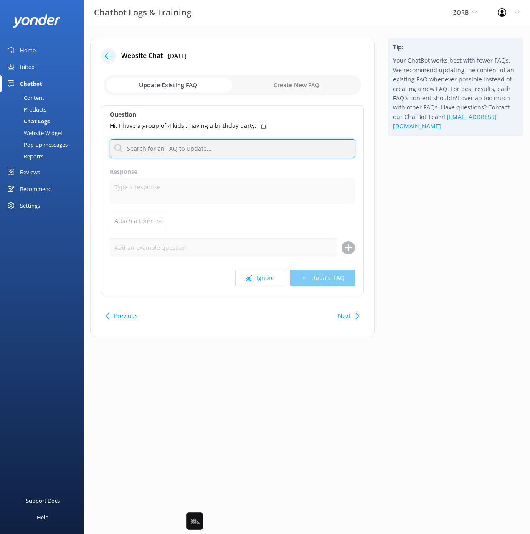
click at [220, 151] on input "text" at bounding box center [232, 148] width 245 height 19
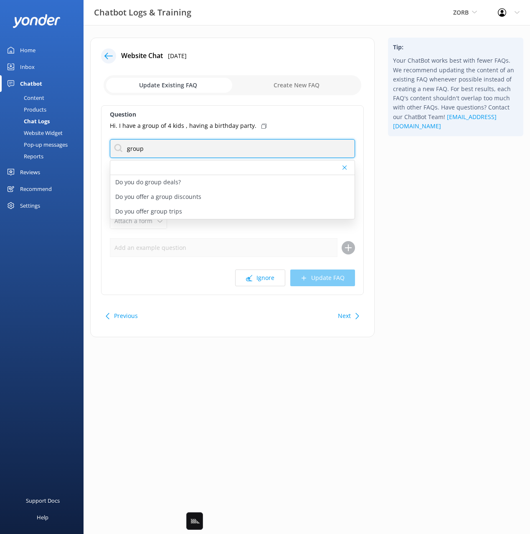
type input "group"
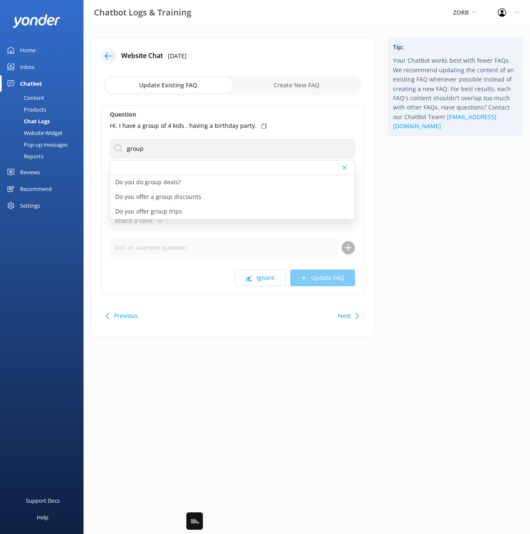
click at [261, 125] on icon at bounding box center [263, 126] width 5 height 5
click at [176, 182] on p "Do you do group deals?" at bounding box center [148, 181] width 66 height 9
type textarea "Unfortunately, we do not have any group deals going at the moment."
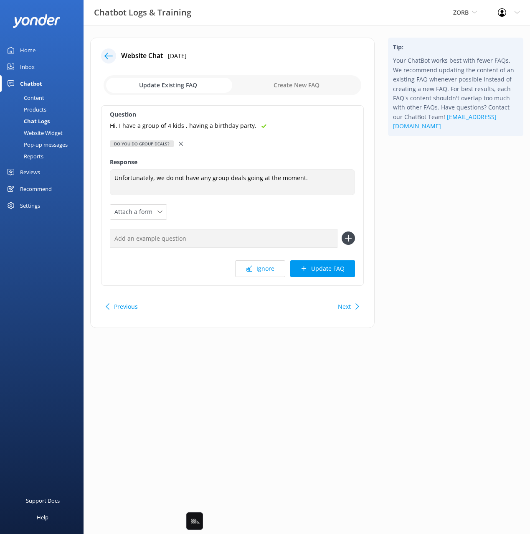
click at [179, 143] on icon at bounding box center [181, 144] width 4 height 4
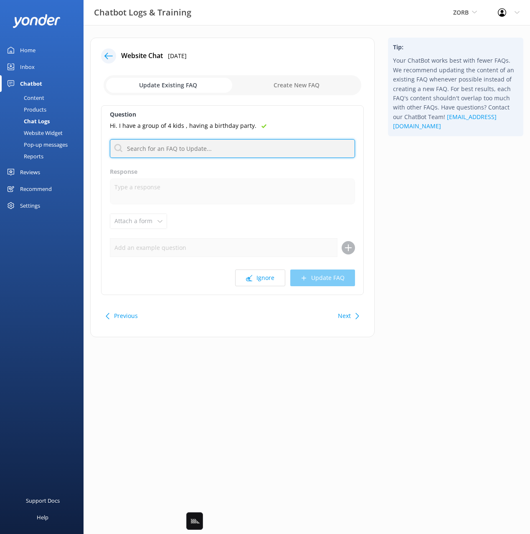
click at [170, 151] on input "text" at bounding box center [232, 148] width 245 height 19
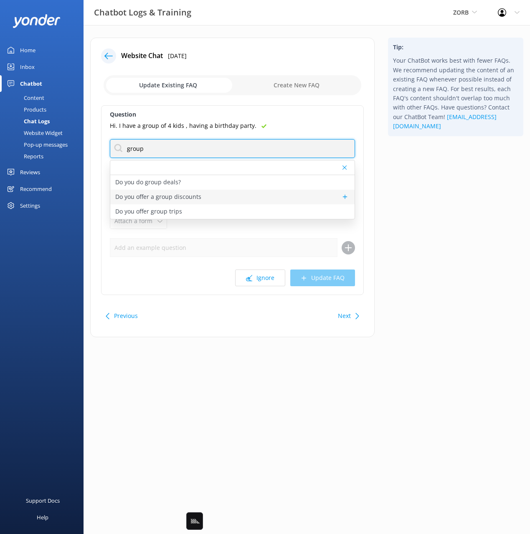
type input "group"
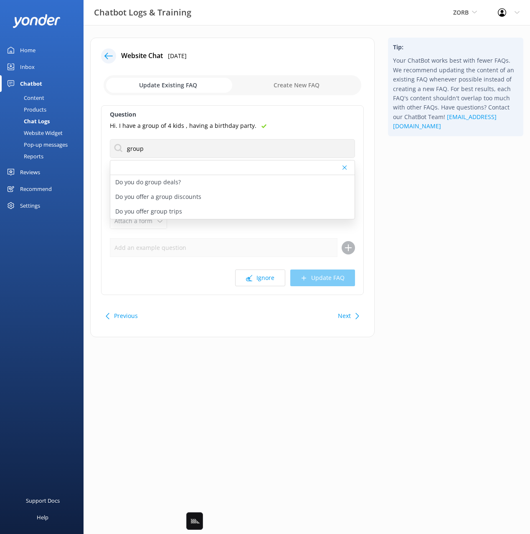
click at [239, 202] on div "Do you offer a group discounts" at bounding box center [232, 197] width 244 height 15
type textarea "Unfortunately, we do not have any group discounts going at the moment"
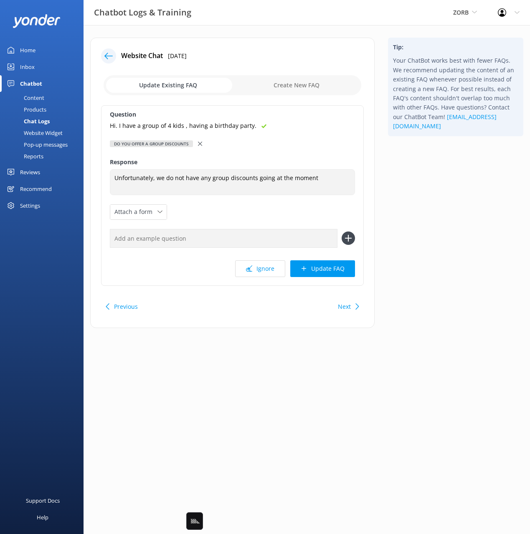
click at [201, 142] on icon at bounding box center [200, 144] width 4 height 4
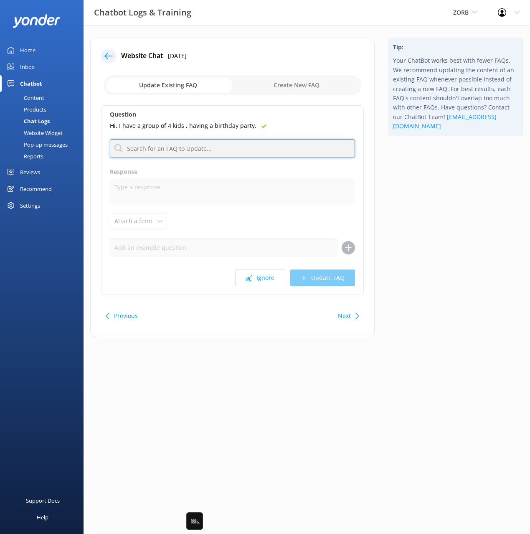
click at [185, 153] on input "text" at bounding box center [232, 148] width 245 height 19
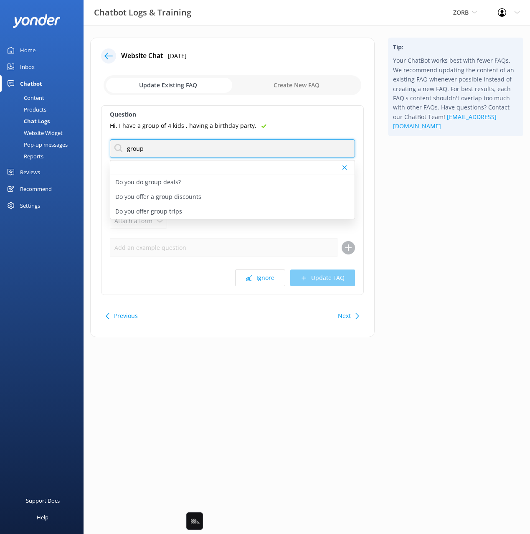
type input "group"
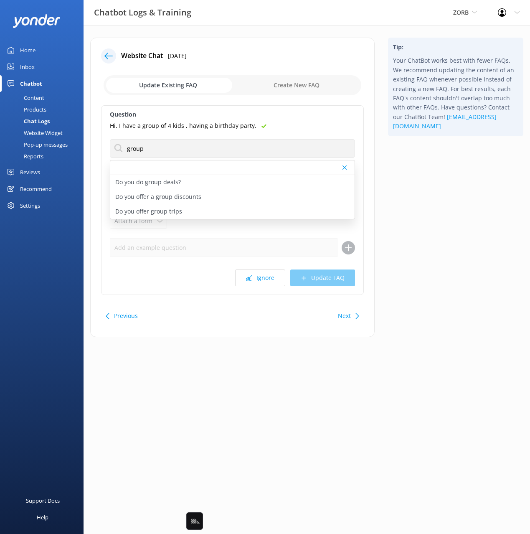
drag, startPoint x: 442, startPoint y: 237, endPoint x: 436, endPoint y: 237, distance: 6.3
click at [442, 237] on div "Tip: Your ChatBot works best with fewer FAQs. We recommend updating the content…" at bounding box center [455, 192] width 149 height 308
drag, startPoint x: 155, startPoint y: 215, endPoint x: 240, endPoint y: 234, distance: 87.2
click at [155, 215] on p "Do you offer group trips" at bounding box center [148, 211] width 67 height 9
type textarea "Going ball rolling in a Zorb is an awesome group activity! We are set-up to man…"
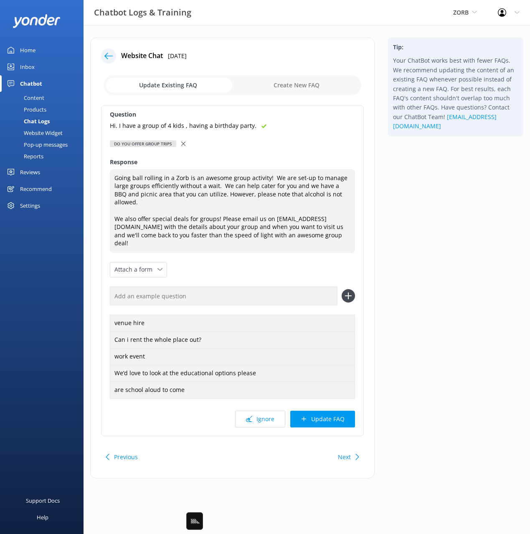
drag, startPoint x: 433, startPoint y: 257, endPoint x: 370, endPoint y: 265, distance: 63.6
click at [431, 257] on div "Tip: Your ChatBot works best with fewer FAQs. We recommend updating the content…" at bounding box center [455, 262] width 149 height 449
click at [279, 267] on div "Question Hi. I have a group of 4 kids , having a birthday party. Do you offer g…" at bounding box center [232, 270] width 263 height 331
click at [273, 286] on input "text" at bounding box center [224, 295] width 228 height 19
paste input "Hi. I have a group of 4 kids , having a birthday party."
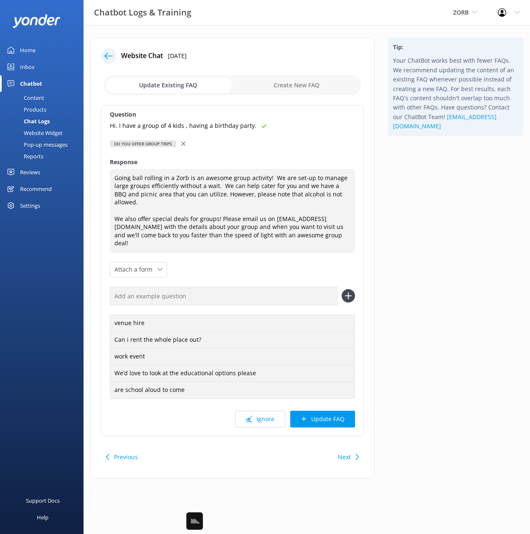
type input "Hi. I have a group of 4 kids , having a birthday party."
click at [288, 286] on input "Hi. I have a group of 4 kids , having a birthday party." at bounding box center [224, 295] width 228 height 19
drag, startPoint x: 453, startPoint y: 415, endPoint x: 326, endPoint y: 425, distance: 127.3
click at [451, 415] on div "Tip: Your ChatBot works best with fewer FAQs. We recommend updating the content…" at bounding box center [455, 262] width 149 height 449
click at [265, 410] on button "Ignore" at bounding box center [260, 418] width 50 height 17
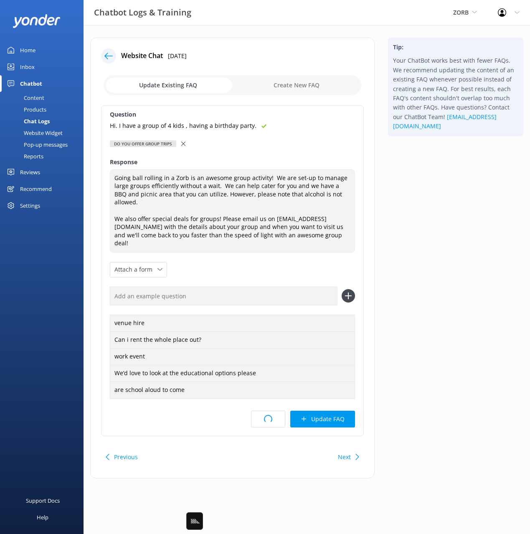
click at [423, 324] on html "Chatbot Logs & Training ZORB Black Cat Cruises [GEOGRAPHIC_DATA] [GEOGRAPHIC_DA…" at bounding box center [265, 267] width 530 height 534
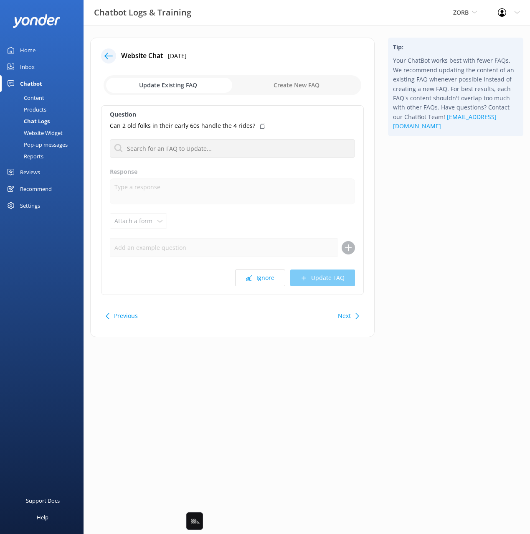
drag, startPoint x: 425, startPoint y: 185, endPoint x: 417, endPoint y: 185, distance: 7.6
click at [423, 186] on div "Tip: Your ChatBot works best with fewer FAQs. We recommend updating the content…" at bounding box center [455, 192] width 149 height 308
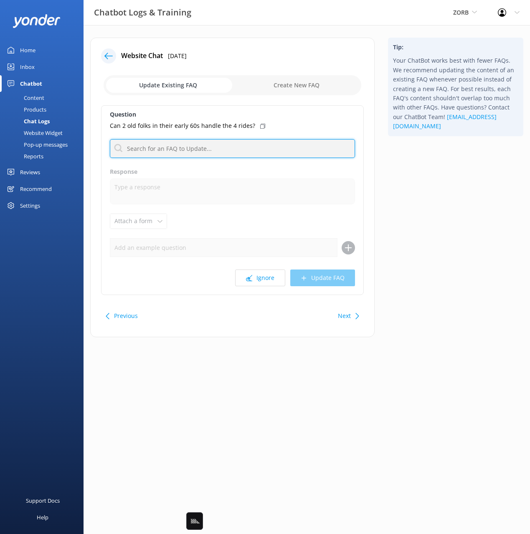
click at [226, 142] on input "text" at bounding box center [232, 148] width 245 height 19
type input "age"
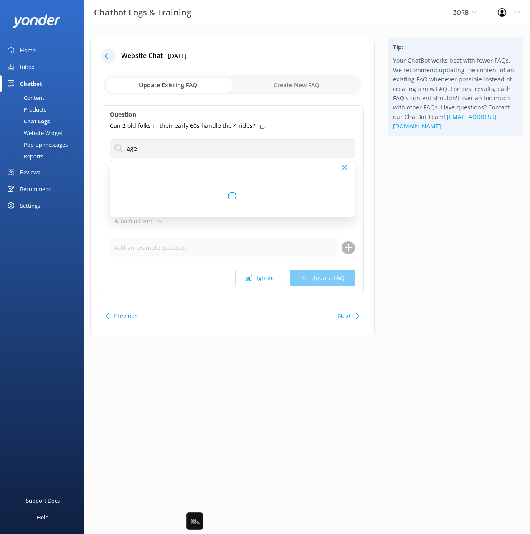
drag, startPoint x: 429, startPoint y: 175, endPoint x: 411, endPoint y: 188, distance: 22.5
click at [429, 175] on div "Tip: Your ChatBot works best with fewer FAQs. We recommend updating the content…" at bounding box center [455, 192] width 149 height 308
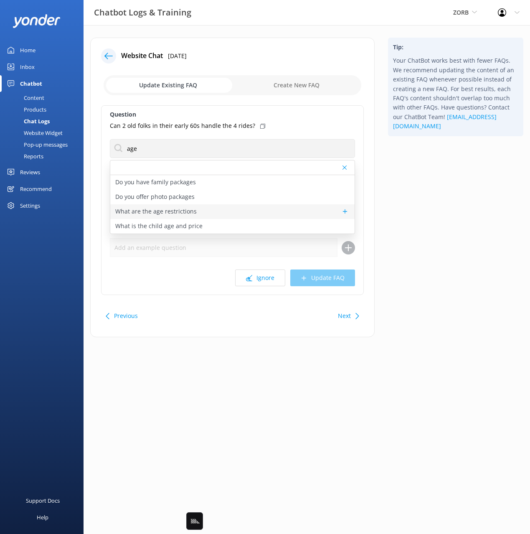
click at [183, 212] on p "What are the age restrictions" at bounding box center [155, 211] width 81 height 9
type textarea "All Riders must be 5 years of age and over. The maximum weight for riding is 13…"
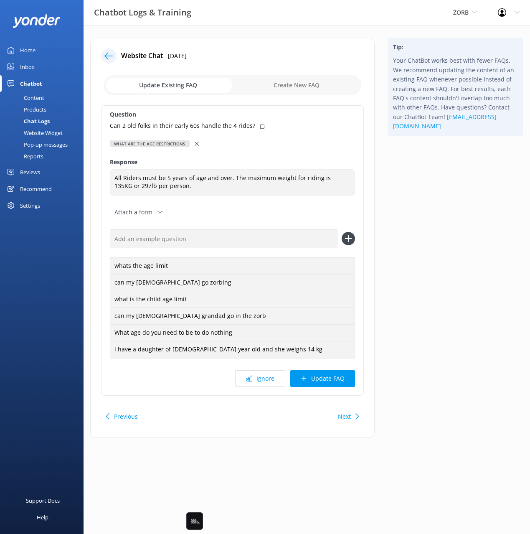
drag, startPoint x: 257, startPoint y: 124, endPoint x: 279, endPoint y: 211, distance: 89.2
click at [260, 125] on icon at bounding box center [262, 126] width 5 height 5
click at [269, 239] on input "text" at bounding box center [224, 238] width 228 height 19
paste input "Can 2 old folks in their early 60s handle the 4 rides?"
type input "Can 2 old folks in their early 60s handle the 4 rides?"
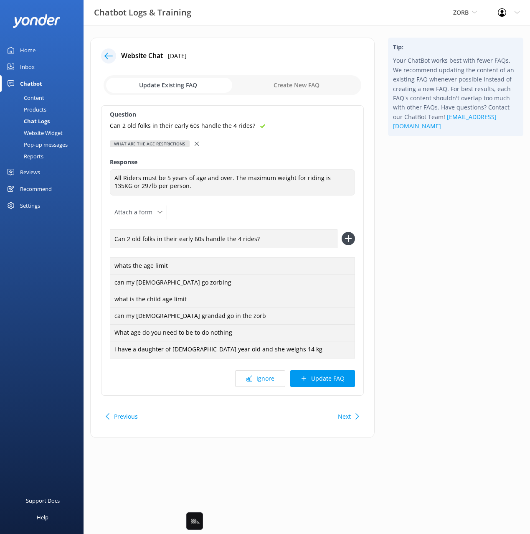
drag, startPoint x: 344, startPoint y: 237, endPoint x: 344, endPoint y: 382, distance: 144.9
click at [344, 238] on icon at bounding box center [348, 238] width 13 height 13
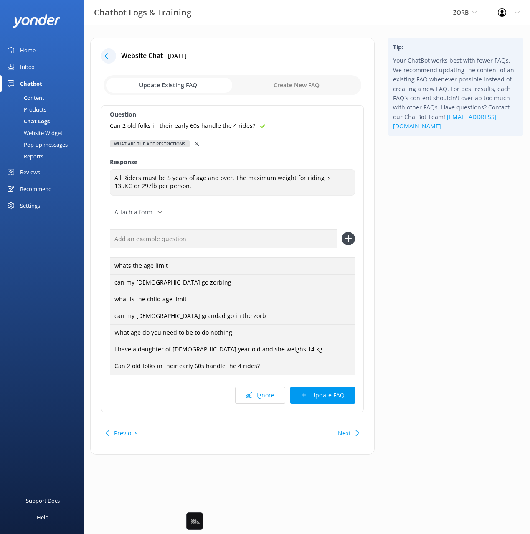
click at [339, 395] on button "Update FAQ" at bounding box center [322, 395] width 65 height 17
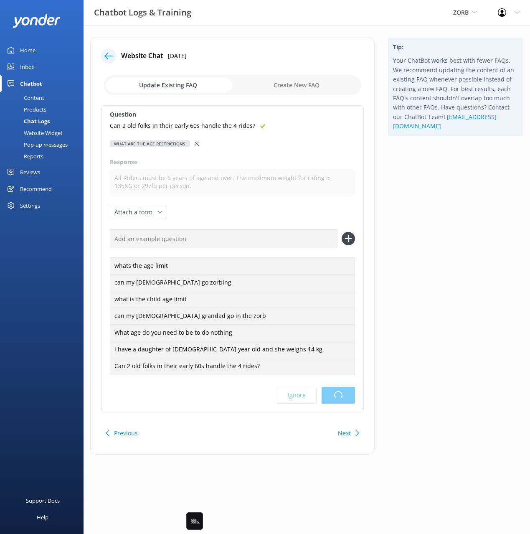
click at [425, 357] on html "Chatbot Logs & Training ZORB Black Cat Cruises [GEOGRAPHIC_DATA] [GEOGRAPHIC_DA…" at bounding box center [265, 267] width 530 height 534
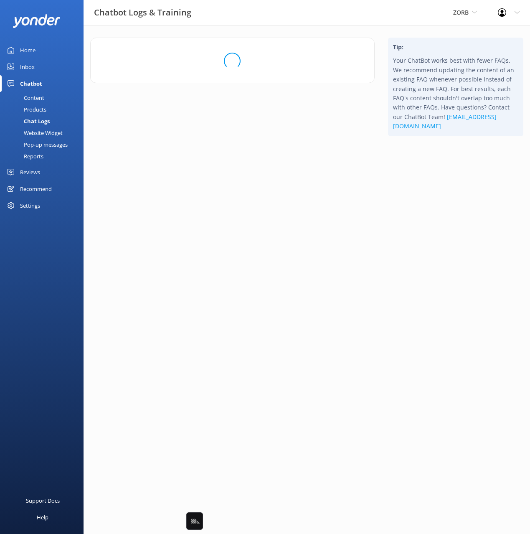
click at [425, 149] on div "Tip: Your ChatBot works best with fewer FAQs. We recommend updating the content…" at bounding box center [455, 94] width 149 height 112
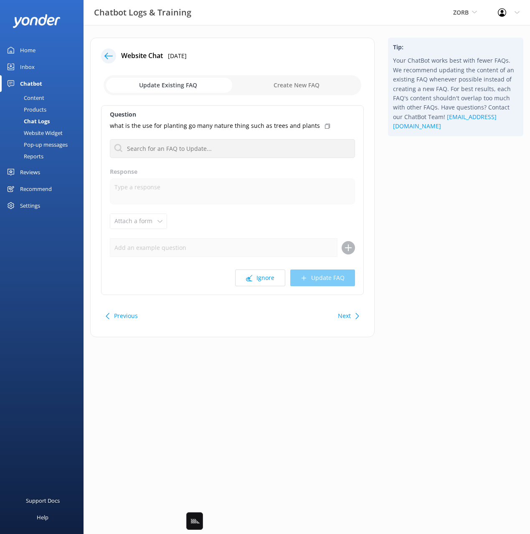
drag, startPoint x: 428, startPoint y: 228, endPoint x: 360, endPoint y: 268, distance: 78.8
click at [425, 230] on div "Tip: Your ChatBot works best with fewer FAQs. We recommend updating the content…" at bounding box center [455, 192] width 149 height 308
click at [252, 285] on button "Ignore" at bounding box center [260, 277] width 50 height 17
click at [253, 280] on button "Ignore" at bounding box center [260, 277] width 50 height 17
drag, startPoint x: 414, startPoint y: 259, endPoint x: 362, endPoint y: 273, distance: 53.6
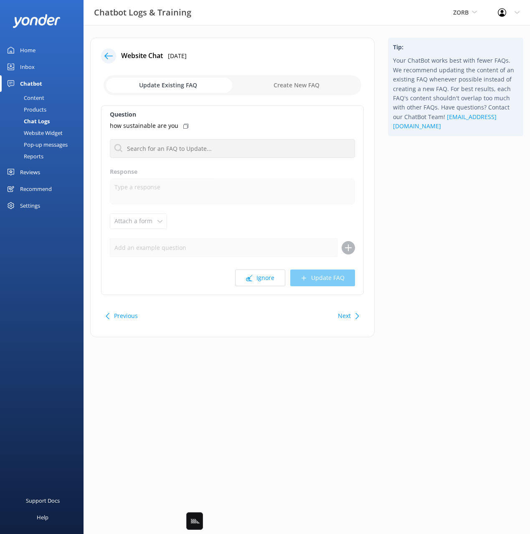
click at [414, 259] on div "Tip: Your ChatBot works best with fewer FAQs. We recommend updating the content…" at bounding box center [455, 192] width 149 height 308
drag, startPoint x: 347, startPoint y: 316, endPoint x: 399, endPoint y: 311, distance: 52.4
click at [347, 316] on button "Next" at bounding box center [344, 315] width 13 height 17
click at [347, 311] on button "Next" at bounding box center [344, 315] width 13 height 17
click at [272, 276] on button "Ignore" at bounding box center [260, 277] width 50 height 17
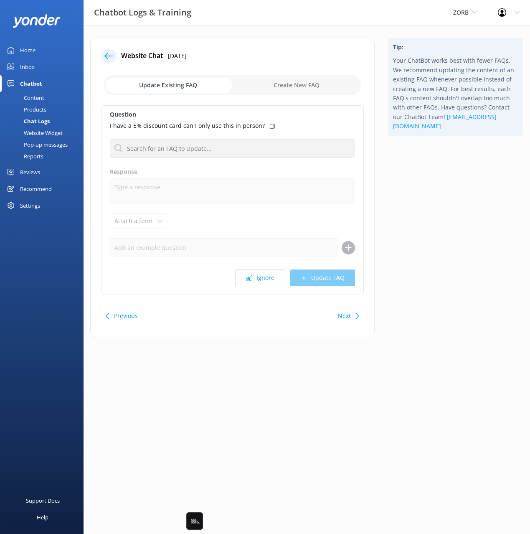
click at [433, 244] on div "Tip: Your ChatBot works best with fewer FAQs. We recommend updating the content…" at bounding box center [455, 192] width 149 height 308
click at [342, 314] on button "Next" at bounding box center [344, 315] width 13 height 17
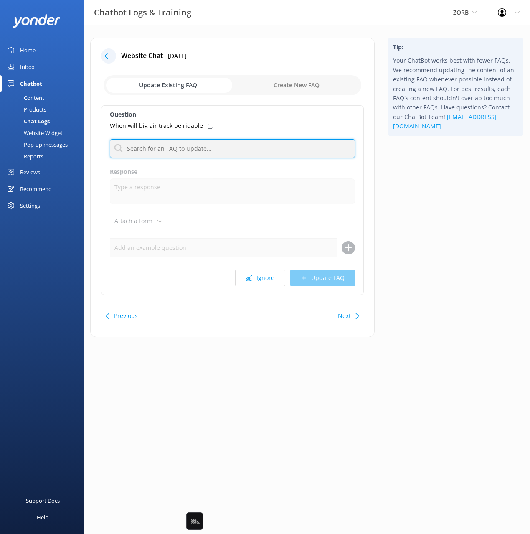
click at [189, 144] on input "text" at bounding box center [232, 148] width 245 height 19
type input "big air"
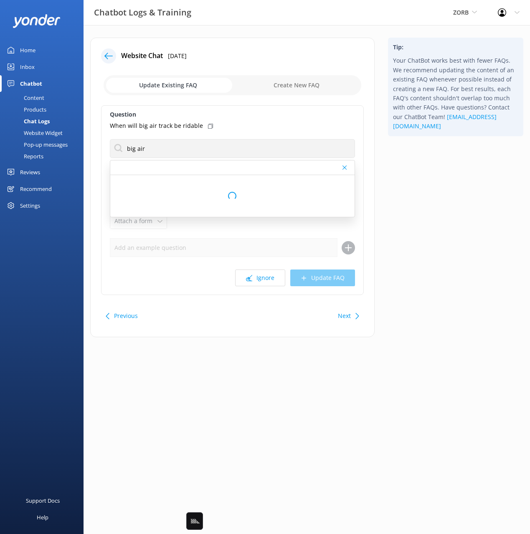
click at [424, 200] on div "Tip: Your ChatBot works best with fewer FAQs. We recommend updating the content…" at bounding box center [455, 192] width 149 height 308
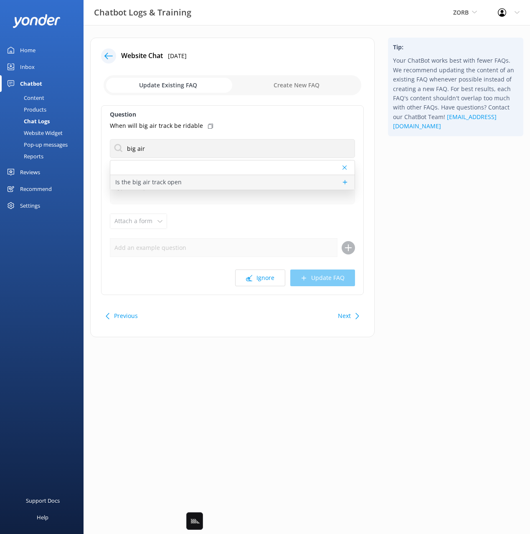
click at [199, 182] on div "Is the big air track open" at bounding box center [232, 182] width 244 height 15
type textarea "Unfortunately, the big air track is under construction and cannot be used. To v…"
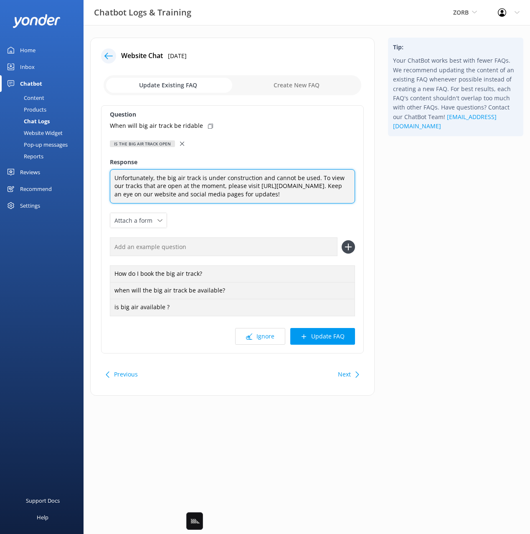
drag, startPoint x: 319, startPoint y: 185, endPoint x: 247, endPoint y: 185, distance: 72.2
click at [247, 185] on textarea "Unfortunately, the big air track is under construction and cannot be used. To v…" at bounding box center [232, 186] width 245 height 35
click at [436, 188] on div "Tip: Your ChatBot works best with fewer FAQs. We recommend updating the content…" at bounding box center [455, 221] width 149 height 366
click at [208, 124] on use at bounding box center [210, 126] width 5 height 5
click at [299, 250] on input "text" at bounding box center [224, 246] width 228 height 19
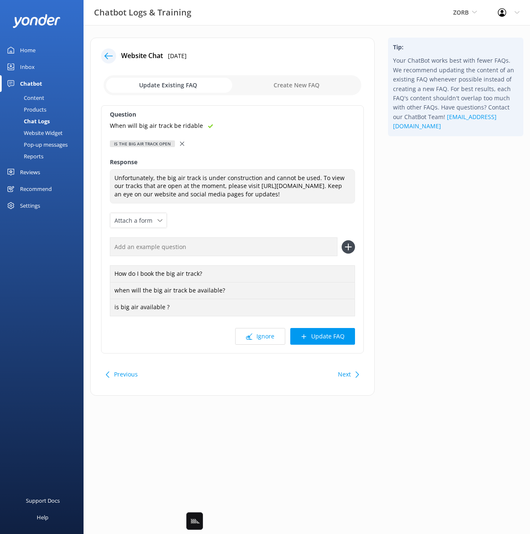
paste input "When will big air track be ridable"
type input "When will big air track be ridable"
drag, startPoint x: 347, startPoint y: 249, endPoint x: 344, endPoint y: 299, distance: 49.8
click at [347, 249] on icon at bounding box center [348, 246] width 13 height 13
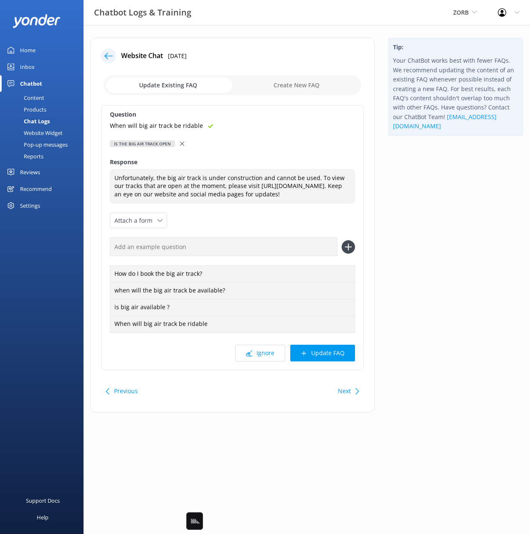
drag, startPoint x: 338, startPoint y: 354, endPoint x: 510, endPoint y: 283, distance: 186.3
click at [339, 353] on button "Update FAQ" at bounding box center [322, 352] width 65 height 17
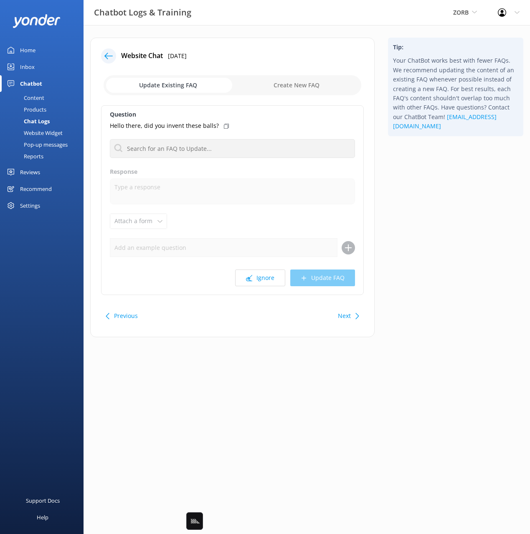
click at [439, 250] on div "Tip: Your ChatBot works best with fewer FAQs. We recommend updating the content…" at bounding box center [455, 192] width 149 height 308
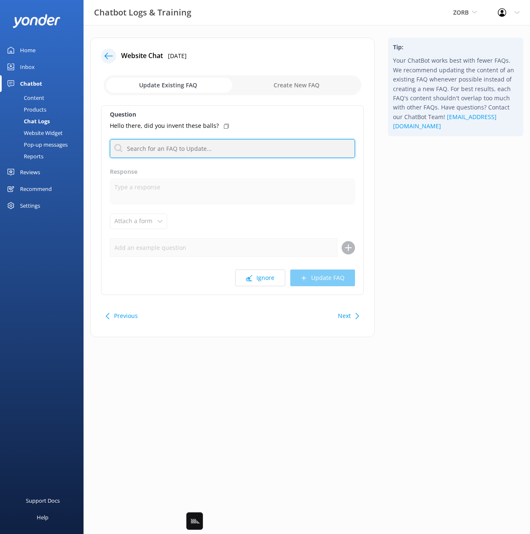
drag, startPoint x: 225, startPoint y: 145, endPoint x: 232, endPoint y: 153, distance: 10.6
click at [225, 145] on input "text" at bounding box center [232, 148] width 245 height 19
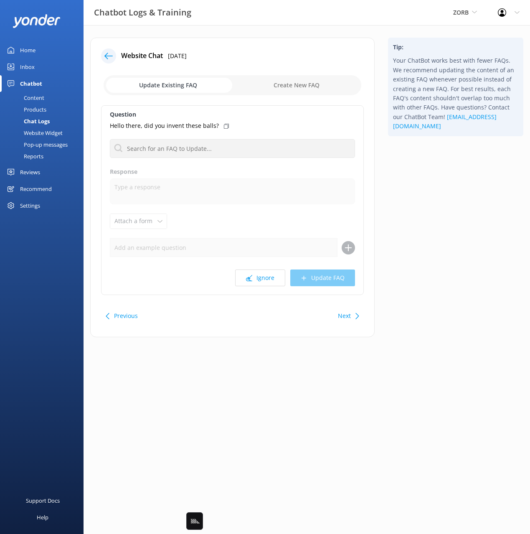
drag, startPoint x: 466, startPoint y: 200, endPoint x: 454, endPoint y: 198, distance: 11.3
click at [465, 200] on div "Tip: Your ChatBot works best with fewer FAQs. We recommend updating the content…" at bounding box center [455, 192] width 149 height 308
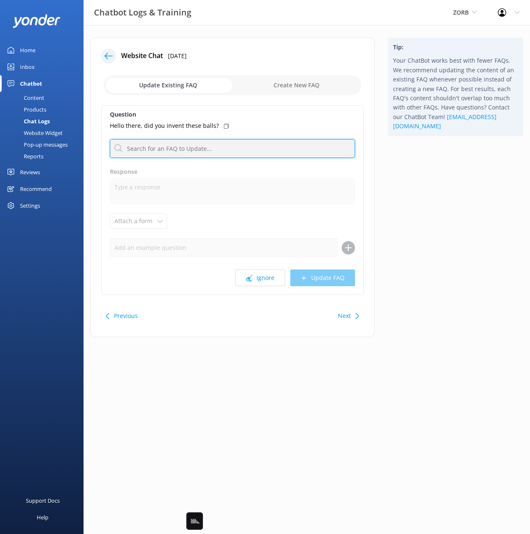
click at [224, 149] on input "text" at bounding box center [232, 148] width 245 height 19
type input "zorb"
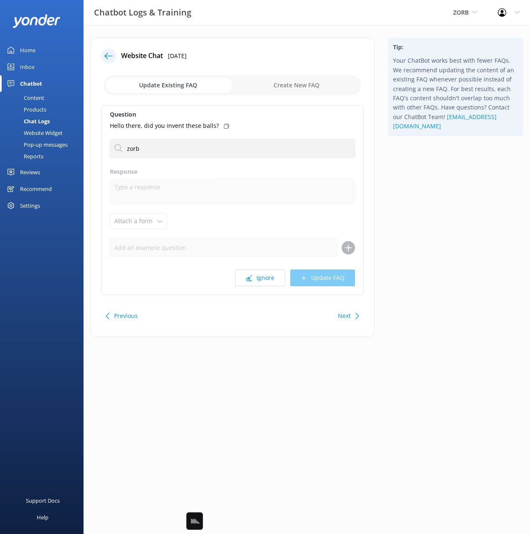
drag, startPoint x: 448, startPoint y: 199, endPoint x: 370, endPoint y: 166, distance: 84.4
click at [447, 199] on div "Tip: Your ChatBot works best with fewer FAQs. We recommend updating the content…" at bounding box center [455, 192] width 149 height 308
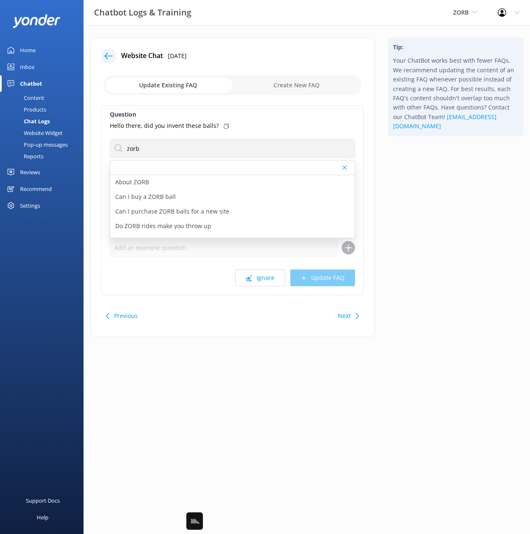
click at [463, 201] on div "Tip: Your ChatBot works best with fewer FAQs. We recommend updating the content…" at bounding box center [455, 192] width 149 height 308
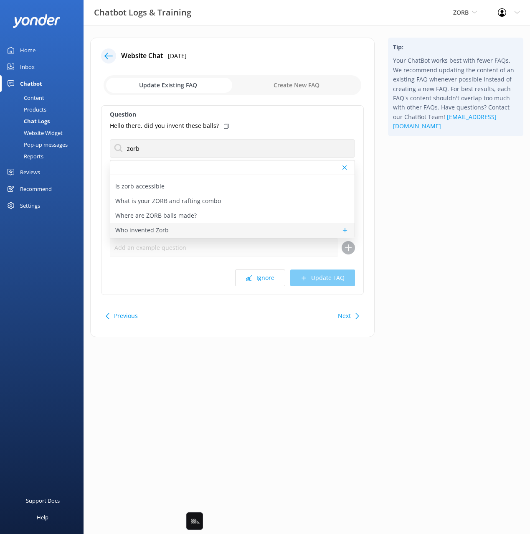
click at [159, 224] on div "Who invented Zorb" at bounding box center [232, 230] width 244 height 15
type textarea "Downhill ball rolling in a giant inflatable sphere can be experienced all over …"
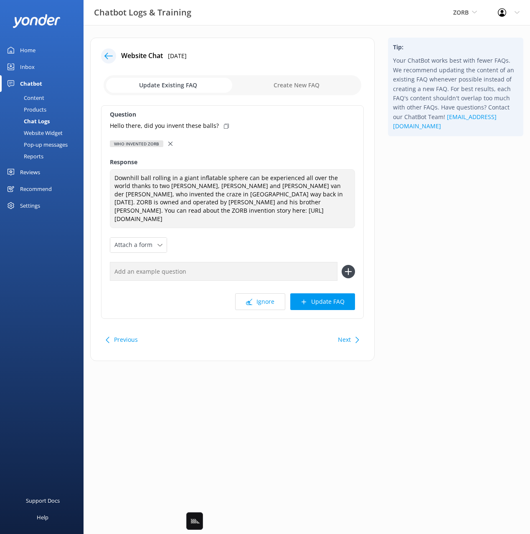
drag, startPoint x: 219, startPoint y: 129, endPoint x: 218, endPoint y: 172, distance: 43.4
click at [218, 129] on div "Hello there, did you invent these balls?" at bounding box center [232, 125] width 245 height 9
drag, startPoint x: 272, startPoint y: 262, endPoint x: 290, endPoint y: 263, distance: 18.0
click at [272, 262] on input "text" at bounding box center [224, 271] width 228 height 19
paste input "Hello there, did you invent these balls?"
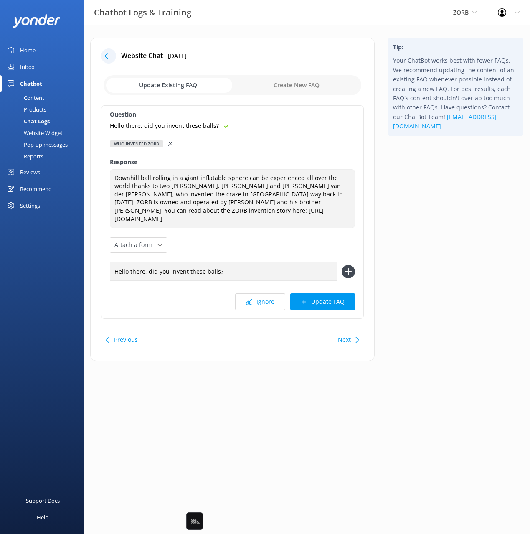
type input "Hello there, did you invent these balls?"
click at [352, 265] on icon at bounding box center [348, 271] width 13 height 13
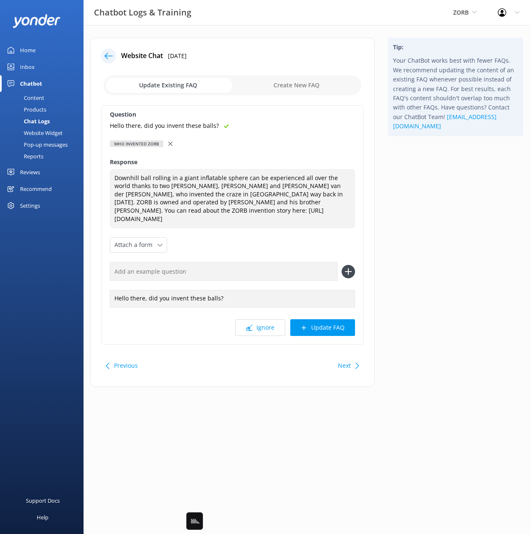
drag, startPoint x: 331, startPoint y: 318, endPoint x: 377, endPoint y: 307, distance: 47.6
click at [331, 319] on button "Update FAQ" at bounding box center [322, 327] width 65 height 17
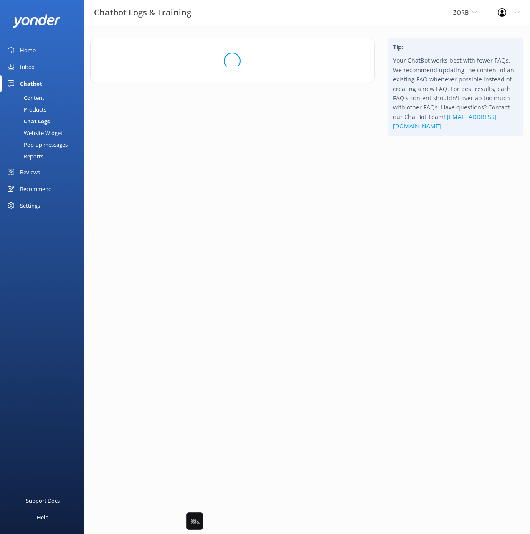
click at [420, 294] on html "Chatbot Logs & Training ZORB Black Cat Cruises [GEOGRAPHIC_DATA] [GEOGRAPHIC_DA…" at bounding box center [265, 267] width 530 height 534
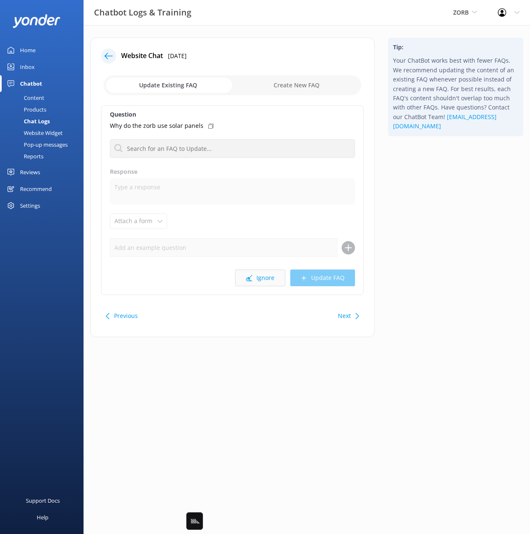
click at [253, 274] on button "Ignore" at bounding box center [260, 277] width 50 height 17
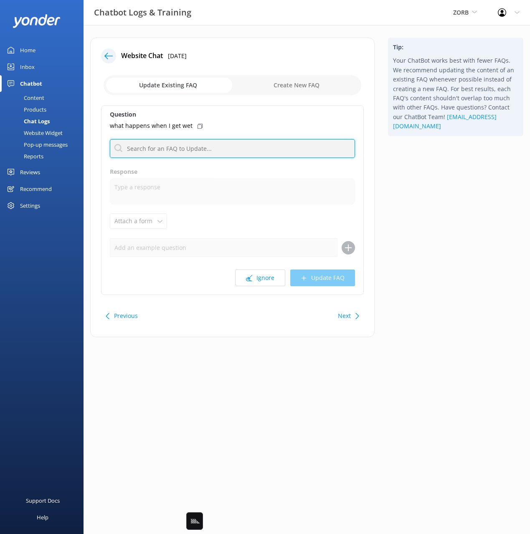
click at [190, 148] on input "text" at bounding box center [232, 148] width 245 height 19
type input "wet"
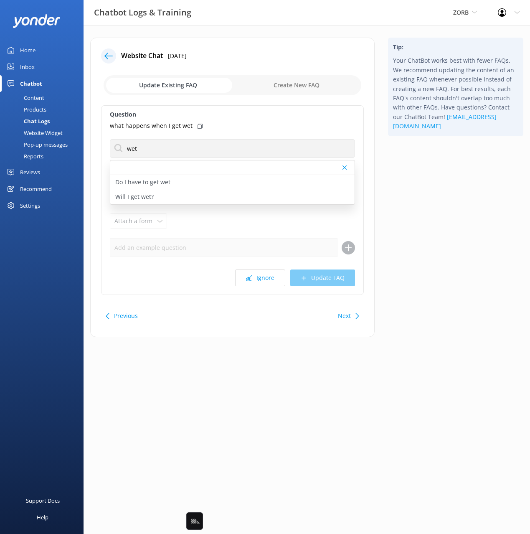
click at [463, 179] on div "Tip: Your ChatBot works best with fewer FAQs. We recommend updating the content…" at bounding box center [455, 192] width 149 height 308
click at [164, 195] on div "Will I get wet?" at bounding box center [232, 197] width 244 height 15
type textarea "We fill our ZORB balls with approximately 40 litres of water for an extra slipp…"
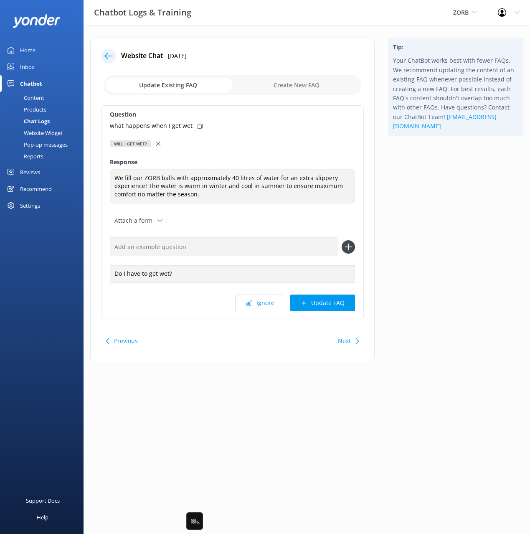
click at [160, 144] on icon at bounding box center [158, 144] width 4 height 4
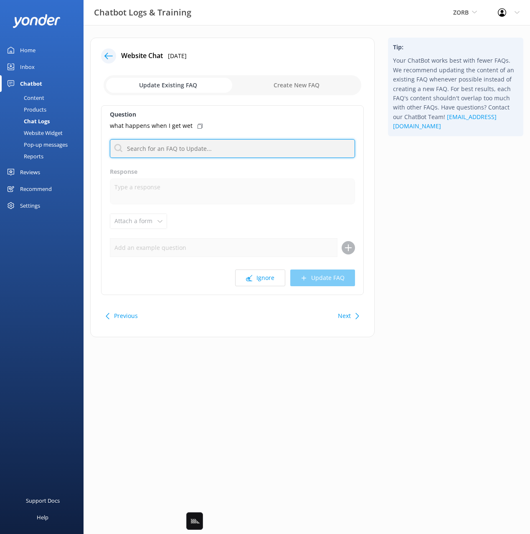
click at [158, 150] on input "text" at bounding box center [232, 148] width 245 height 19
type input "wet"
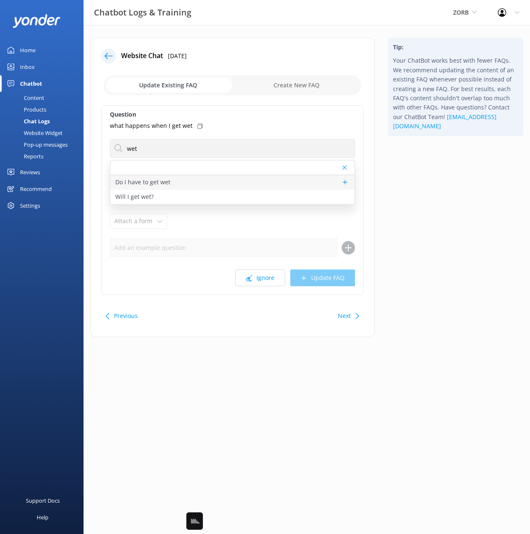
click at [236, 184] on div "Do I have to get wet" at bounding box center [232, 182] width 244 height 15
type textarea "We are only offering our water rides! But not to worry, we use warm water insid…"
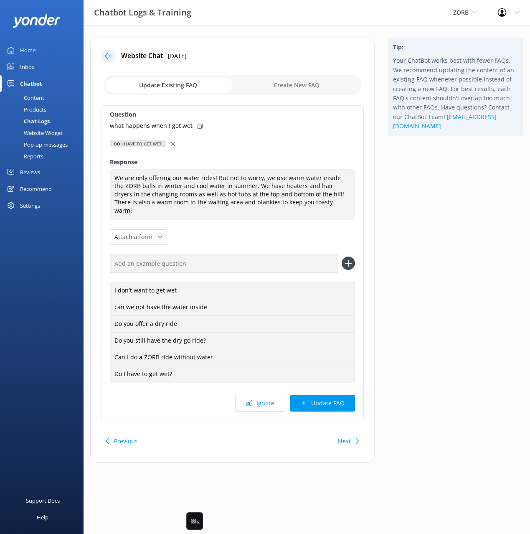
drag, startPoint x: 195, startPoint y: 124, endPoint x: 259, endPoint y: 228, distance: 122.4
click at [198, 124] on use at bounding box center [200, 126] width 5 height 5
click at [271, 254] on input "text" at bounding box center [224, 263] width 228 height 19
paste input "what happens when I get wet"
type input "what happens when I get wet"
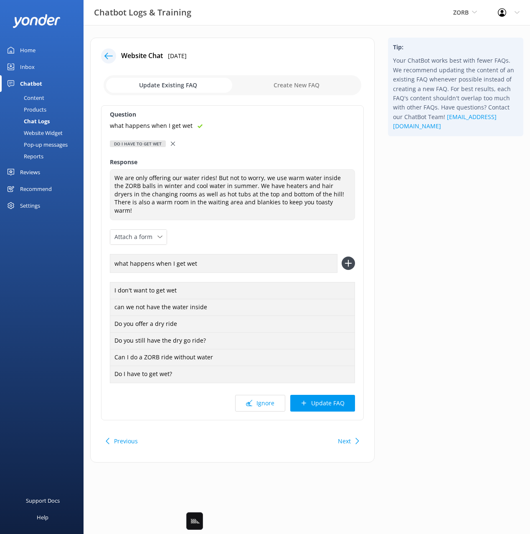
click at [349, 256] on icon at bounding box center [348, 262] width 13 height 13
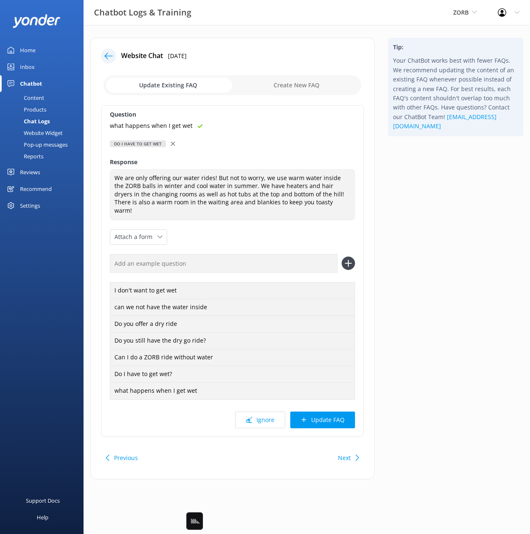
click at [339, 412] on button "Update FAQ" at bounding box center [322, 419] width 65 height 17
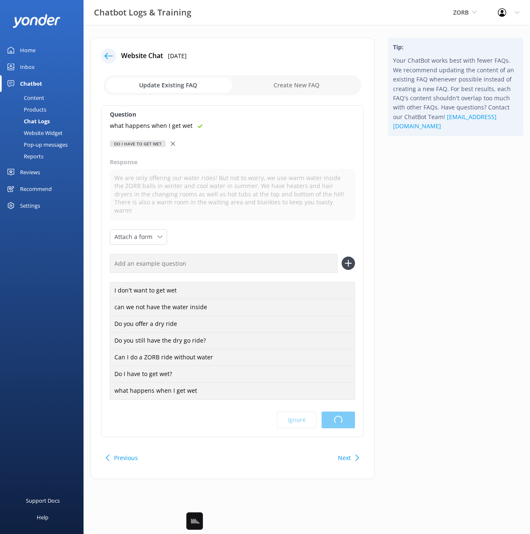
click at [451, 343] on div "Tip: Your ChatBot works best with fewer FAQs. We recommend updating the content…" at bounding box center [455, 263] width 149 height 450
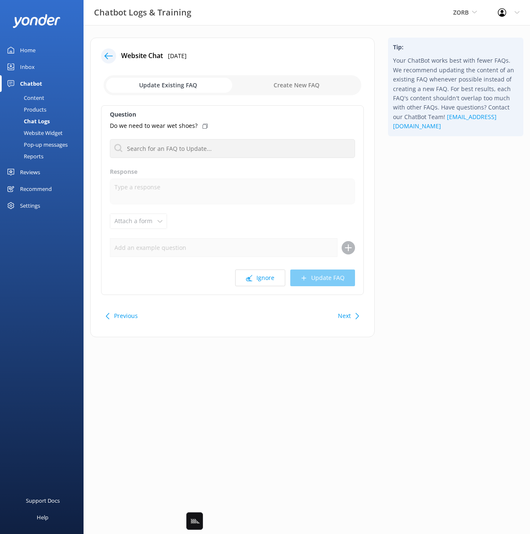
click at [434, 220] on div "Tip: Your ChatBot works best with fewer FAQs. We recommend updating the content…" at bounding box center [455, 192] width 149 height 308
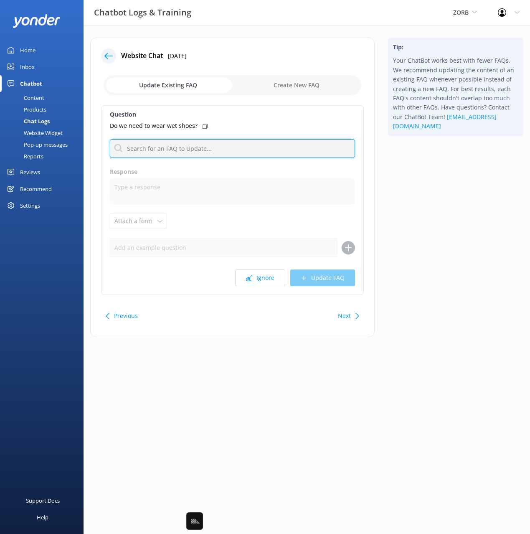
click at [208, 149] on input "text" at bounding box center [232, 148] width 245 height 19
type input "wear"
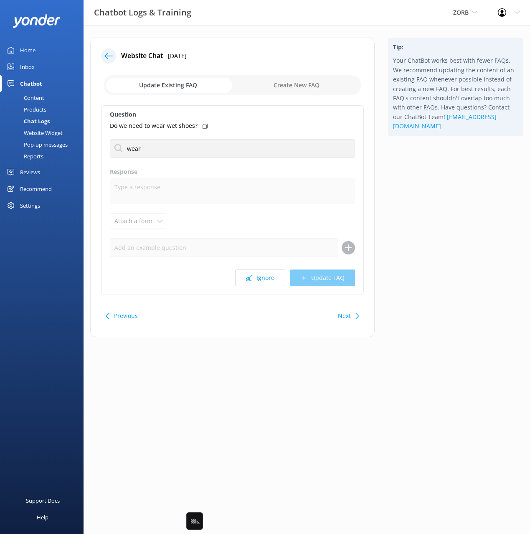
drag, startPoint x: 406, startPoint y: 177, endPoint x: 400, endPoint y: 183, distance: 8.0
click at [406, 177] on div "Tip: Your ChatBot works best with fewer FAQs. We recommend updating the content…" at bounding box center [455, 192] width 149 height 308
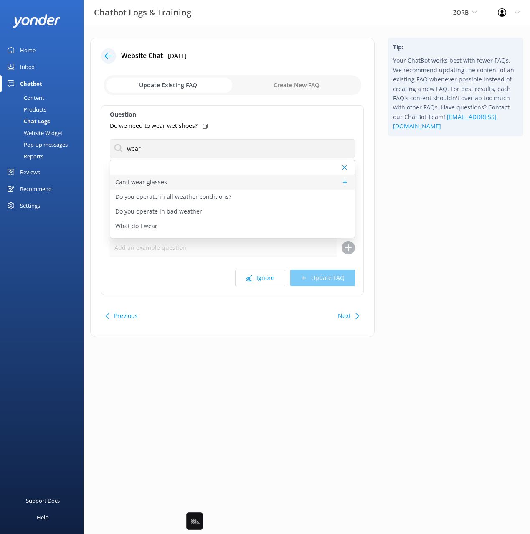
scroll to position [25, 0]
click at [146, 214] on p "What do I wear" at bounding box center [136, 215] width 42 height 9
type textarea "All rides are in water (cool in summer, warm water in winter). You will need to…"
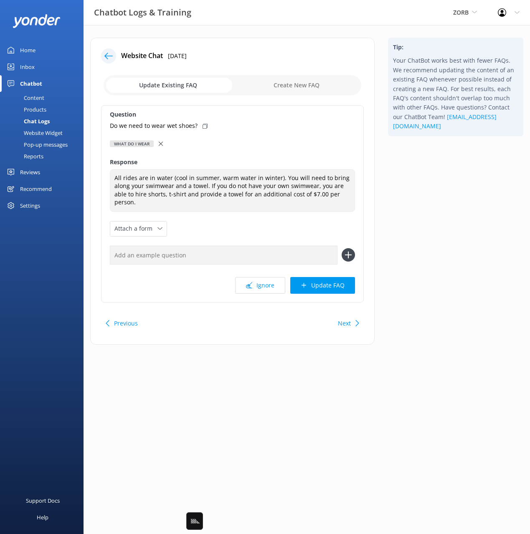
drag, startPoint x: 205, startPoint y: 127, endPoint x: 206, endPoint y: 133, distance: 6.0
click at [205, 128] on use at bounding box center [205, 126] width 5 height 5
drag, startPoint x: 425, startPoint y: 307, endPoint x: 397, endPoint y: 319, distance: 30.3
click at [419, 309] on div "Tip: Your ChatBot works best with fewer FAQs. We recommend updating the content…" at bounding box center [455, 195] width 149 height 315
drag, startPoint x: 351, startPoint y: 324, endPoint x: 412, endPoint y: 309, distance: 62.6
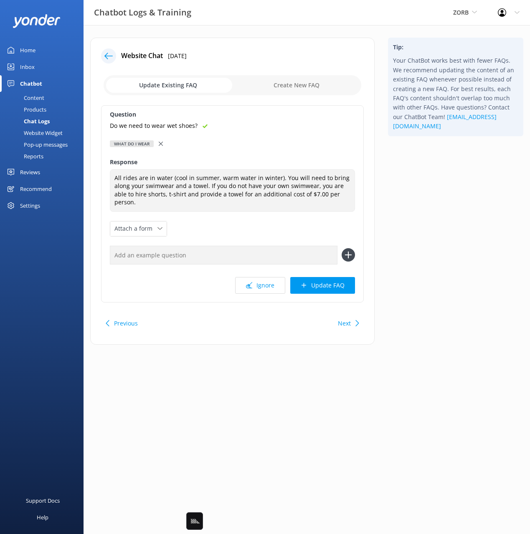
click at [351, 324] on div "Next" at bounding box center [347, 323] width 26 height 17
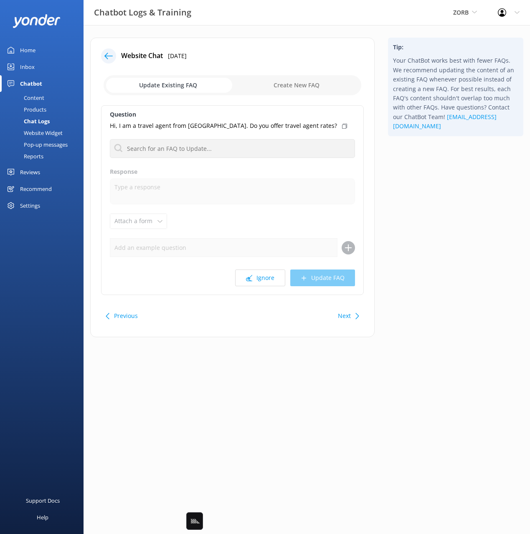
click at [441, 296] on div "Tip: Your ChatBot works best with fewer FAQs. We recommend updating the content…" at bounding box center [455, 192] width 149 height 308
click at [344, 318] on button "Next" at bounding box center [344, 315] width 13 height 17
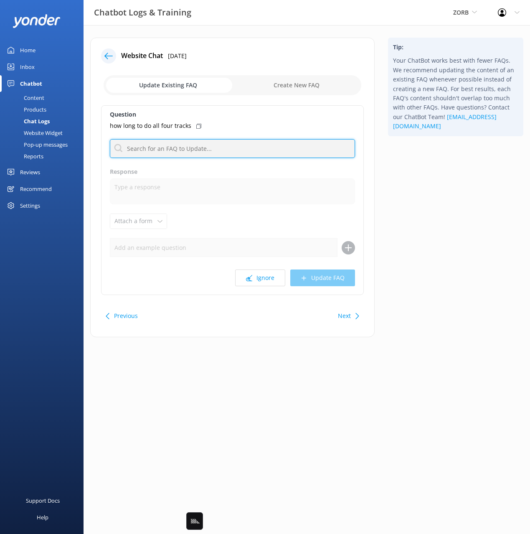
click at [192, 147] on input "text" at bounding box center [232, 148] width 245 height 19
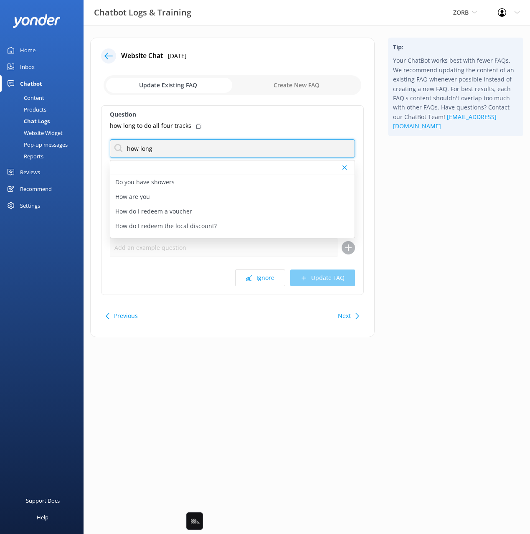
type input "how long"
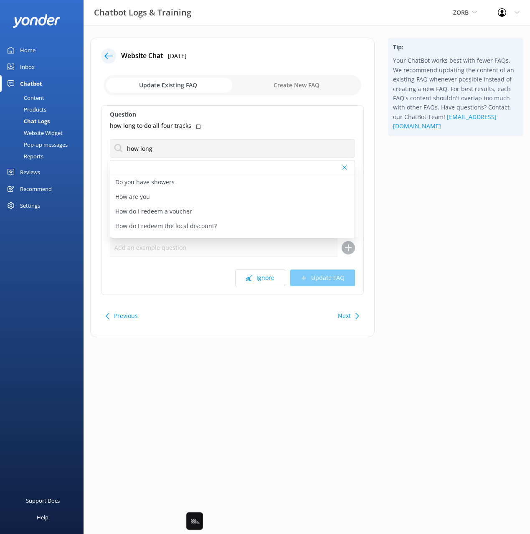
click at [459, 209] on div "Tip: Your ChatBot works best with fewer FAQs. We recommend updating the content…" at bounding box center [455, 192] width 149 height 308
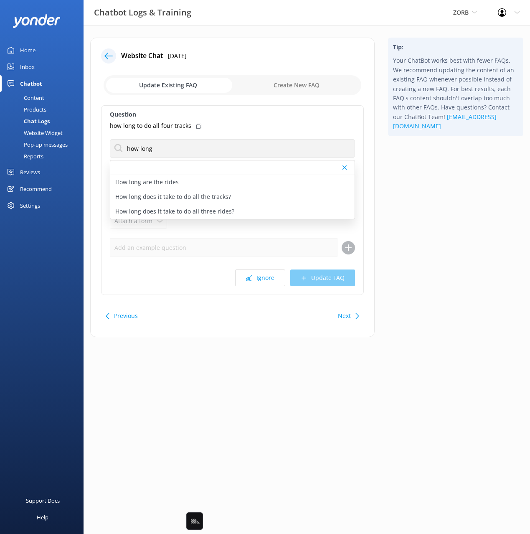
click at [226, 197] on p "How long does it take to do all the tracks?" at bounding box center [173, 196] width 116 height 9
type textarea "We recommend you allow about an hour to do all the tracks and utilize our spas …"
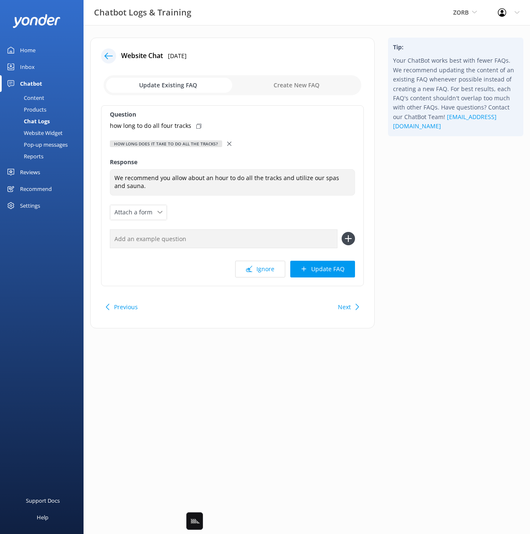
drag, startPoint x: 196, startPoint y: 124, endPoint x: 201, endPoint y: 135, distance: 12.2
click at [196, 124] on use at bounding box center [198, 126] width 5 height 5
click at [252, 239] on input "text" at bounding box center [224, 238] width 228 height 19
paste input "how long to do all four tracks"
type input "how long to do all four tracks"
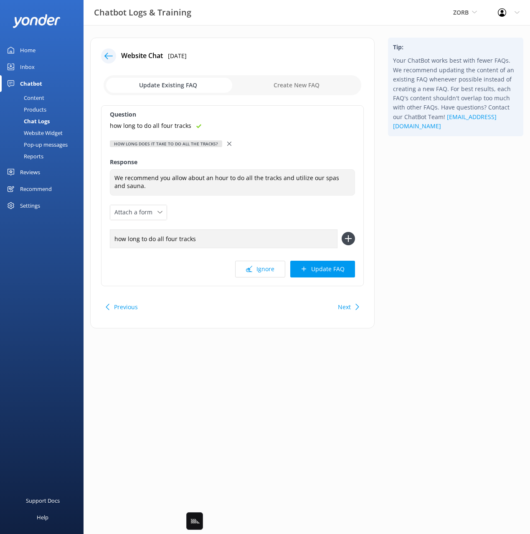
click at [349, 238] on icon at bounding box center [348, 238] width 13 height 13
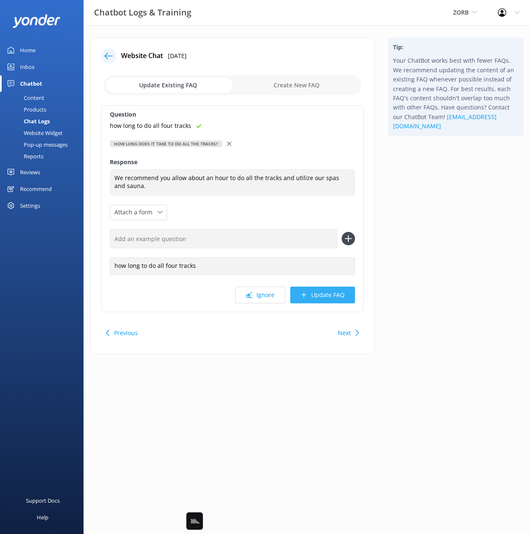
click at [328, 298] on button "Update FAQ" at bounding box center [322, 294] width 65 height 17
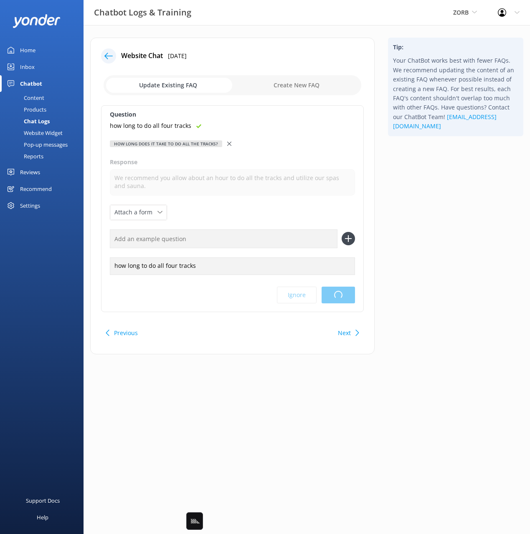
click at [428, 279] on div "Tip: Your ChatBot works best with fewer FAQs. We recommend updating the content…" at bounding box center [455, 200] width 149 height 325
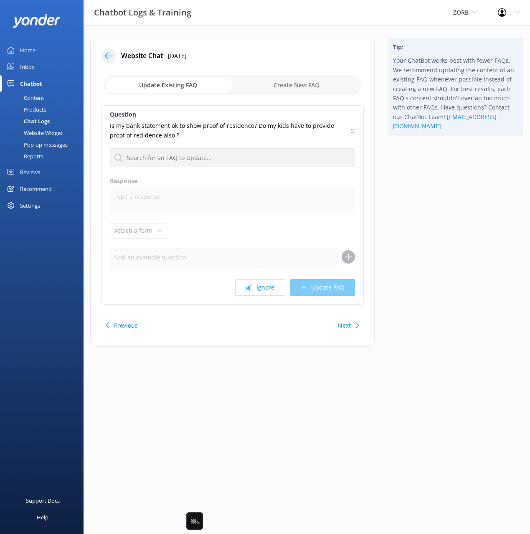
drag, startPoint x: 423, startPoint y: 258, endPoint x: 401, endPoint y: 271, distance: 25.7
click at [422, 258] on div "Tip: Your ChatBot works best with fewer FAQs. We recommend updating the content…" at bounding box center [455, 196] width 149 height 317
click at [271, 284] on button "Ignore" at bounding box center [260, 287] width 50 height 17
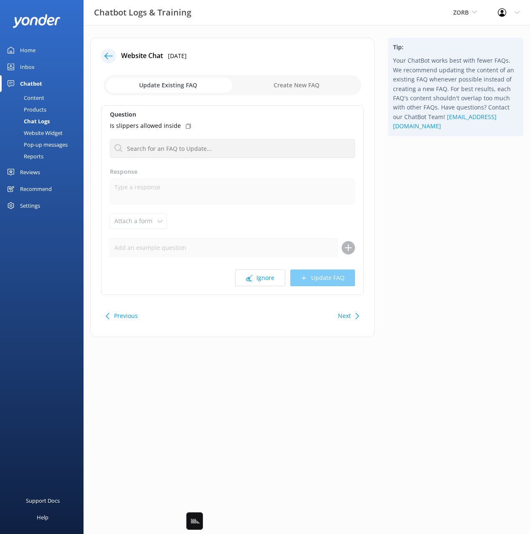
click at [423, 252] on div "Tip: Your ChatBot works best with fewer FAQs. We recommend updating the content…" at bounding box center [455, 192] width 149 height 308
click at [352, 318] on div "Next" at bounding box center [347, 315] width 26 height 17
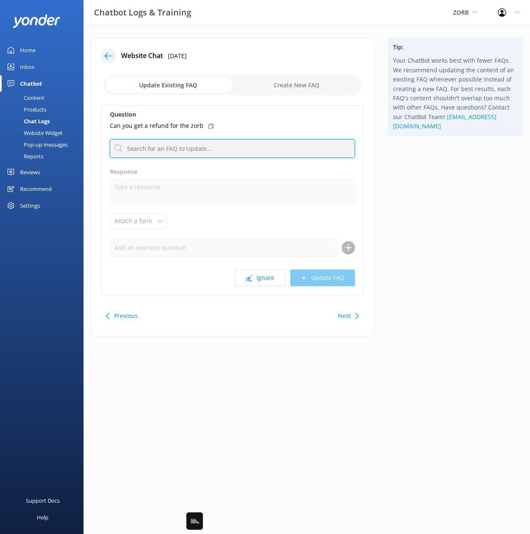
click at [187, 146] on input "text" at bounding box center [232, 148] width 245 height 19
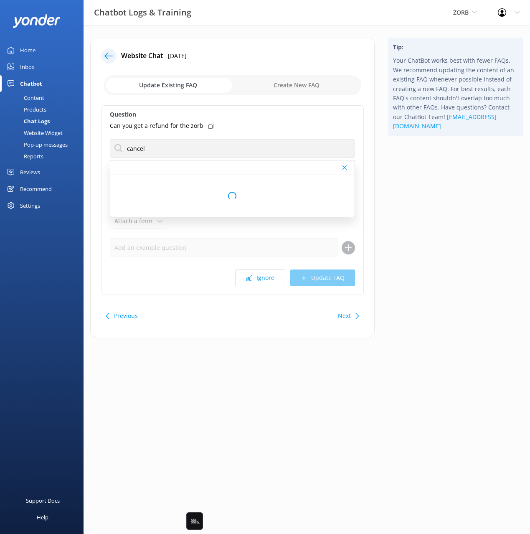
click at [208, 125] on icon at bounding box center [210, 126] width 5 height 5
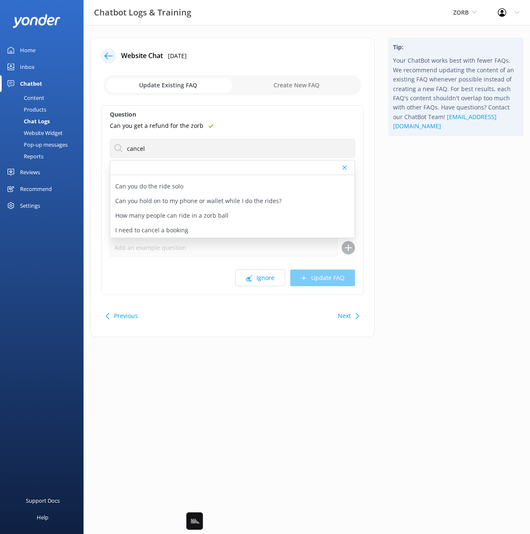
scroll to position [323, 0]
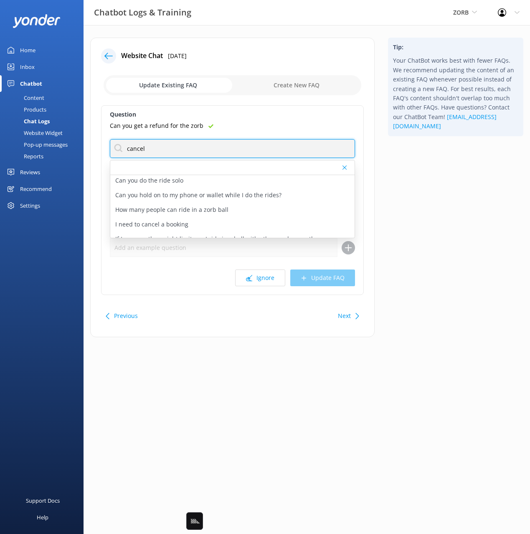
click at [155, 149] on input "cancel" at bounding box center [232, 148] width 245 height 19
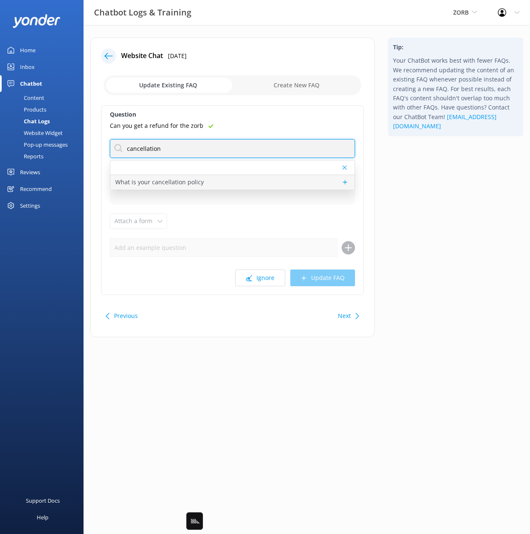
type input "cancellation"
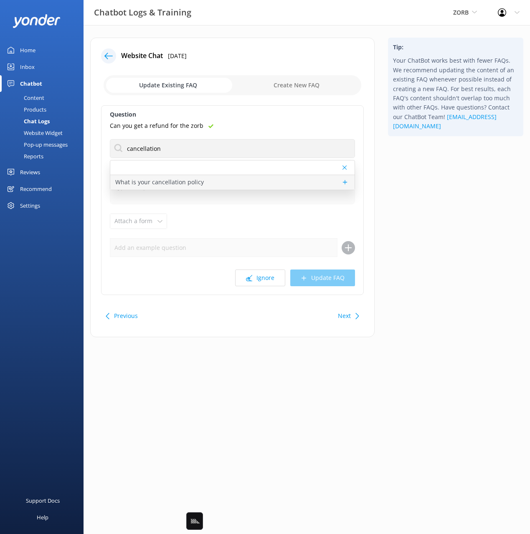
click at [168, 180] on p "What is your cancellation policy" at bounding box center [159, 181] width 89 height 9
type textarea "Our cancellation policy is pretty flexible - if you decide you don't want to ri…"
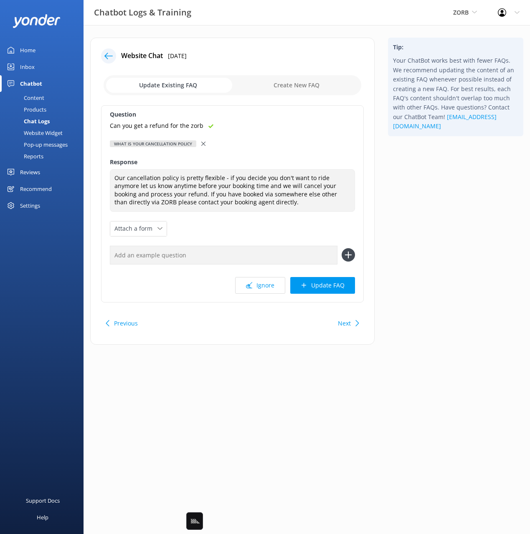
click at [191, 249] on input "text" at bounding box center [224, 255] width 228 height 19
paste input "Can you get a refund for the zorb"
type input "Can you get a refund for the zorb"
click at [342, 248] on button at bounding box center [348, 254] width 13 height 13
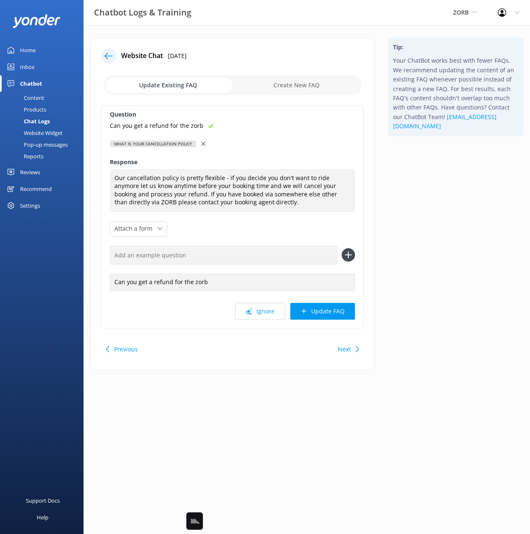
click at [337, 308] on button "Update FAQ" at bounding box center [322, 311] width 65 height 17
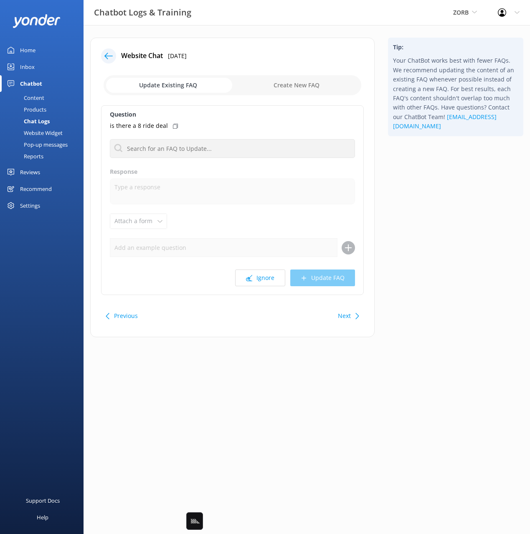
click at [425, 242] on div "Tip: Your ChatBot works best with fewer FAQs. We recommend updating the content…" at bounding box center [455, 192] width 149 height 308
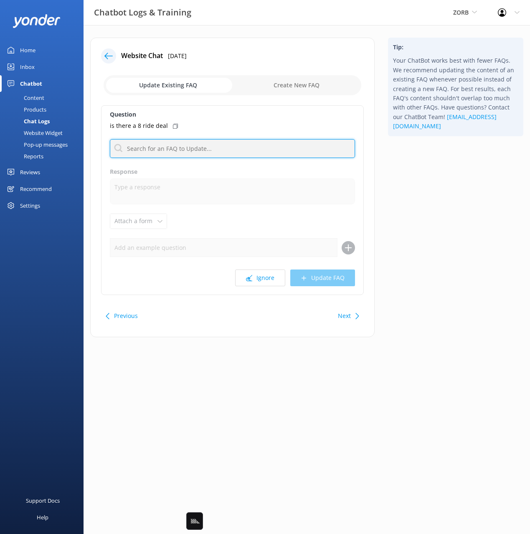
click at [179, 148] on input "text" at bounding box center [232, 148] width 245 height 19
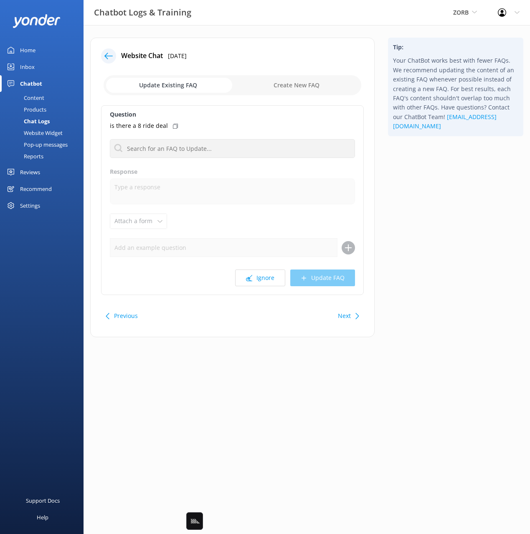
click at [408, 203] on div "Tip: Your ChatBot works best with fewer FAQs. We recommend updating the content…" at bounding box center [455, 192] width 149 height 308
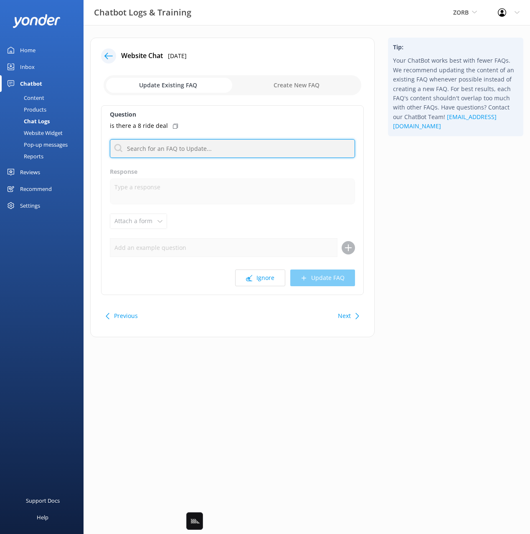
click at [249, 145] on input "text" at bounding box center [232, 148] width 245 height 19
type input "special"
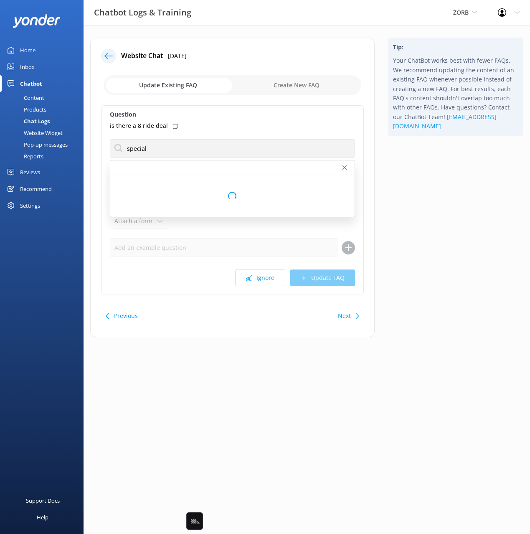
type textarea "We don’t have any deals right now, but our multiride packages are the best way …"
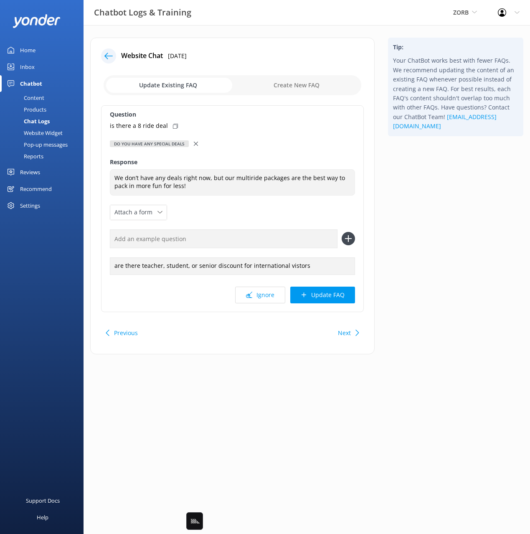
click at [175, 126] on div "is there a 8 ride deal" at bounding box center [232, 125] width 245 height 9
drag, startPoint x: 272, startPoint y: 234, endPoint x: 316, endPoint y: 235, distance: 43.8
click at [272, 234] on input "text" at bounding box center [224, 238] width 228 height 19
paste input "is there a 8 ride deal"
type input "is there a 8 ride deal"
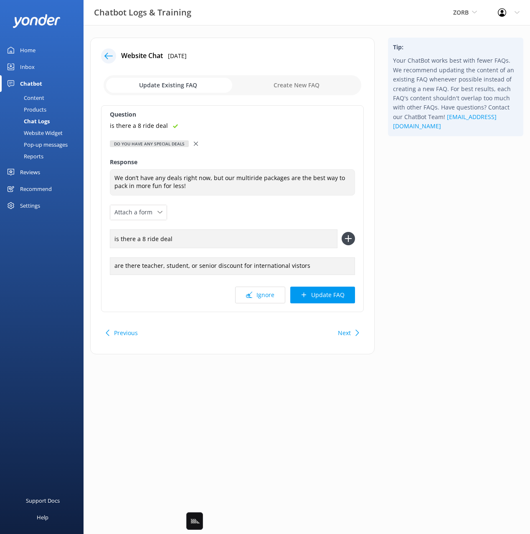
click at [350, 235] on icon at bounding box center [348, 238] width 13 height 13
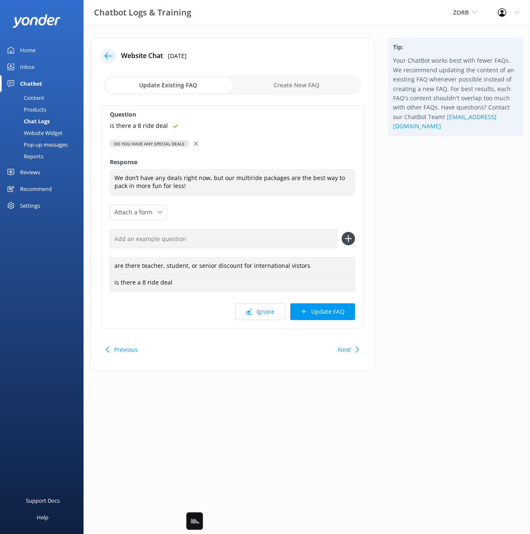
drag, startPoint x: 340, startPoint y: 317, endPoint x: 351, endPoint y: 315, distance: 11.1
click at [340, 317] on button "Update FAQ" at bounding box center [322, 311] width 65 height 17
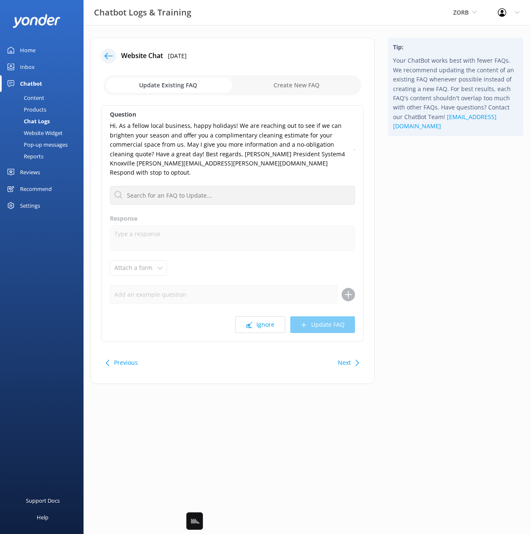
click at [440, 294] on div "Tip: Your ChatBot works best with fewer FAQs. We recommend updating the content…" at bounding box center [455, 215] width 149 height 355
click at [256, 317] on button "Ignore" at bounding box center [260, 324] width 50 height 17
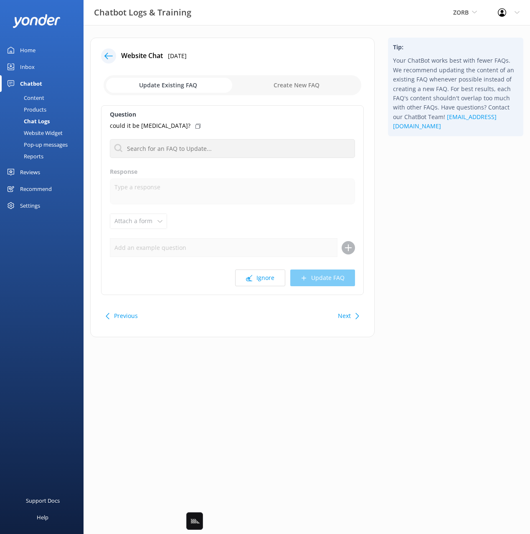
click at [434, 289] on div "Tip: Your ChatBot works best with fewer FAQs. We recommend updating the content…" at bounding box center [455, 192] width 149 height 308
click at [269, 281] on button "Ignore" at bounding box center [260, 277] width 50 height 17
click at [454, 260] on div "Tip: Your ChatBot works best with fewer FAQs. We recommend updating the content…" at bounding box center [455, 192] width 149 height 308
click at [414, 247] on div "Tip: Your ChatBot works best with fewer FAQs. We recommend updating the content…" at bounding box center [455, 192] width 149 height 308
drag, startPoint x: 426, startPoint y: 258, endPoint x: 362, endPoint y: 263, distance: 64.1
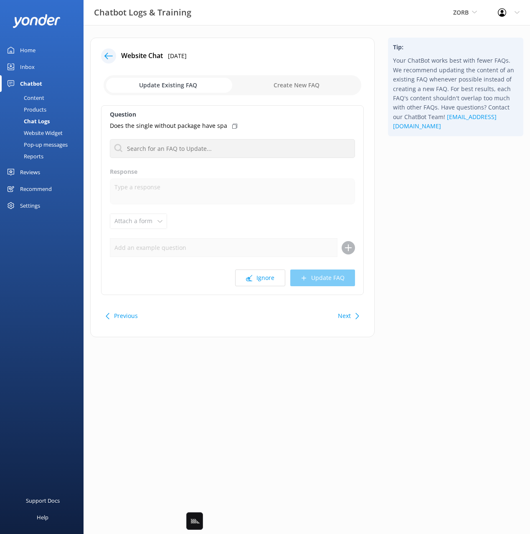
click at [425, 258] on div "Tip: Your ChatBot works best with fewer FAQs. We recommend updating the content…" at bounding box center [455, 192] width 149 height 308
click at [269, 278] on button "Ignore" at bounding box center [260, 277] width 50 height 17
click at [436, 257] on div "Tip: Your ChatBot works best with fewer FAQs. We recommend updating the content…" at bounding box center [455, 192] width 149 height 308
click at [344, 319] on button "Next" at bounding box center [344, 315] width 13 height 17
click at [353, 314] on div "Next" at bounding box center [347, 315] width 26 height 17
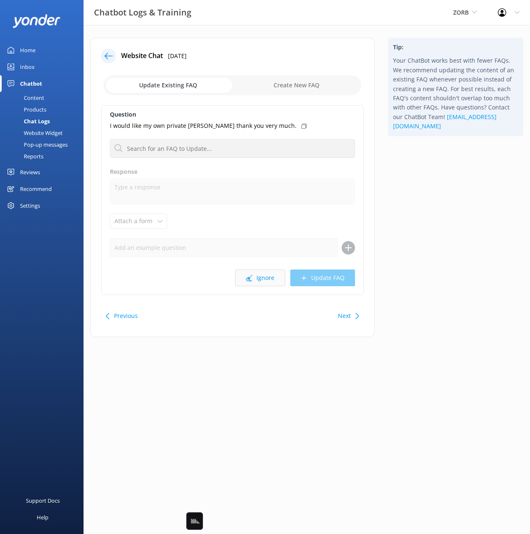
click at [260, 278] on button "Ignore" at bounding box center [260, 277] width 50 height 17
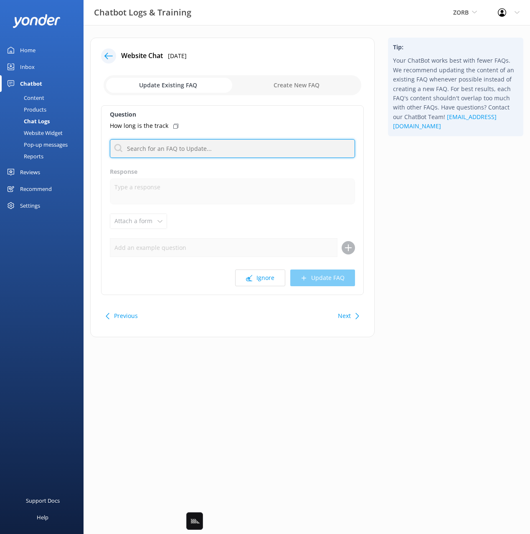
click at [212, 148] on input "text" at bounding box center [232, 148] width 245 height 19
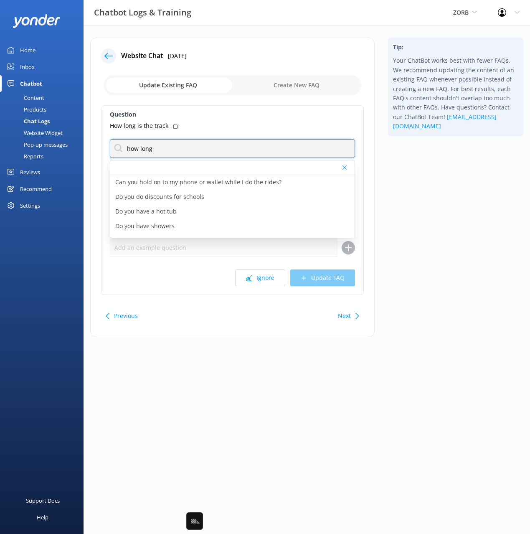
type input "how long"
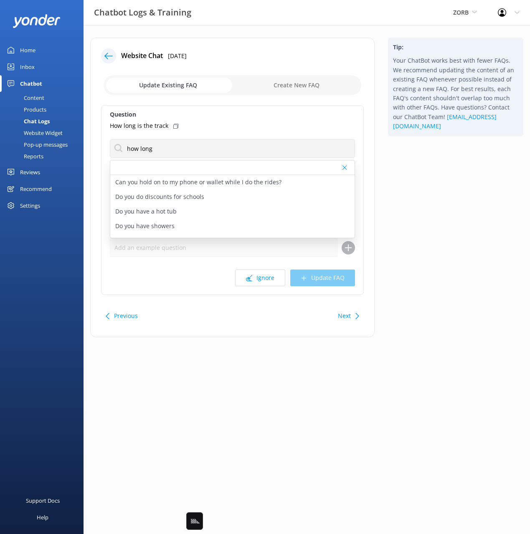
click at [427, 184] on div "Tip: Your ChatBot works best with fewer FAQs. We recommend updating the content…" at bounding box center [455, 192] width 149 height 308
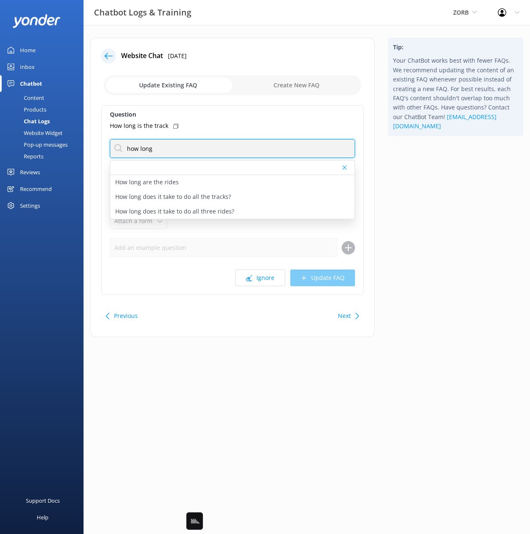
click at [162, 151] on input "how long" at bounding box center [232, 148] width 245 height 19
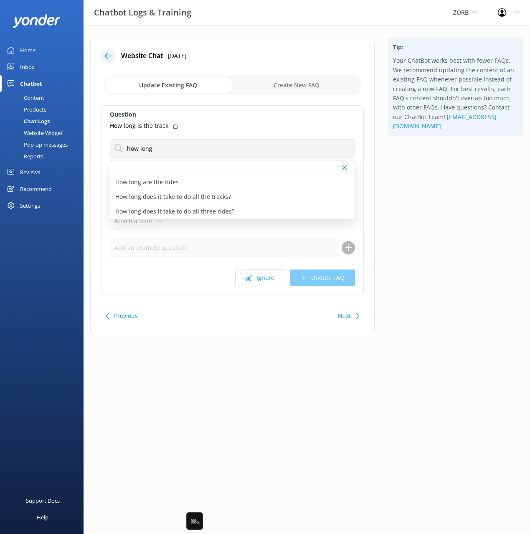
click at [451, 197] on div "Tip: Your ChatBot works best with fewer FAQs. We recommend updating the content…" at bounding box center [455, 192] width 149 height 308
click at [247, 184] on div "How long are the rides" at bounding box center [232, 182] width 244 height 15
type textarea "The duration of a ride depends on how many rides you would like to do! We sugge…"
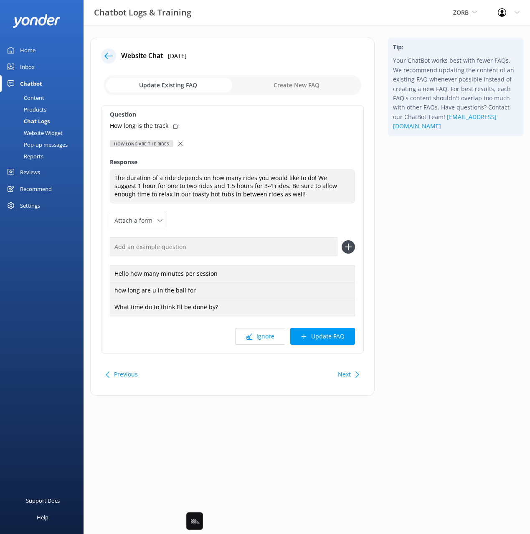
click at [180, 143] on icon at bounding box center [180, 144] width 4 height 4
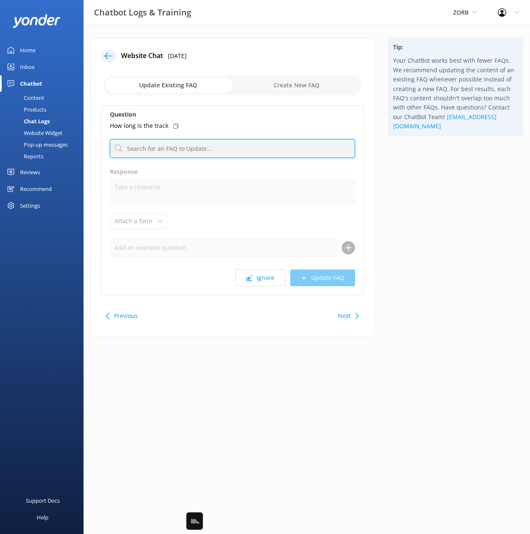
click at [165, 149] on input "text" at bounding box center [232, 148] width 245 height 19
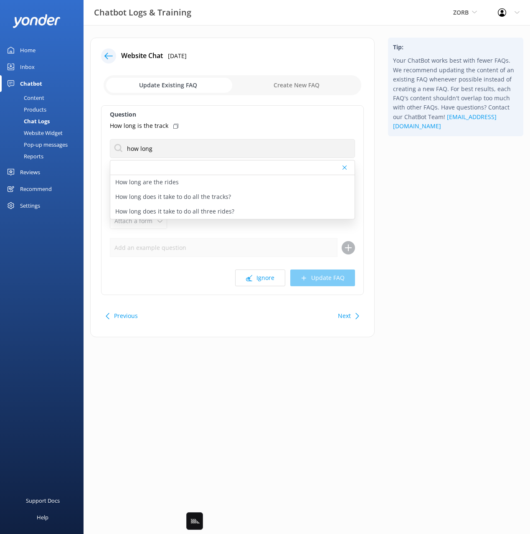
click at [448, 209] on div "Tip: Your ChatBot works best with fewer FAQs. We recommend updating the content…" at bounding box center [455, 192] width 149 height 308
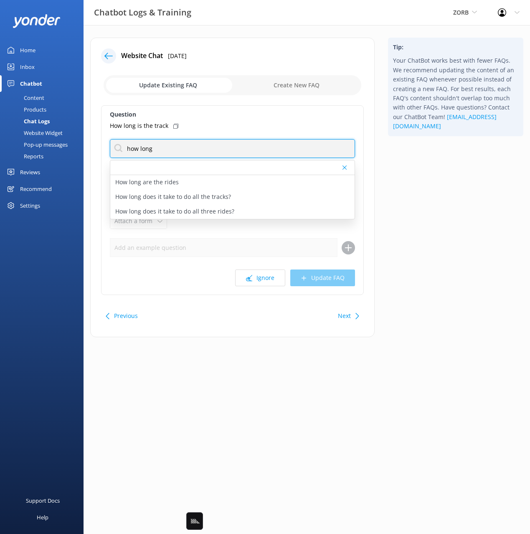
click at [178, 148] on input "how long" at bounding box center [232, 148] width 245 height 19
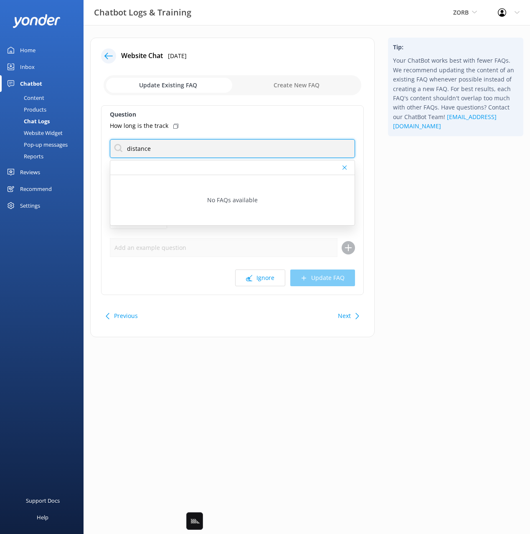
type input "distance"
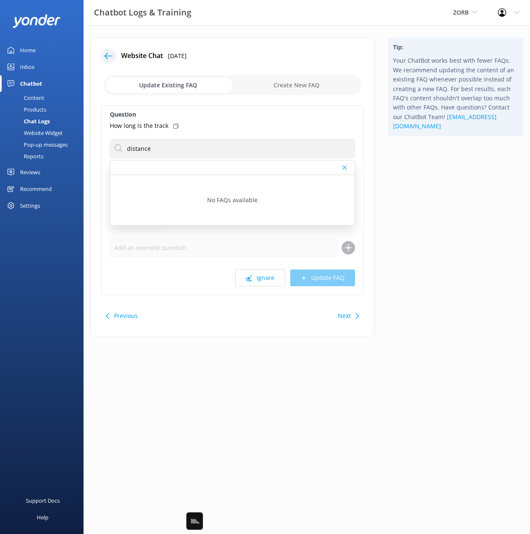
drag, startPoint x: 408, startPoint y: 231, endPoint x: 376, endPoint y: 283, distance: 61.0
click at [408, 232] on div "Tip: Your ChatBot works best with fewer FAQs. We recommend updating the content…" at bounding box center [455, 192] width 149 height 308
drag, startPoint x: 353, startPoint y: 317, endPoint x: 365, endPoint y: 305, distance: 16.8
click at [353, 316] on div "Next" at bounding box center [347, 315] width 26 height 17
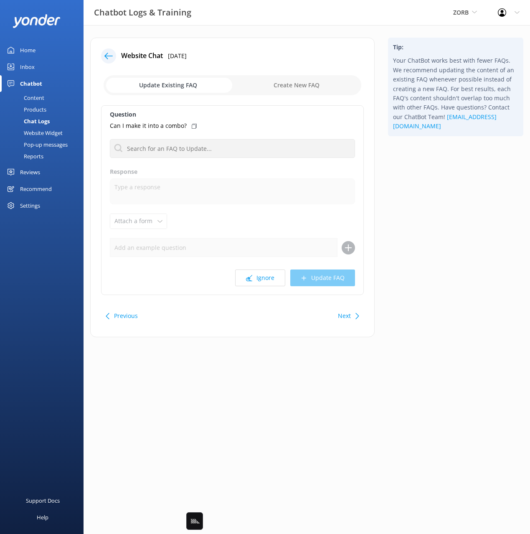
click at [425, 253] on div "Tip: Your ChatBot works best with fewer FAQs. We recommend updating the content…" at bounding box center [455, 192] width 149 height 308
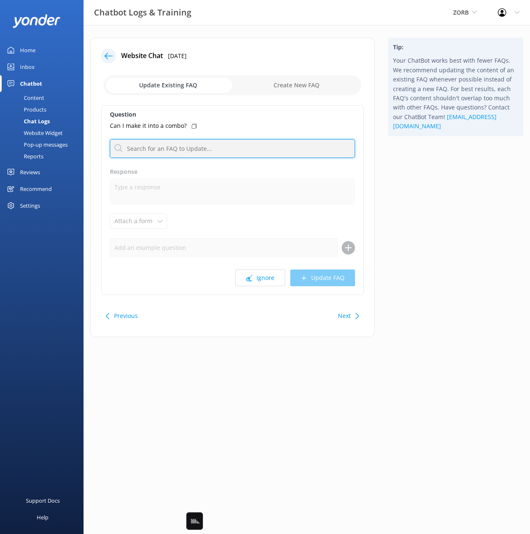
click at [203, 148] on input "text" at bounding box center [232, 148] width 245 height 19
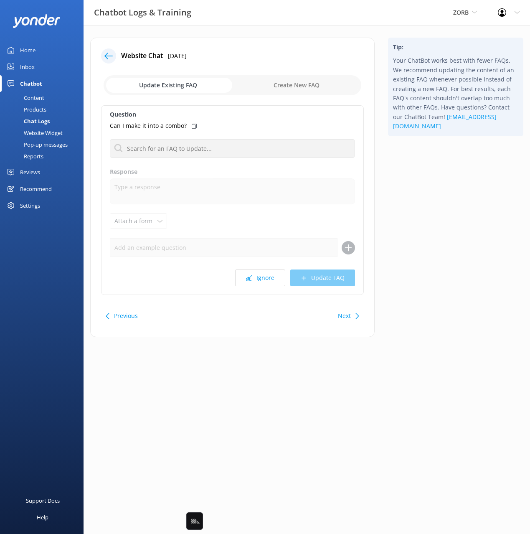
drag, startPoint x: 429, startPoint y: 198, endPoint x: 421, endPoint y: 197, distance: 8.1
click at [429, 198] on div "Tip: Your ChatBot works best with fewer FAQs. We recommend updating the content…" at bounding box center [455, 192] width 149 height 308
click at [355, 314] on icon at bounding box center [357, 316] width 6 height 6
click at [350, 318] on button "Next" at bounding box center [344, 315] width 13 height 17
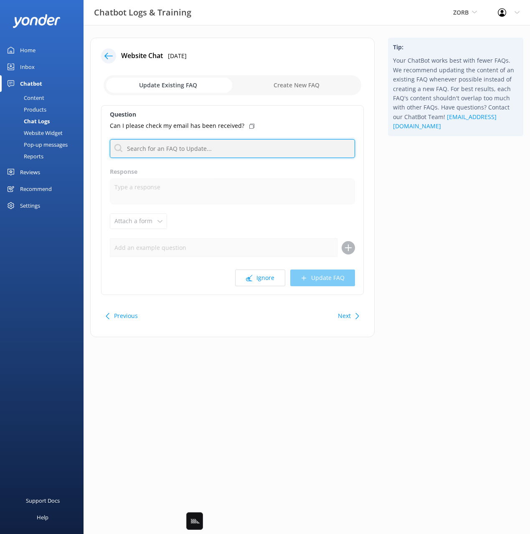
click at [175, 149] on input "text" at bounding box center [232, 148] width 245 height 19
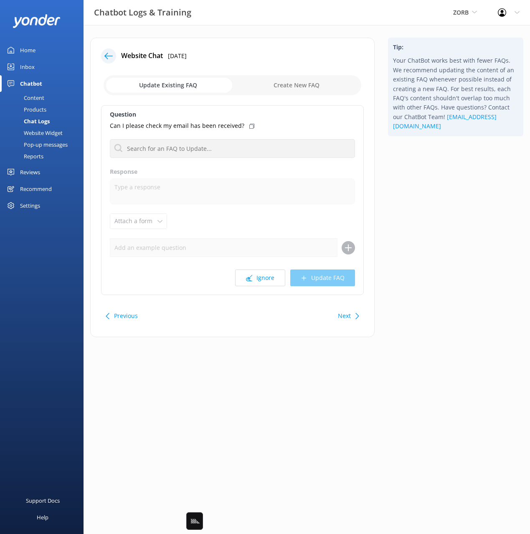
drag, startPoint x: 386, startPoint y: 180, endPoint x: 379, endPoint y: 180, distance: 7.1
click at [386, 180] on div "Tip: Your ChatBot works best with fewer FAQs. We recommend updating the content…" at bounding box center [455, 192] width 149 height 308
drag, startPoint x: 273, startPoint y: 282, endPoint x: 285, endPoint y: 283, distance: 12.6
click at [271, 281] on button "Ignore" at bounding box center [260, 277] width 50 height 17
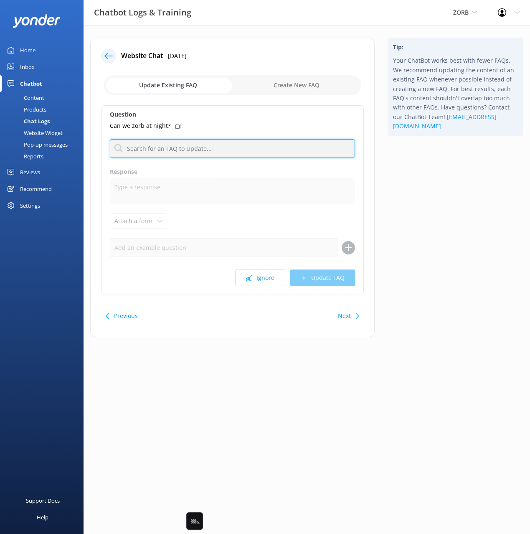
click at [222, 151] on input "text" at bounding box center [232, 148] width 245 height 19
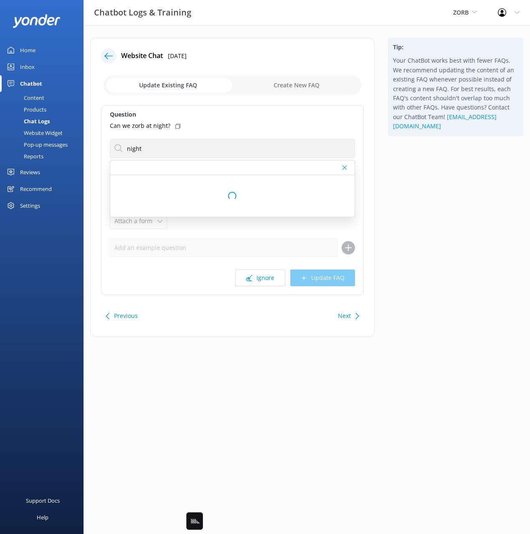
click at [440, 183] on div "Tip: Your ChatBot works best with fewer FAQs. We recommend updating the content…" at bounding box center [455, 192] width 149 height 308
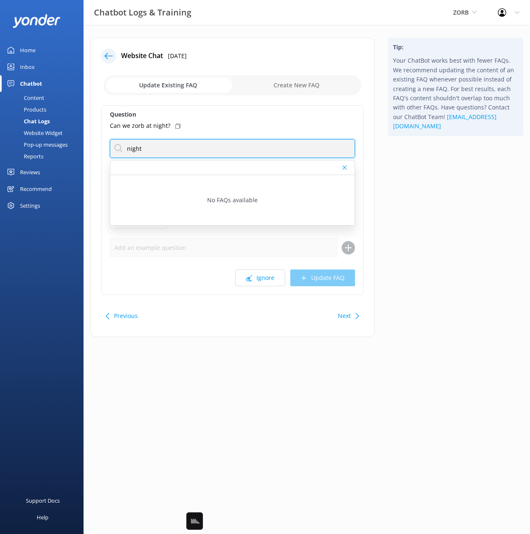
click at [217, 143] on input "night" at bounding box center [232, 148] width 245 height 19
type input "hour"
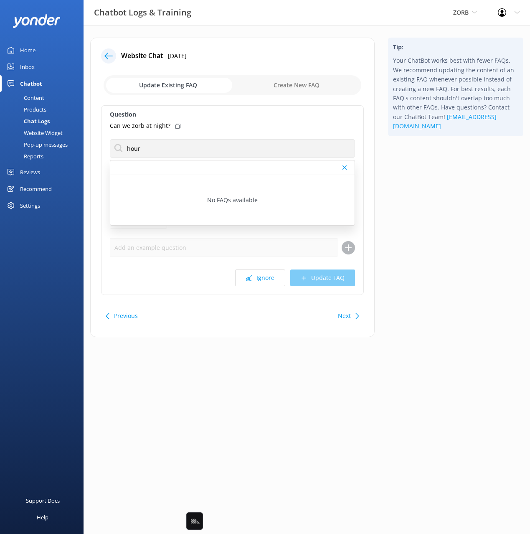
drag, startPoint x: 451, startPoint y: 226, endPoint x: 445, endPoint y: 259, distance: 33.1
click at [450, 226] on div "Tip: Your ChatBot works best with fewer FAQs. We recommend updating the content…" at bounding box center [455, 192] width 149 height 308
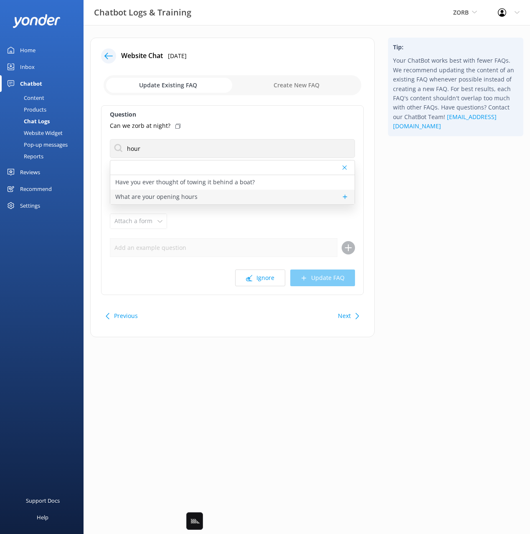
click at [149, 194] on p "What are your opening hours" at bounding box center [156, 196] width 82 height 9
type textarea "We are currently open 7 days 9am - 5pm. 364 days a year, the only day we're clo…"
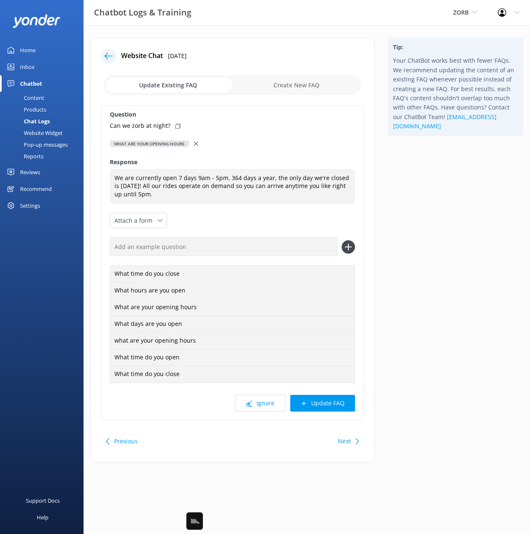
click at [173, 122] on div "Can we zorb at night?" at bounding box center [232, 125] width 245 height 9
click at [241, 243] on input "text" at bounding box center [224, 246] width 228 height 19
click at [242, 245] on input "text" at bounding box center [224, 246] width 228 height 19
paste input "Can we zorb at night?"
type input "Can we zorb at night?"
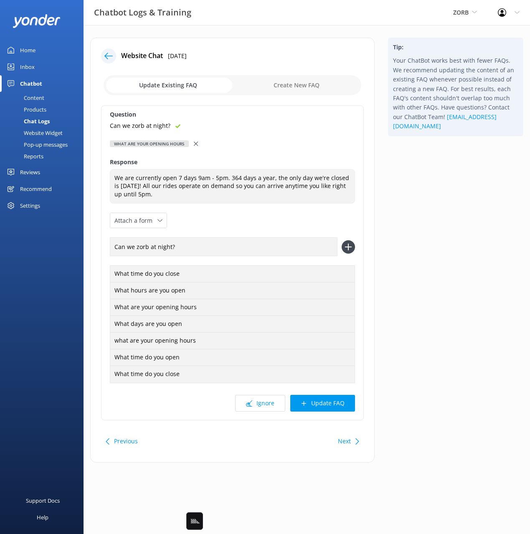
click at [350, 249] on icon at bounding box center [348, 246] width 13 height 13
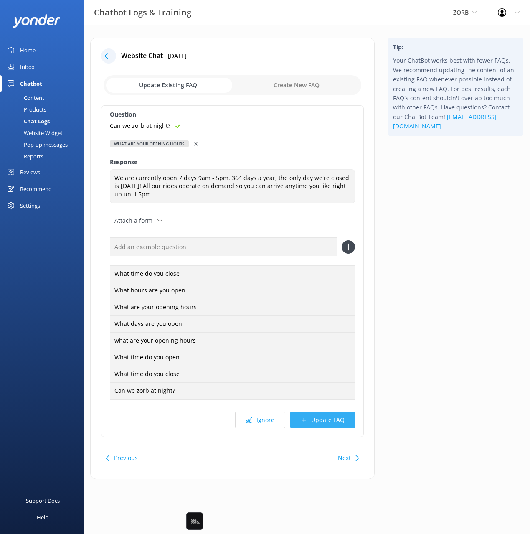
click at [326, 414] on button "Update FAQ" at bounding box center [322, 419] width 65 height 17
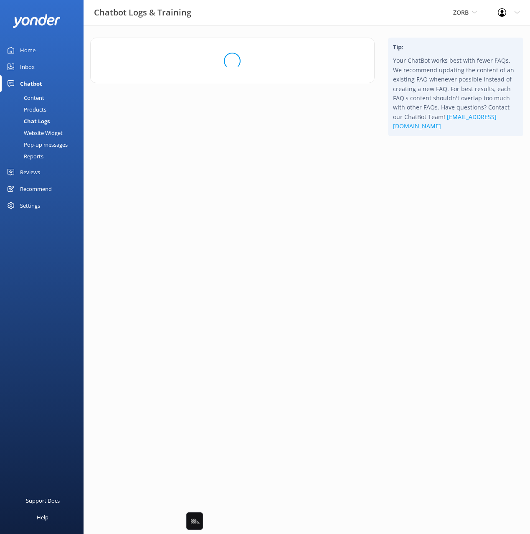
click at [452, 332] on html "Chatbot Logs & Training ZORB Black Cat Cruises [GEOGRAPHIC_DATA] [GEOGRAPHIC_DA…" at bounding box center [265, 267] width 530 height 534
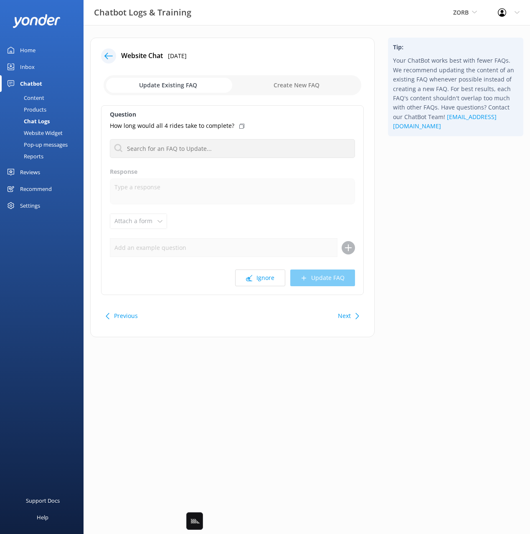
click at [428, 257] on div "Tip: Your ChatBot works best with fewer FAQs. We recommend updating the content…" at bounding box center [455, 192] width 149 height 308
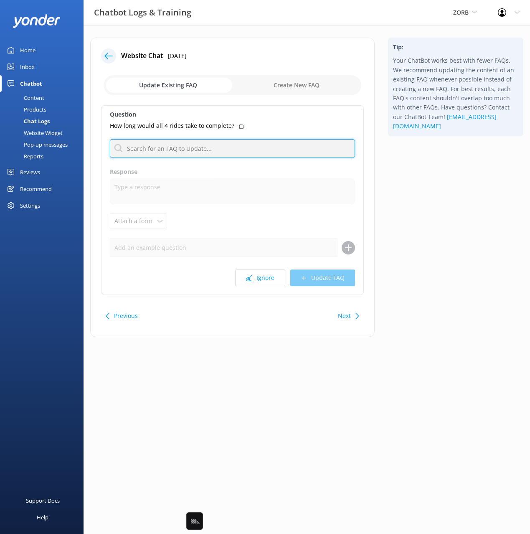
click at [208, 144] on input "text" at bounding box center [232, 148] width 245 height 19
type input "how long"
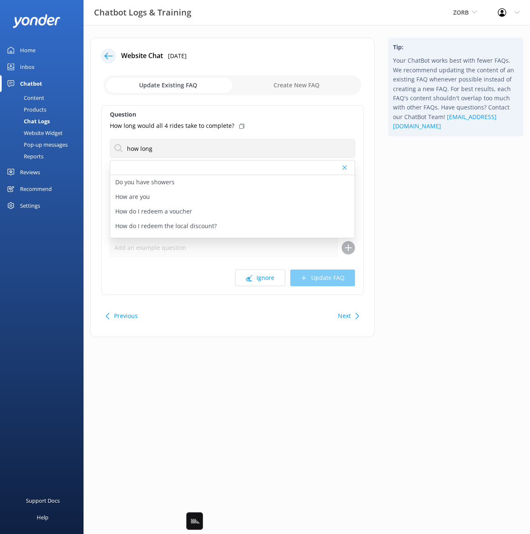
drag, startPoint x: 452, startPoint y: 184, endPoint x: 298, endPoint y: 142, distance: 159.2
click at [449, 184] on div "Tip: Your ChatBot works best with fewer FAQs. We recommend updating the content…" at bounding box center [455, 192] width 149 height 308
drag, startPoint x: 239, startPoint y: 125, endPoint x: 239, endPoint y: 132, distance: 6.3
click at [239, 125] on icon at bounding box center [241, 126] width 5 height 5
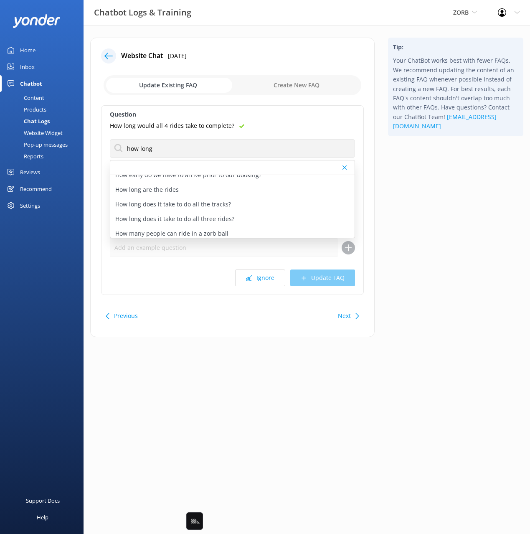
scroll to position [97, 0]
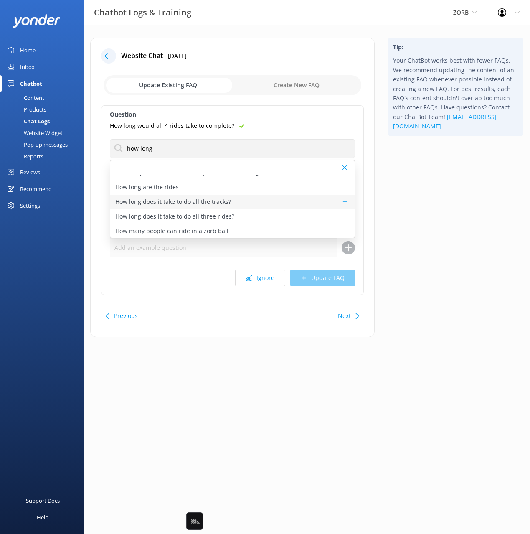
click at [210, 200] on p "How long does it take to do all the tracks?" at bounding box center [173, 201] width 116 height 9
type textarea "We recommend you allow about an hour to do all the tracks and utilize our spas …"
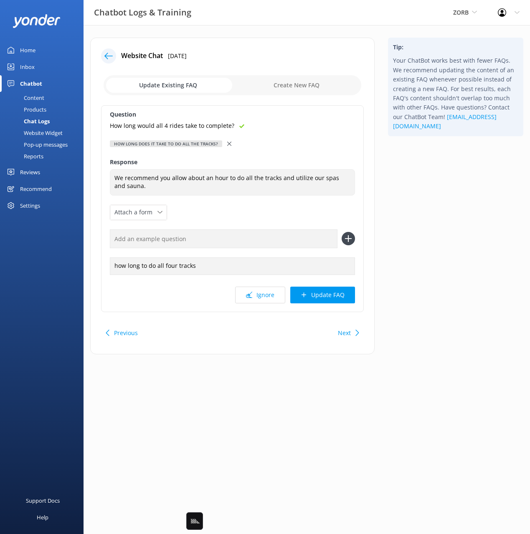
drag, startPoint x: 286, startPoint y: 235, endPoint x: 333, endPoint y: 243, distance: 47.8
click at [286, 235] on input "text" at bounding box center [224, 238] width 228 height 19
paste input "How long would all 4 rides take to complete?"
type input "How long would all 4 rides take to complete?"
click at [348, 240] on use at bounding box center [347, 238] width 7 height 7
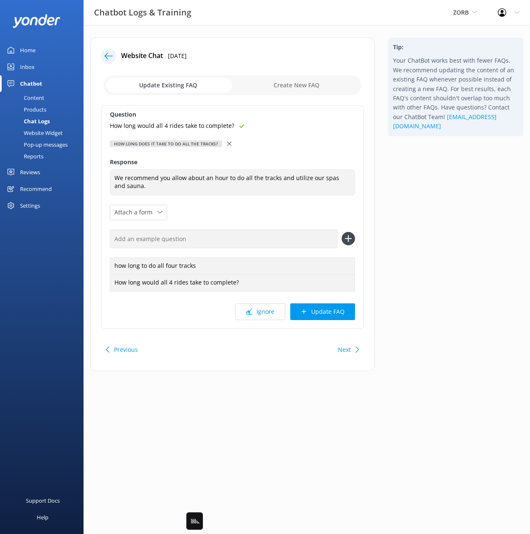
click at [334, 310] on button "Update FAQ" at bounding box center [322, 311] width 65 height 17
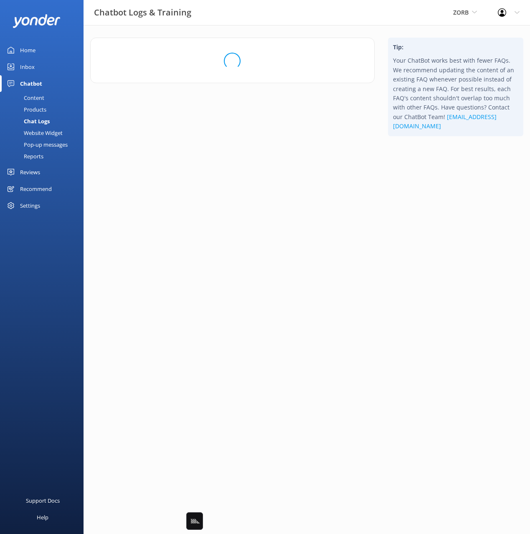
click at [425, 293] on html "Chatbot Logs & Training ZORB Black Cat Cruises [GEOGRAPHIC_DATA] [GEOGRAPHIC_DA…" at bounding box center [265, 267] width 530 height 534
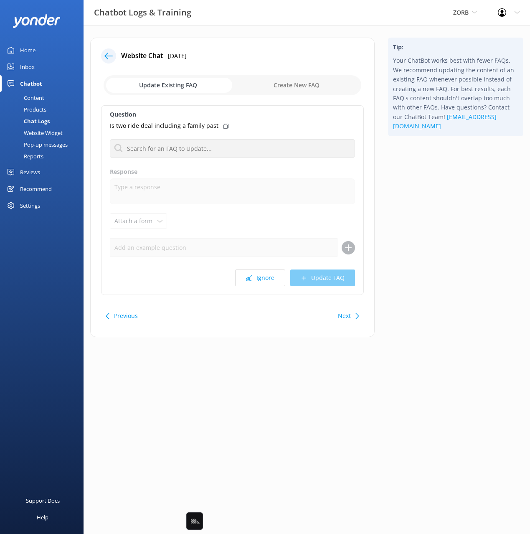
click at [434, 268] on div "Tip: Your ChatBot works best with fewer FAQs. We recommend updating the content…" at bounding box center [455, 192] width 149 height 308
click at [258, 279] on button "Ignore" at bounding box center [260, 277] width 50 height 17
click at [428, 236] on div "Tip: Your ChatBot works best with fewer FAQs. We recommend updating the content…" at bounding box center [455, 192] width 149 height 308
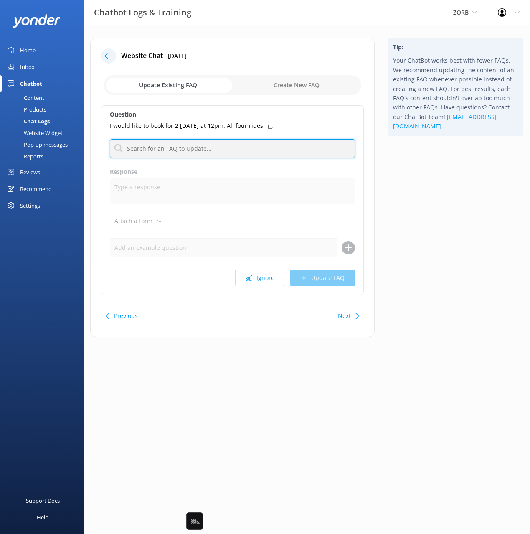
click at [247, 148] on input "text" at bounding box center [232, 148] width 245 height 19
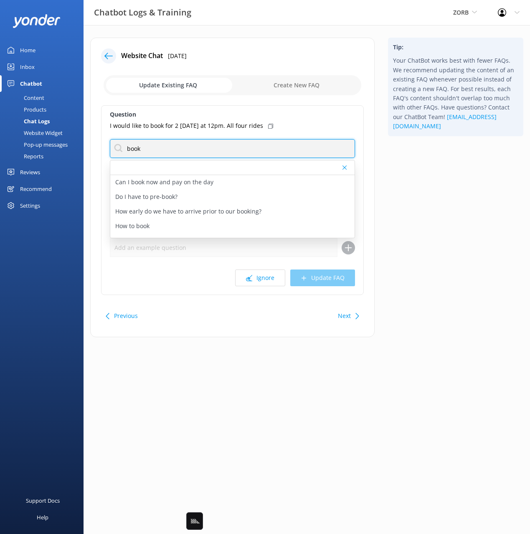
type input "book"
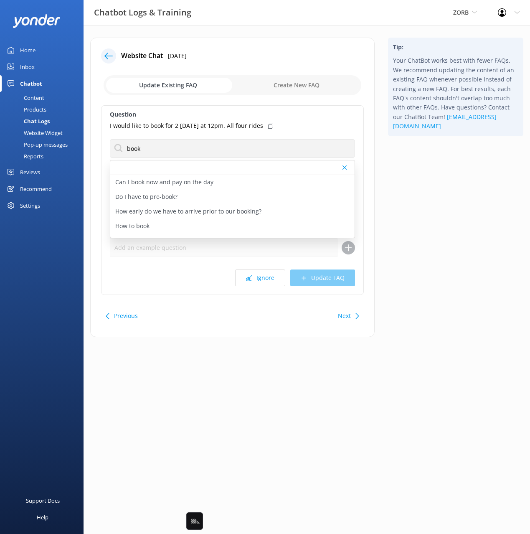
click at [268, 125] on icon at bounding box center [270, 126] width 5 height 5
drag, startPoint x: 211, startPoint y: 225, endPoint x: 239, endPoint y: 220, distance: 28.4
click at [211, 225] on div "How to book" at bounding box center [232, 226] width 244 height 15
type textarea "You're just moments away from booking your ZORB rides! Booking online is quick …"
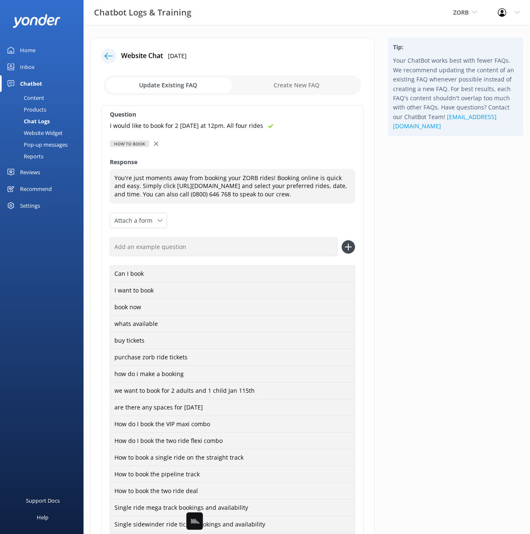
click at [299, 246] on input "text" at bounding box center [224, 246] width 228 height 19
paste input "I would like to book for 2 [DATE] at 12pm. All four rides"
type input "I would like to book for 2 [DATE] at 12pm. All four rides"
click at [348, 248] on use at bounding box center [347, 246] width 7 height 7
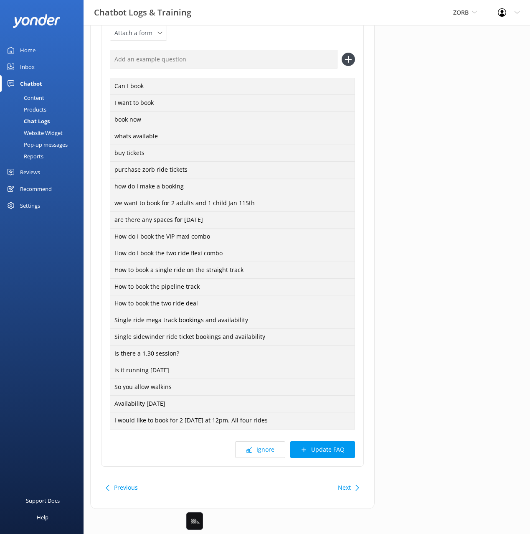
drag, startPoint x: 338, startPoint y: 449, endPoint x: 379, endPoint y: 421, distance: 49.7
click at [337, 449] on button "Update FAQ" at bounding box center [322, 449] width 65 height 17
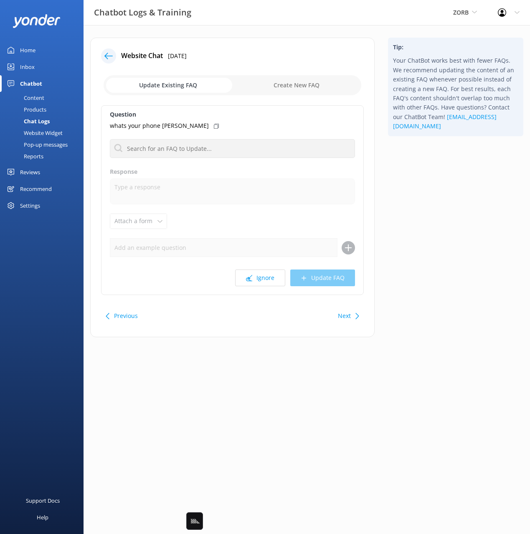
click at [426, 229] on div "Tip: Your ChatBot works best with fewer FAQs. We recommend updating the content…" at bounding box center [455, 192] width 149 height 308
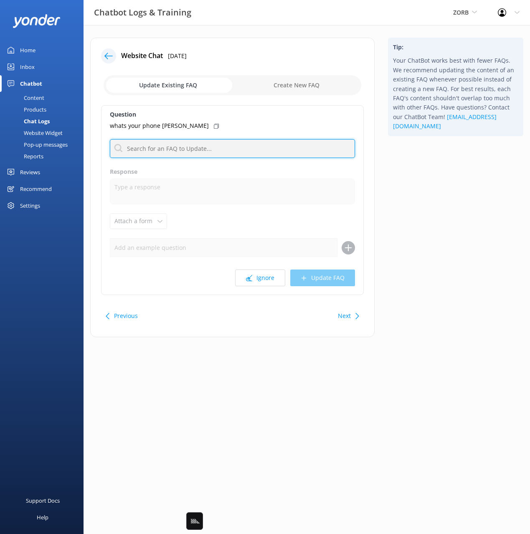
click at [209, 147] on input "text" at bounding box center [232, 148] width 245 height 19
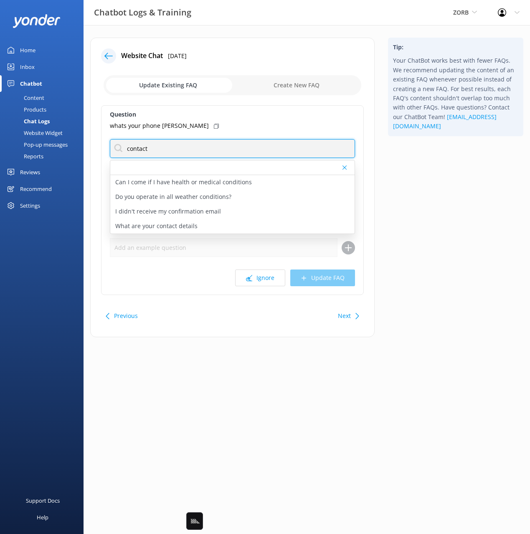
type input "contact"
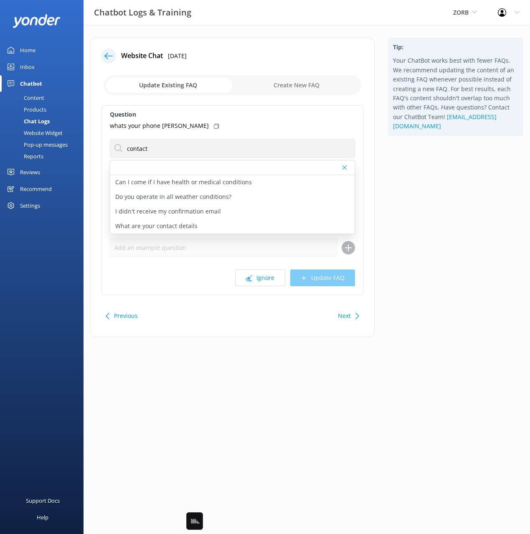
click at [214, 125] on icon at bounding box center [216, 126] width 5 height 5
drag, startPoint x: 197, startPoint y: 224, endPoint x: 260, endPoint y: 234, distance: 63.8
click at [197, 224] on div "What are your contact details" at bounding box center [232, 226] width 244 height 15
type textarea "You can contact the ZORB team, at (0800) 646 768, or by emailing [EMAIL_ADDRESS…"
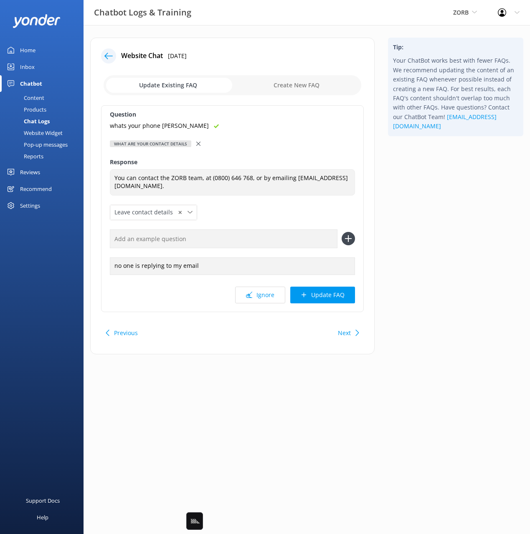
click at [303, 236] on input "text" at bounding box center [224, 238] width 228 height 19
paste input "whats your phone [PERSON_NAME]"
type input "whats your phone [PERSON_NAME]"
click at [349, 238] on use at bounding box center [347, 238] width 7 height 7
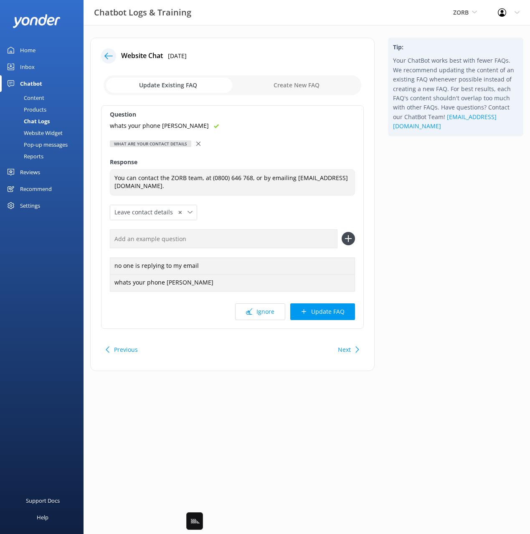
drag, startPoint x: 344, startPoint y: 312, endPoint x: 381, endPoint y: 297, distance: 39.9
click at [344, 312] on button "Update FAQ" at bounding box center [322, 311] width 65 height 17
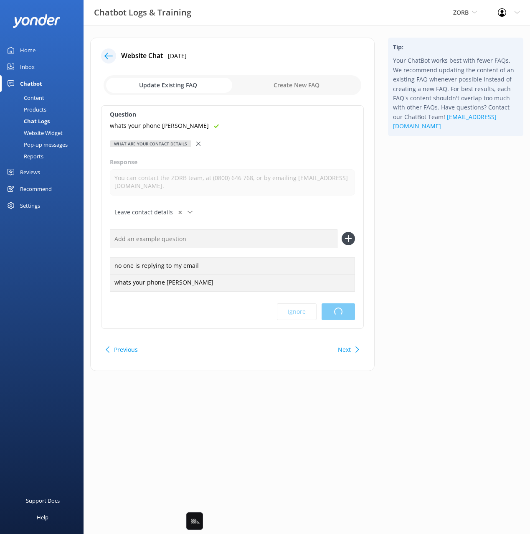
click at [427, 281] on div "Tip: Your ChatBot works best with fewer FAQs. We recommend updating the content…" at bounding box center [455, 209] width 149 height 342
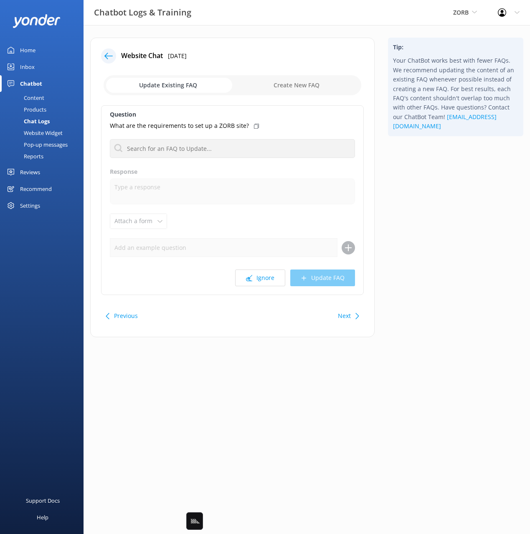
click at [433, 266] on div "Tip: Your ChatBot works best with fewer FAQs. We recommend updating the content…" at bounding box center [455, 192] width 149 height 308
drag, startPoint x: 439, startPoint y: 273, endPoint x: 417, endPoint y: 276, distance: 22.4
click at [433, 273] on div "Tip: Your ChatBot works best with fewer FAQs. We recommend updating the content…" at bounding box center [455, 192] width 149 height 308
click at [273, 276] on button "Ignore" at bounding box center [260, 277] width 50 height 17
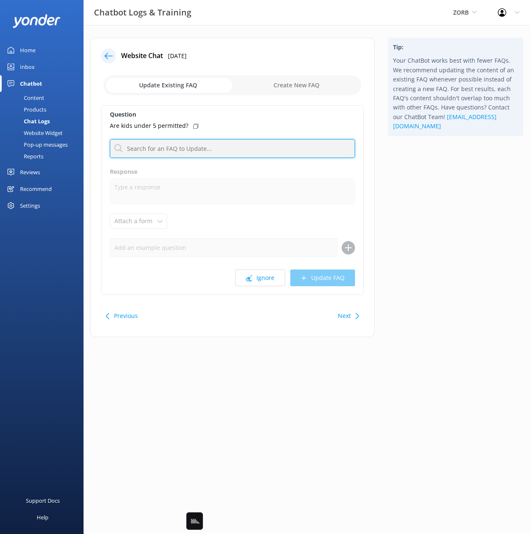
click at [217, 144] on input "text" at bounding box center [232, 148] width 245 height 19
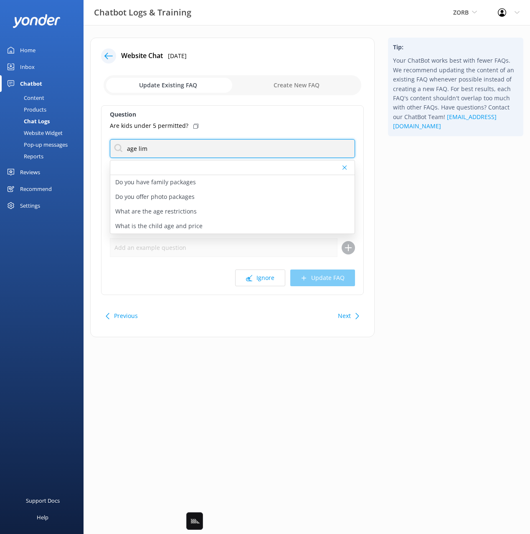
type input "age lim"
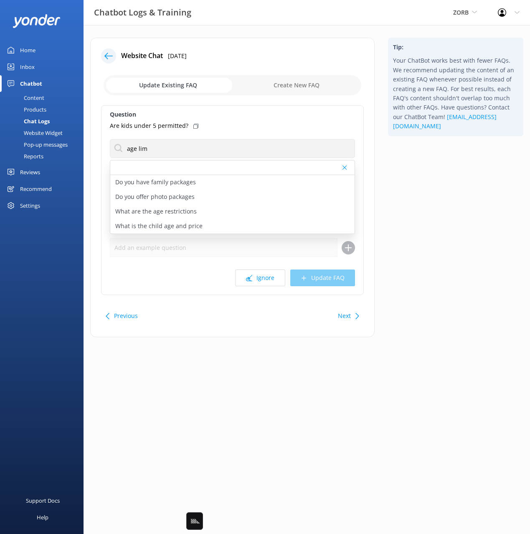
click at [193, 127] on icon at bounding box center [195, 126] width 5 height 5
click at [181, 208] on p "What are the age restrictions" at bounding box center [155, 211] width 81 height 9
type textarea "All Riders must be 5 years of age and over. The maximum weight for riding is 13…"
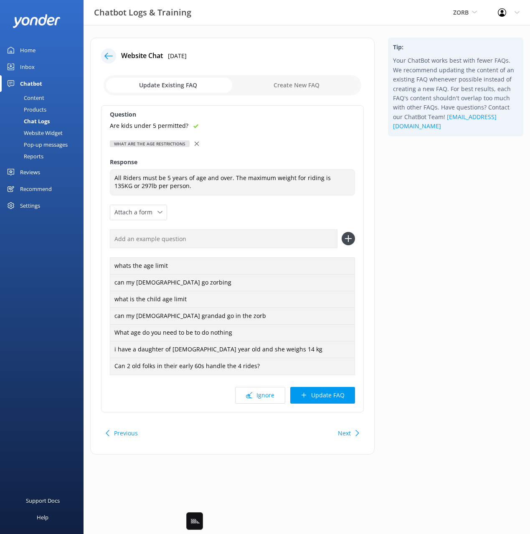
click at [277, 240] on input "text" at bounding box center [224, 238] width 228 height 19
paste input "Are kids under 5 permitted?"
type input "Are kids under 5 permitted?"
click at [344, 238] on icon at bounding box center [348, 238] width 13 height 13
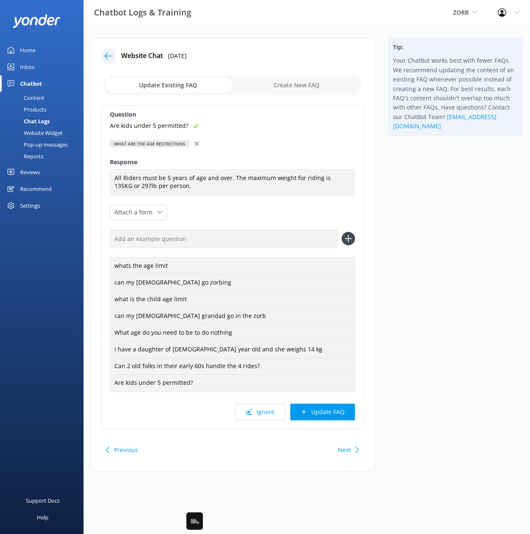
drag, startPoint x: 339, startPoint y: 416, endPoint x: 406, endPoint y: 384, distance: 74.7
click at [339, 416] on button "Update FAQ" at bounding box center [322, 411] width 65 height 17
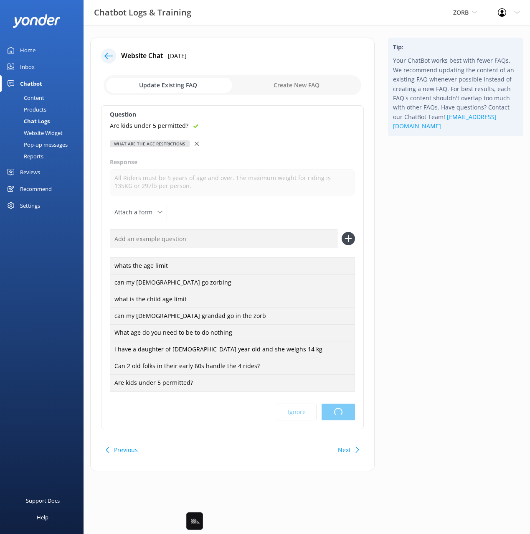
drag, startPoint x: 444, startPoint y: 369, endPoint x: 440, endPoint y: 372, distance: 4.9
click at [444, 369] on div "Tip: Your ChatBot works best with fewer FAQs. We recommend updating the content…" at bounding box center [455, 259] width 149 height 442
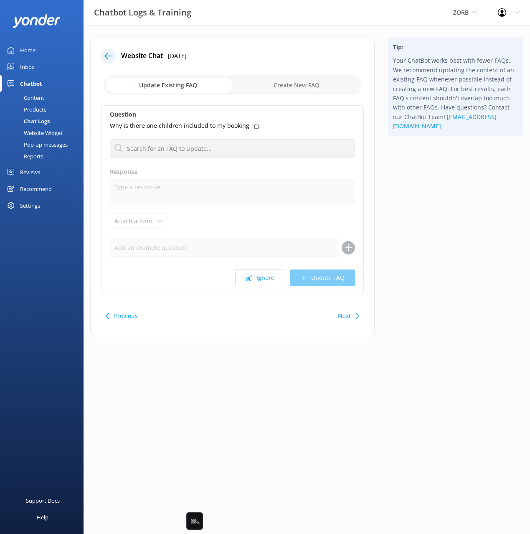
click at [438, 285] on div "Tip: Your ChatBot works best with fewer FAQs. We recommend updating the content…" at bounding box center [455, 192] width 149 height 308
click at [261, 279] on button "Ignore" at bounding box center [260, 277] width 50 height 17
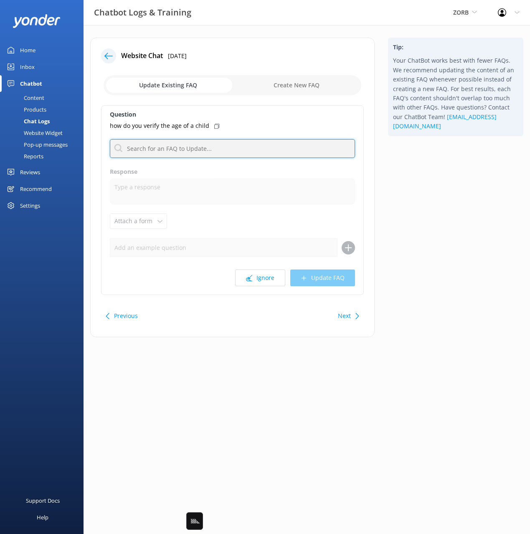
click at [190, 150] on input "text" at bounding box center [232, 148] width 245 height 19
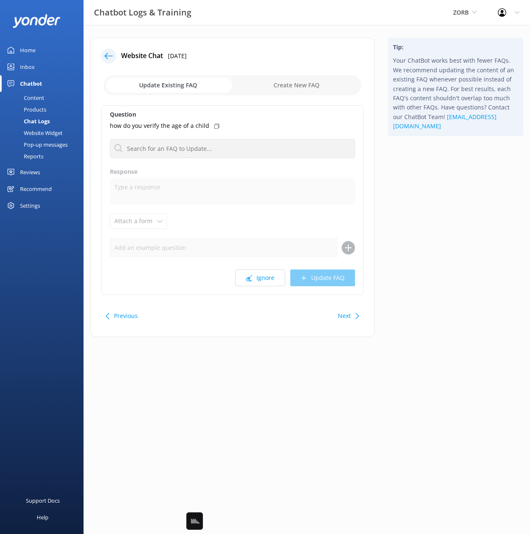
drag, startPoint x: 285, startPoint y: 316, endPoint x: 261, endPoint y: 275, distance: 47.4
click at [283, 310] on div "Previous Next" at bounding box center [232, 315] width 263 height 23
click at [261, 275] on button "Ignore" at bounding box center [260, 277] width 50 height 17
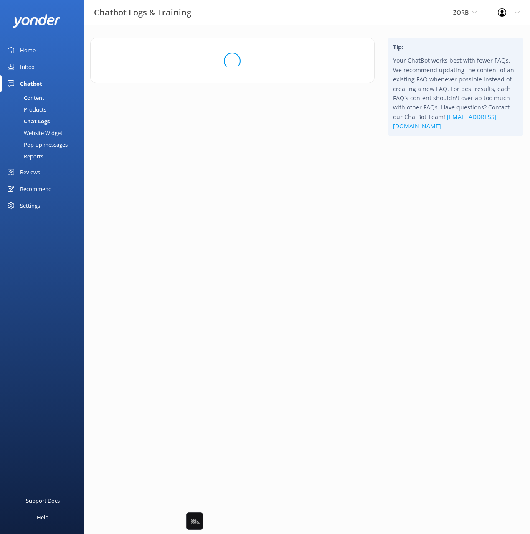
click at [402, 149] on div "Tip: Your ChatBot works best with fewer FAQs. We recommend updating the content…" at bounding box center [455, 94] width 149 height 112
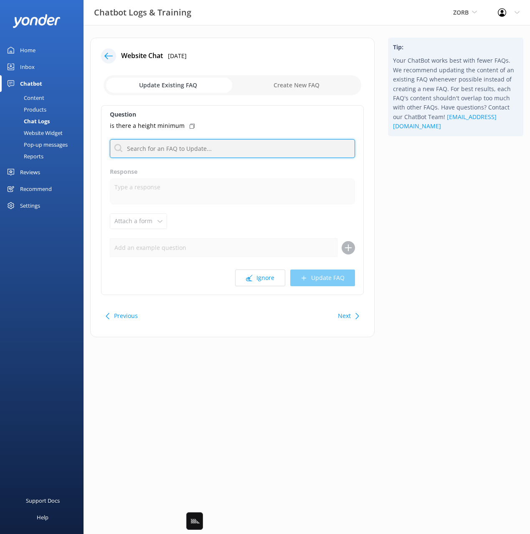
click at [216, 152] on input "text" at bounding box center [232, 148] width 245 height 19
type input "height"
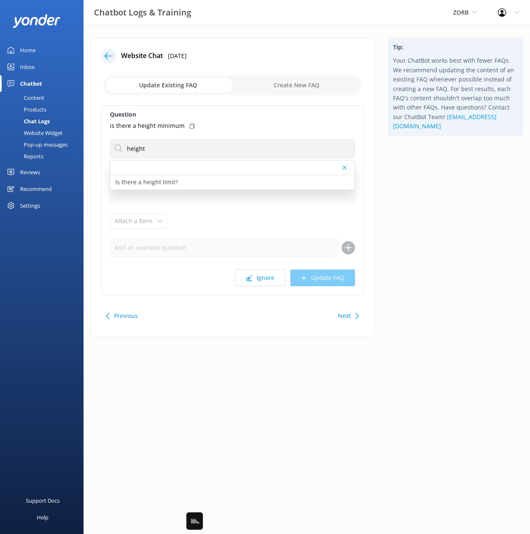
drag, startPoint x: 438, startPoint y: 220, endPoint x: 433, endPoint y: 220, distance: 5.0
click at [437, 220] on div "Tip: Your ChatBot works best with fewer FAQs. We recommend updating the content…" at bounding box center [455, 192] width 149 height 308
click at [220, 180] on div "Is there a height limit?" at bounding box center [232, 182] width 244 height 15
type textarea "There is no height limit"
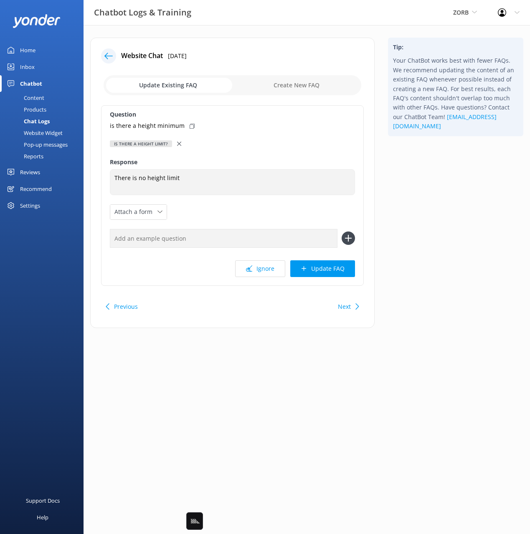
drag, startPoint x: 186, startPoint y: 126, endPoint x: 209, endPoint y: 169, distance: 49.1
click at [186, 126] on div "is there a height minimum" at bounding box center [232, 125] width 245 height 9
click at [253, 239] on input "text" at bounding box center [224, 238] width 228 height 19
paste input "is there a height minimum"
type input "is there a height minimum"
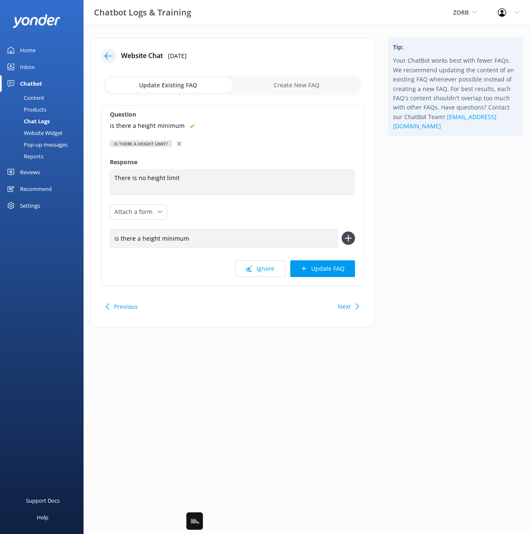
click at [349, 236] on icon at bounding box center [348, 237] width 13 height 13
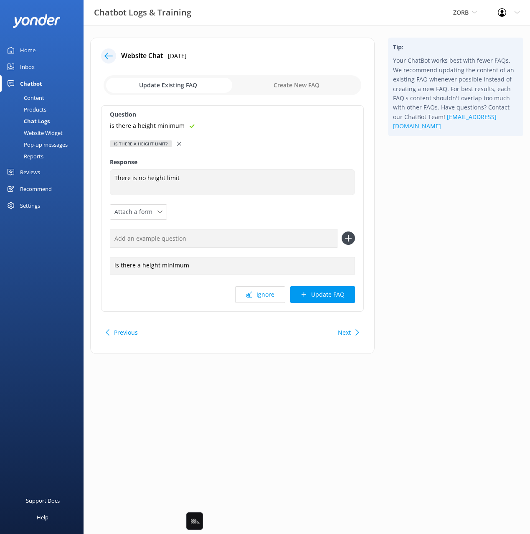
drag, startPoint x: 347, startPoint y: 331, endPoint x: 394, endPoint y: 285, distance: 65.8
click at [347, 330] on button "Next" at bounding box center [344, 332] width 13 height 17
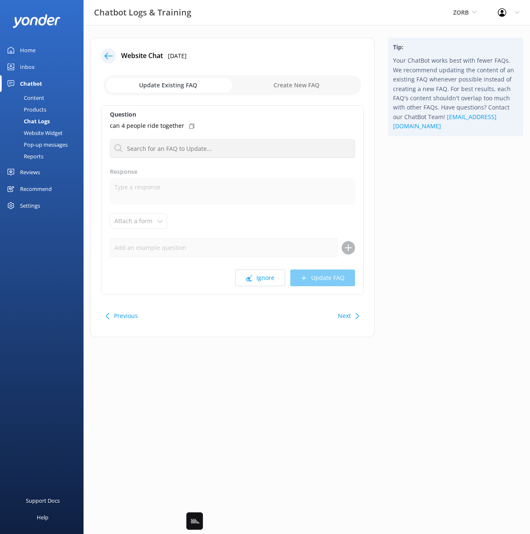
click at [423, 269] on div "Tip: Your ChatBot works best with fewer FAQs. We recommend updating the content…" at bounding box center [455, 192] width 149 height 308
click at [422, 215] on div "Tip: Your ChatBot works best with fewer FAQs. We recommend updating the content…" at bounding box center [455, 192] width 149 height 308
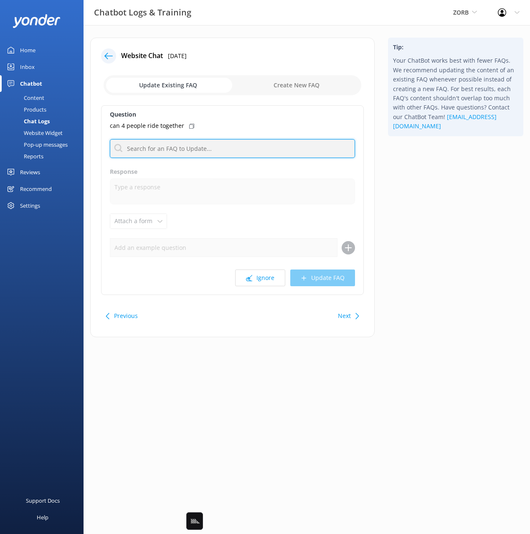
click at [294, 150] on input "text" at bounding box center [232, 148] width 245 height 19
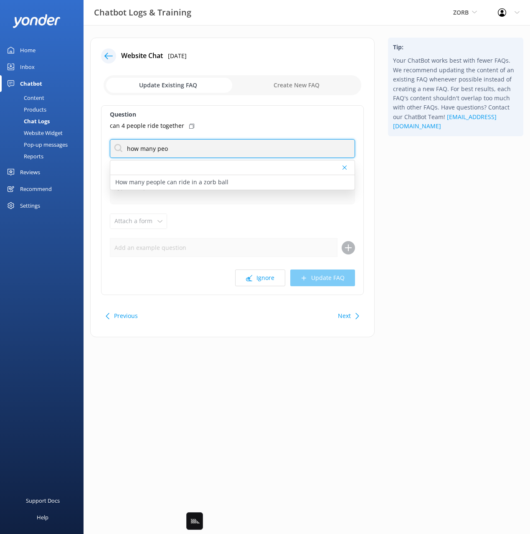
type input "how many peo"
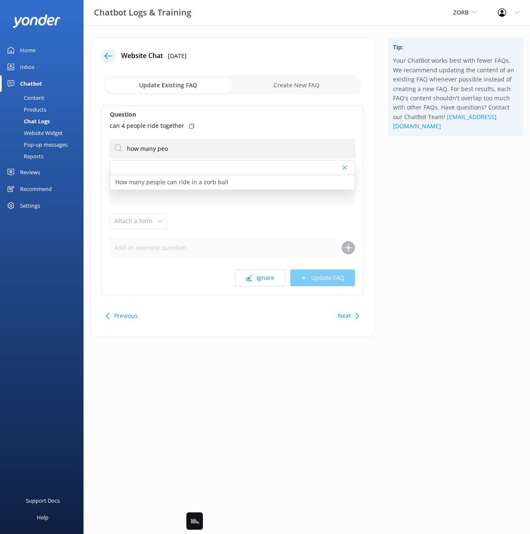
drag, startPoint x: 466, startPoint y: 208, endPoint x: 388, endPoint y: 203, distance: 78.7
click at [462, 207] on div "Tip: Your ChatBot works best with fewer FAQs. We recommend updating the content…" at bounding box center [455, 192] width 149 height 308
click at [225, 180] on div "How many people can ride in a zorb ball" at bounding box center [232, 182] width 244 height 15
type textarea "1, 2 or 3 people can ride in the ZORB. On the Straight and Sidewinder & MEGA Tr…"
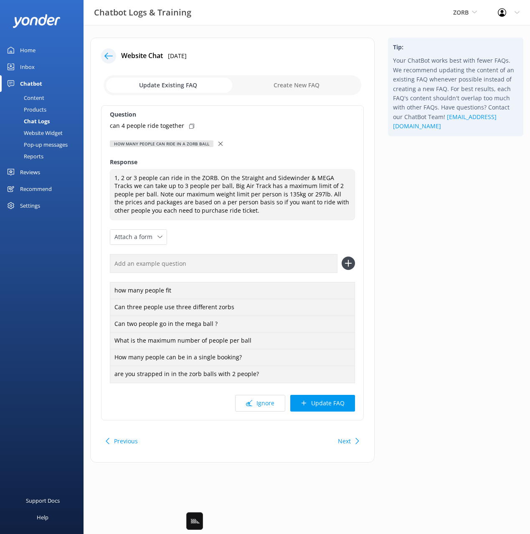
click at [190, 124] on icon at bounding box center [191, 126] width 5 height 5
drag, startPoint x: 272, startPoint y: 259, endPoint x: 318, endPoint y: 267, distance: 46.6
click at [273, 259] on input "text" at bounding box center [224, 263] width 228 height 19
paste input "can 4 people ride together"
type input "can 4 people ride together"
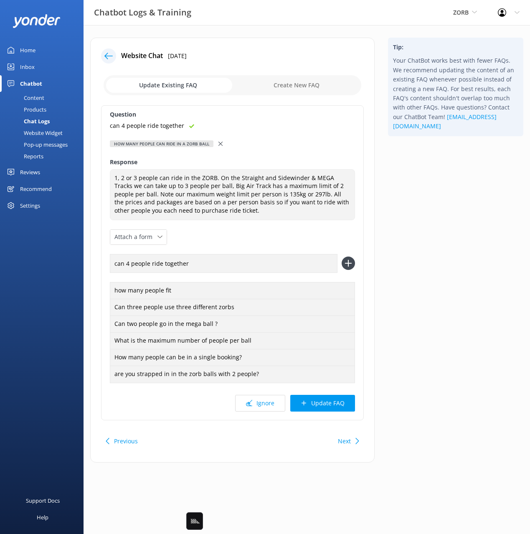
click at [351, 261] on icon at bounding box center [348, 262] width 13 height 13
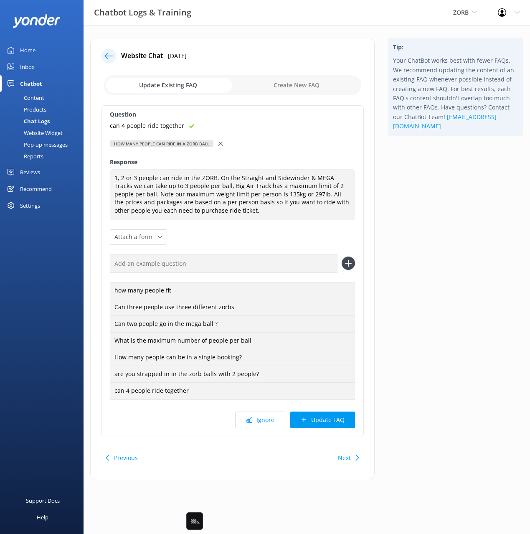
click at [334, 420] on button "Update FAQ" at bounding box center [322, 419] width 65 height 17
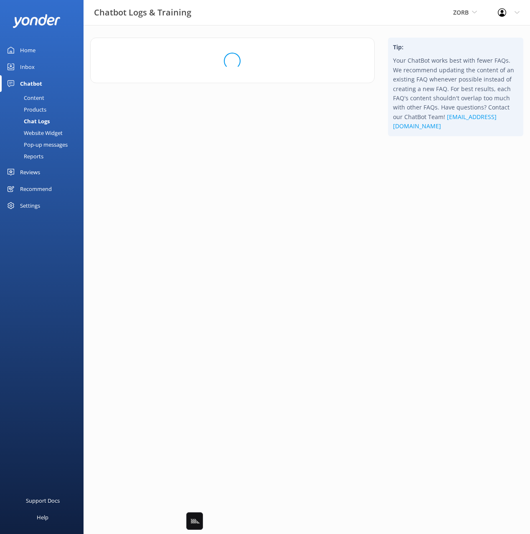
drag, startPoint x: 421, startPoint y: 360, endPoint x: 423, endPoint y: 364, distance: 4.3
click at [421, 360] on html "Chatbot Logs & Training ZORB Black Cat Cruises [GEOGRAPHIC_DATA] [GEOGRAPHIC_DA…" at bounding box center [265, 267] width 530 height 534
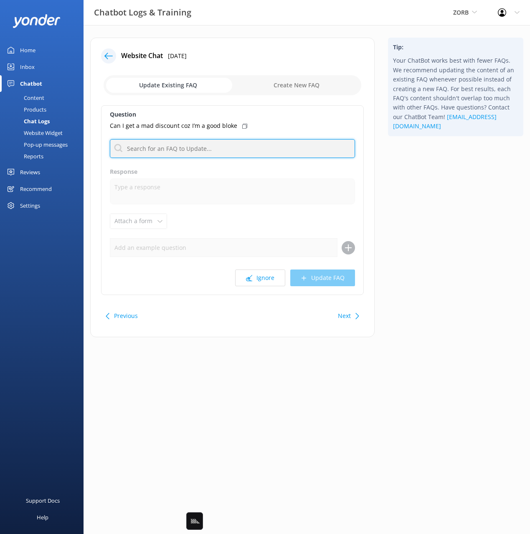
click at [223, 150] on input "text" at bounding box center [232, 148] width 245 height 19
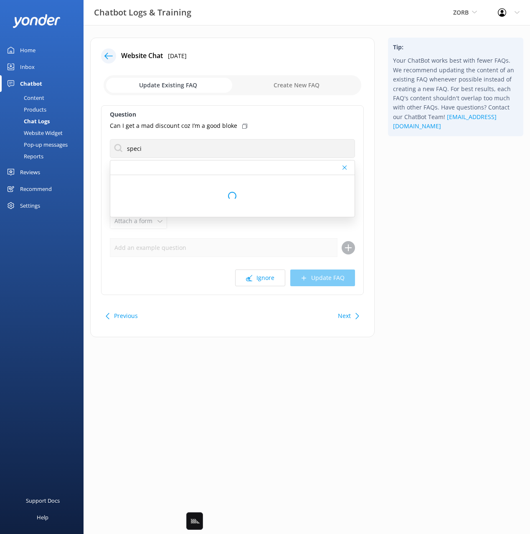
click at [242, 126] on icon at bounding box center [244, 126] width 5 height 5
click at [431, 185] on div "Tip: Your ChatBot works best with fewer FAQs. We recommend updating the content…" at bounding box center [455, 192] width 149 height 308
drag, startPoint x: 392, startPoint y: 179, endPoint x: 249, endPoint y: 159, distance: 144.3
click at [391, 179] on div "Tip: Your ChatBot works best with fewer FAQs. We recommend updating the content…" at bounding box center [455, 192] width 149 height 308
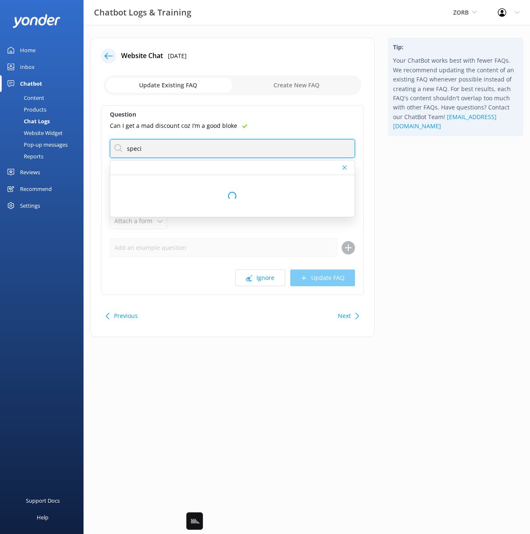
click at [172, 148] on input "speci" at bounding box center [232, 148] width 245 height 19
type input "special"
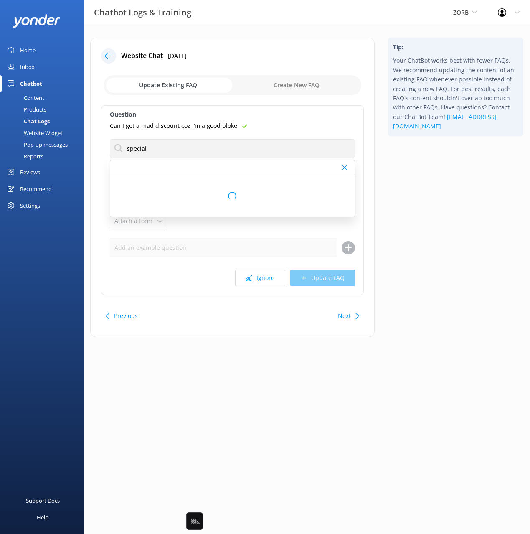
click at [436, 218] on div "Tip: Your ChatBot works best with fewer FAQs. We recommend updating the content…" at bounding box center [455, 192] width 149 height 308
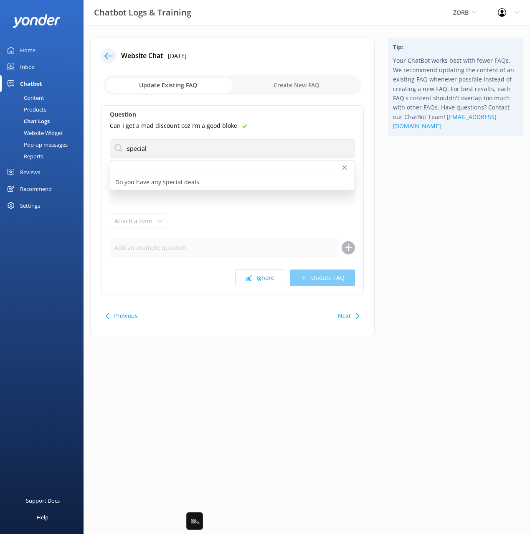
click at [219, 181] on div "Do you have any special deals" at bounding box center [232, 182] width 244 height 15
type textarea "We don’t have any deals right now, but our multiride packages are the best way …"
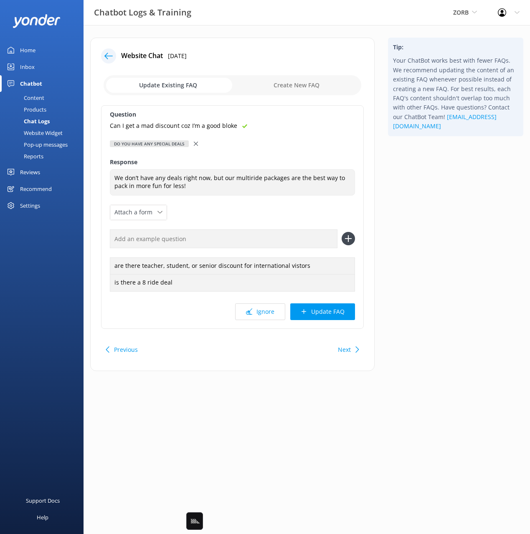
click at [256, 234] on input "text" at bounding box center [224, 238] width 228 height 19
paste input "Can I get a mad discount coz I’m a good bloke"
type input "Can I get a mad discount coz I’m a good bloke"
click at [350, 236] on icon at bounding box center [348, 238] width 13 height 13
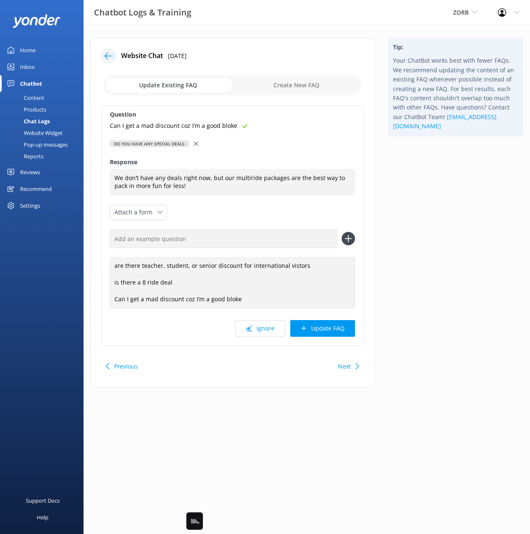
drag, startPoint x: 344, startPoint y: 327, endPoint x: 347, endPoint y: 323, distance: 5.2
click at [344, 327] on button "Update FAQ" at bounding box center [322, 328] width 65 height 17
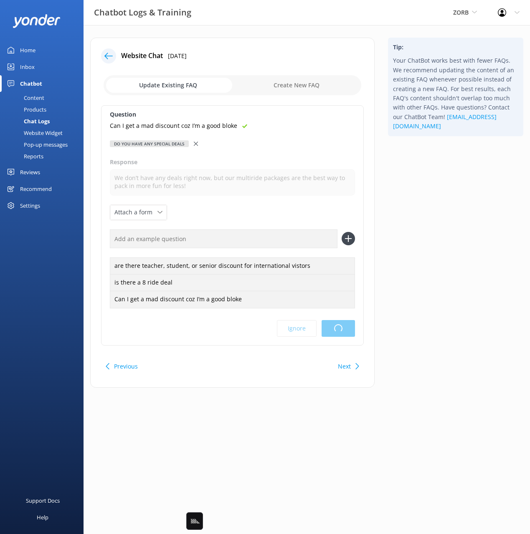
click at [453, 279] on div "Tip: Your ChatBot works best with fewer FAQs. We recommend updating the content…" at bounding box center [455, 217] width 149 height 358
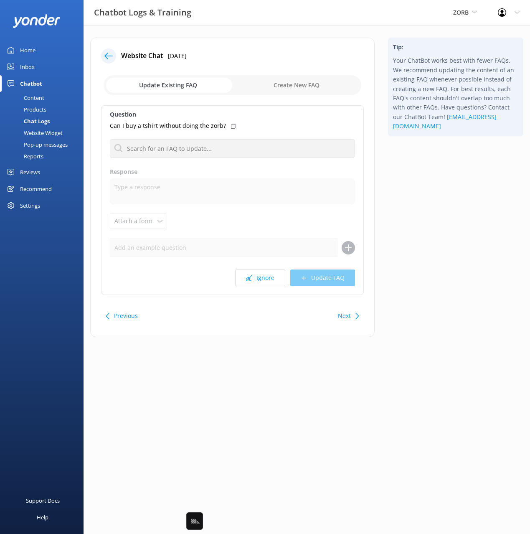
click at [433, 230] on div "Tip: Your ChatBot works best with fewer FAQs. We recommend updating the content…" at bounding box center [455, 192] width 149 height 308
drag, startPoint x: 435, startPoint y: 314, endPoint x: 427, endPoint y: 316, distance: 7.9
click at [433, 314] on div "Tip: Your ChatBot works best with fewer FAQs. We recommend updating the content…" at bounding box center [455, 192] width 149 height 308
click at [352, 316] on div "Next" at bounding box center [347, 315] width 26 height 17
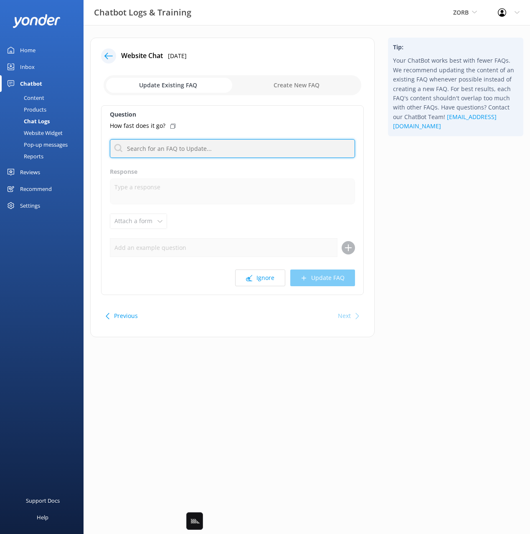
click at [207, 144] on input "text" at bounding box center [232, 148] width 245 height 19
type input "fast"
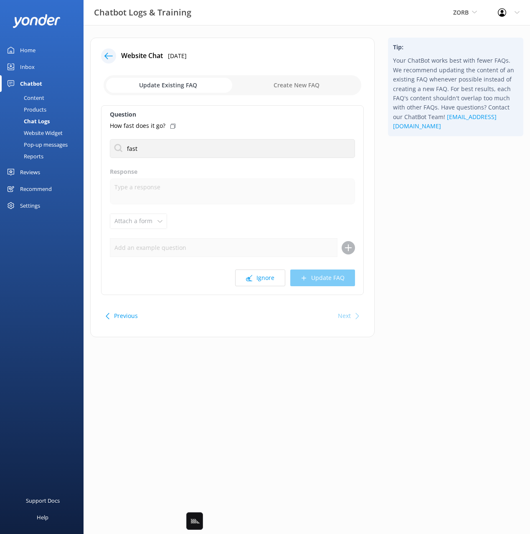
click at [414, 265] on div "Tip: Your ChatBot works best with fewer FAQs. We recommend updating the content…" at bounding box center [455, 192] width 149 height 308
click at [346, 316] on div "Next" at bounding box center [344, 315] width 13 height 17
drag, startPoint x: 466, startPoint y: 297, endPoint x: 430, endPoint y: 267, distance: 46.8
click at [460, 296] on div "Tip: Your ChatBot works best with fewer FAQs. We recommend updating the content…" at bounding box center [455, 192] width 149 height 308
click at [103, 54] on div at bounding box center [108, 55] width 15 height 15
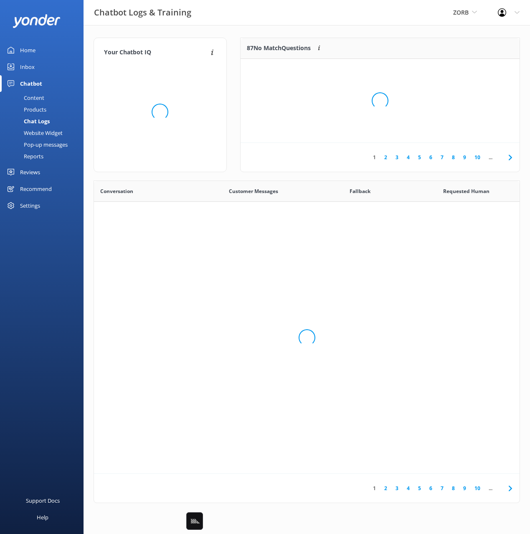
scroll to position [293, 426]
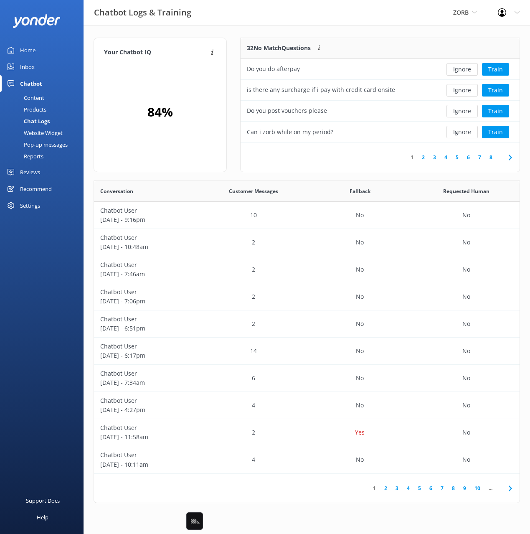
click at [226, 38] on div "Your Chatbot IQ Your Chatbot IQ is the percentage of trained FAQs against untra…" at bounding box center [160, 109] width 147 height 143
click at [219, 35] on div "Your Chatbot IQ Your Chatbot IQ is the percentage of trained FAQs against untra…" at bounding box center [307, 272] width 446 height 494
click at [395, 38] on div "32 No Match Questions Customers sometimes ask questions that don't fully match …" at bounding box center [380, 105] width 280 height 134
click at [144, 35] on div "Your Chatbot IQ Your Chatbot IQ is the percentage of trained FAQs against untra…" at bounding box center [307, 272] width 446 height 494
click at [34, 158] on div "Reports" at bounding box center [24, 156] width 38 height 12
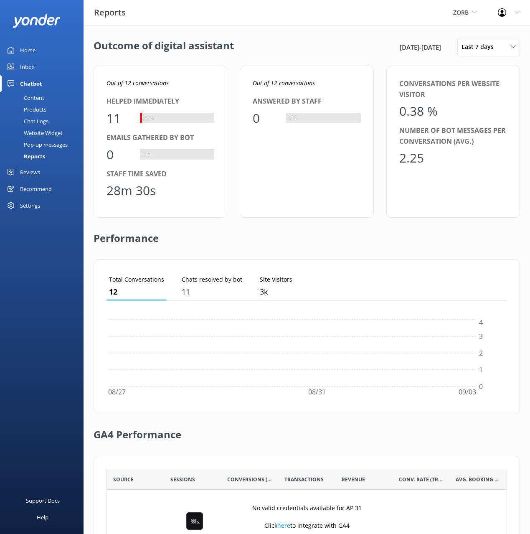
scroll to position [84, 400]
click at [47, 144] on div "Pop-up messages" at bounding box center [36, 145] width 63 height 12
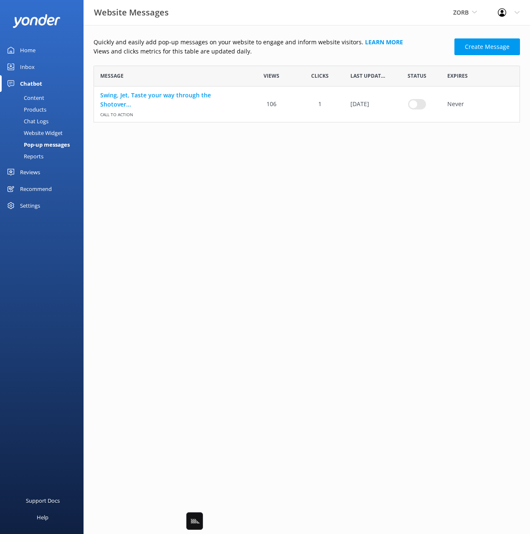
scroll to position [57, 426]
checkbox input "true"
click at [184, 149] on html "Website Messages ZORB Black Cat Cruises [GEOGRAPHIC_DATA] [GEOGRAPHIC_DATA] [GE…" at bounding box center [265, 267] width 530 height 534
drag, startPoint x: 154, startPoint y: 49, endPoint x: 126, endPoint y: 107, distance: 65.0
click at [154, 49] on p "Views and clicks metrics for this table are updated daily." at bounding box center [272, 51] width 356 height 9
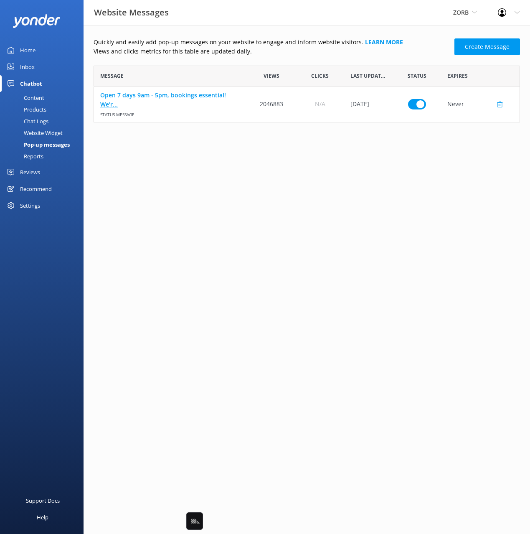
click at [112, 91] on link "Open 7 days 9am - 5pm, bookings essential! We'r..." at bounding box center [170, 99] width 141 height 19
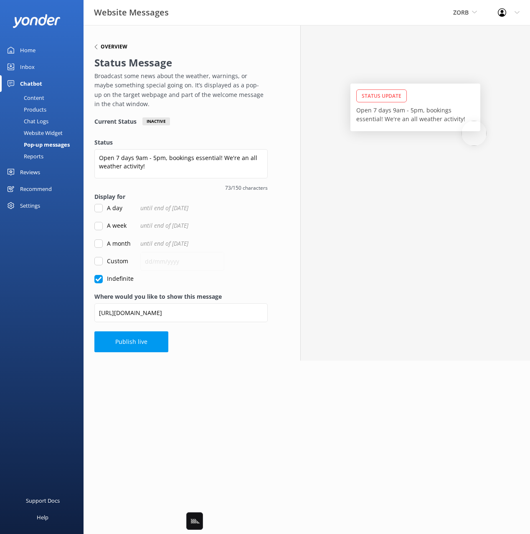
click at [106, 46] on h6 "Overview" at bounding box center [114, 46] width 27 height 5
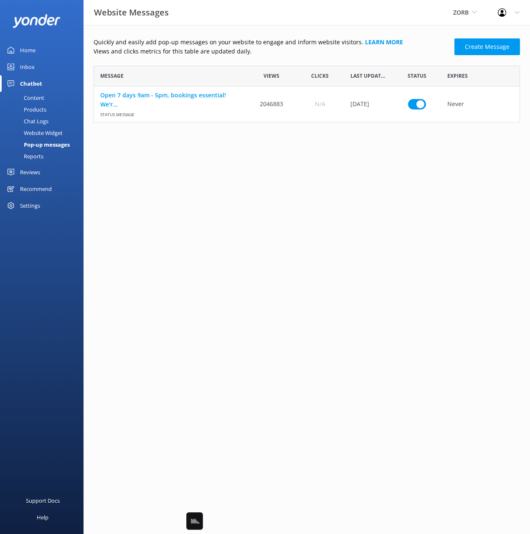
scroll to position [57, 426]
drag, startPoint x: 359, startPoint y: 212, endPoint x: 278, endPoint y: 104, distance: 135.1
click at [358, 210] on html "Website Messages ZORB Black Cat Cruises [GEOGRAPHIC_DATA] [GEOGRAPHIC_DATA] [GE…" at bounding box center [265, 267] width 530 height 534
drag, startPoint x: 217, startPoint y: 185, endPoint x: 173, endPoint y: 175, distance: 44.7
click at [215, 184] on html "Website Messages ZORB Black Cat Cruises [GEOGRAPHIC_DATA] [GEOGRAPHIC_DATA] [GE…" at bounding box center [265, 267] width 530 height 534
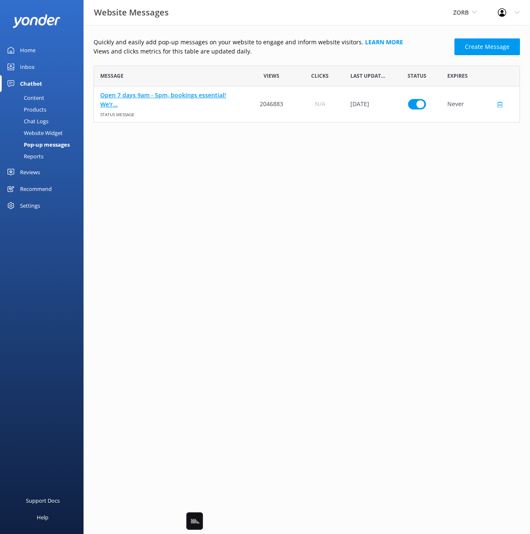
click at [115, 93] on link "Open 7 days 9am - 5pm, bookings essential! We'r..." at bounding box center [170, 99] width 141 height 19
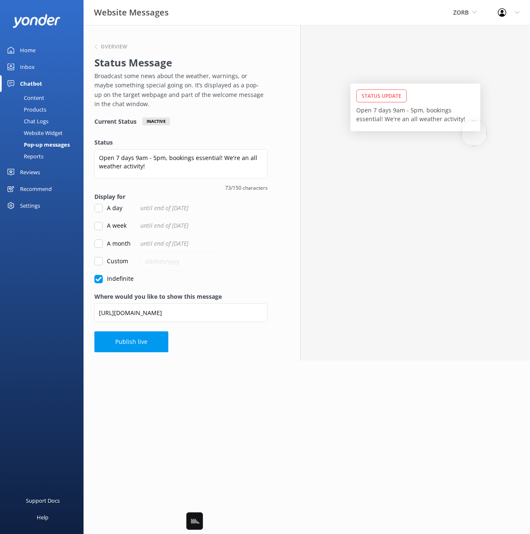
drag, startPoint x: 42, startPoint y: 132, endPoint x: 50, endPoint y: 134, distance: 8.3
click at [42, 132] on div "Website Widget" at bounding box center [34, 133] width 58 height 12
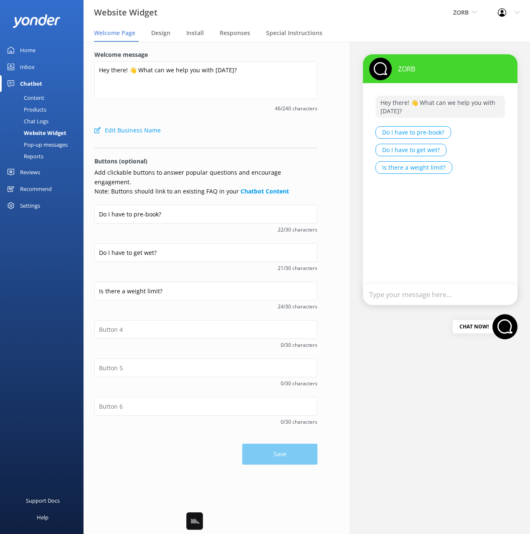
click at [214, 133] on div "Edit Business Name" at bounding box center [205, 130] width 223 height 17
click at [203, 141] on form "Welcome message Hey there! 👋 What can we help you with [DATE]? 46/240 character…" at bounding box center [205, 257] width 223 height 414
click at [200, 132] on div "Edit Business Name" at bounding box center [205, 130] width 223 height 17
drag, startPoint x: 205, startPoint y: 138, endPoint x: 207, endPoint y: 155, distance: 17.6
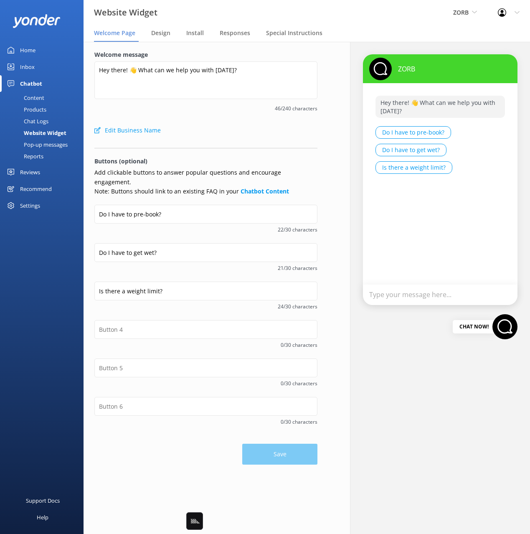
click at [205, 138] on div "Edit Business Name" at bounding box center [205, 130] width 223 height 17
drag, startPoint x: 170, startPoint y: 223, endPoint x: 188, endPoint y: 261, distance: 42.6
click at [170, 225] on span "22/30 characters" at bounding box center [205, 229] width 223 height 8
click at [190, 264] on span "21/30 characters" at bounding box center [205, 268] width 223 height 8
click at [49, 280] on div "Support Docs Help" at bounding box center [42, 400] width 84 height 267
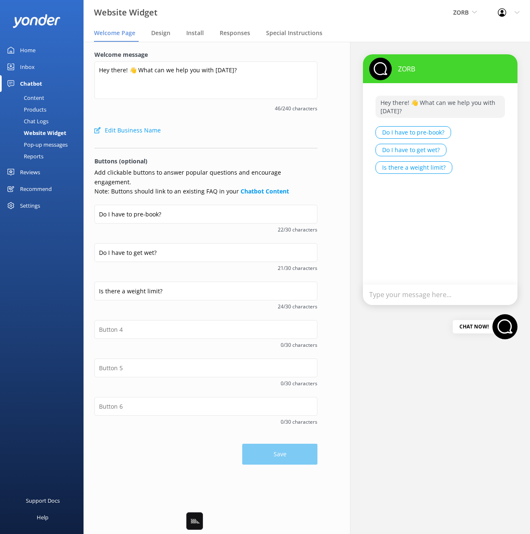
drag, startPoint x: 130, startPoint y: 229, endPoint x: 142, endPoint y: 235, distance: 14.0
click at [130, 229] on div "Do I have to pre-book? 22/30 characters" at bounding box center [205, 224] width 223 height 38
click at [212, 151] on form "Welcome message Hey there! 👋 What can we help you with [DATE]? 46/240 character…" at bounding box center [205, 257] width 223 height 414
drag, startPoint x: 118, startPoint y: 108, endPoint x: 78, endPoint y: 121, distance: 42.1
click at [118, 108] on span "46/240 characters" at bounding box center [205, 108] width 223 height 8
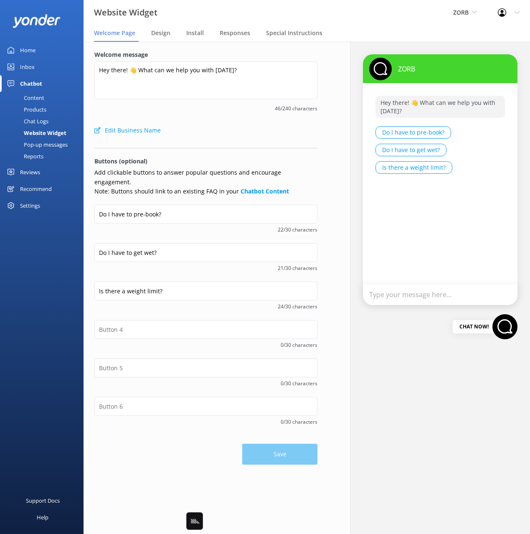
click at [46, 119] on div "Chat Logs" at bounding box center [26, 121] width 43 height 12
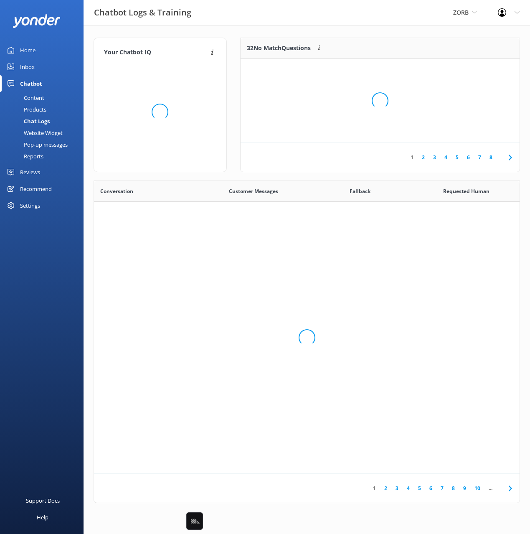
scroll to position [293, 426]
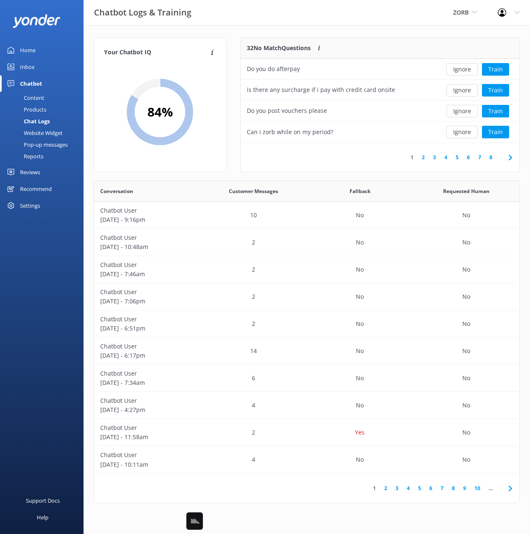
click at [40, 109] on div "Products" at bounding box center [25, 110] width 41 height 12
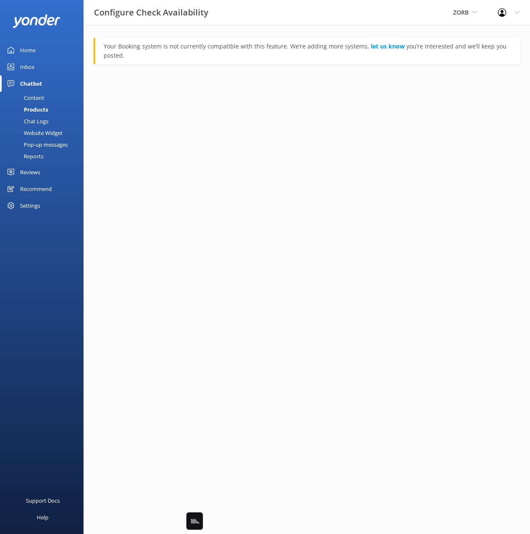
click at [231, 126] on html "Configure Check Availability ZORB Black Cat Cruises [GEOGRAPHIC_DATA] [GEOGRAPH…" at bounding box center [265, 267] width 530 height 534
click at [21, 96] on div "Content" at bounding box center [24, 98] width 39 height 12
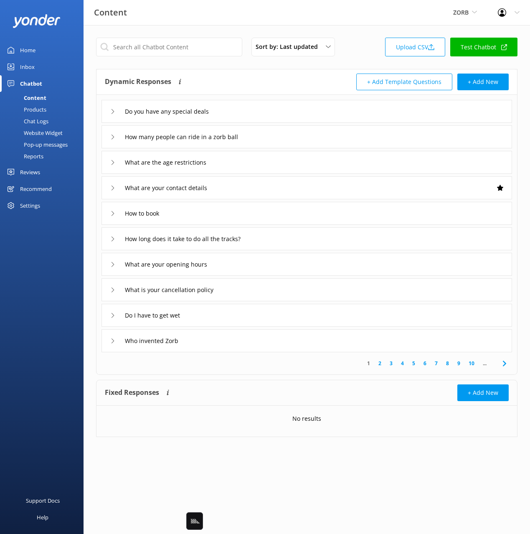
drag, startPoint x: 242, startPoint y: 83, endPoint x: 247, endPoint y: 84, distance: 4.8
click at [243, 84] on div "Dynamic Responses Dynamic responses rely on the Large Language Model to create …" at bounding box center [206, 81] width 202 height 17
click at [361, 33] on div "Sort by: Last updated Title Last updated Upload CSV Test Chatbot Dynamic Respon…" at bounding box center [307, 243] width 446 height 437
click at [242, 86] on div "Dynamic Responses Dynamic responses rely on the Large Language Model to create …" at bounding box center [206, 81] width 202 height 17
click at [162, 28] on div "Sort by: Last updated Title Last updated Upload CSV Test Chatbot Dynamic Respon…" at bounding box center [307, 243] width 446 height 437
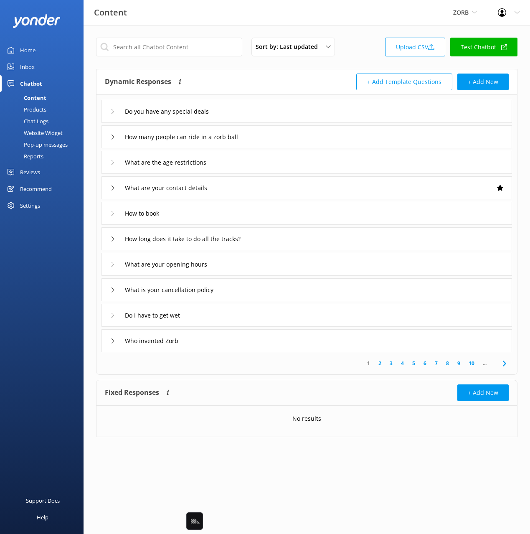
drag, startPoint x: 37, startPoint y: 71, endPoint x: 50, endPoint y: 74, distance: 12.8
click at [38, 72] on link "Inbox" at bounding box center [42, 66] width 84 height 17
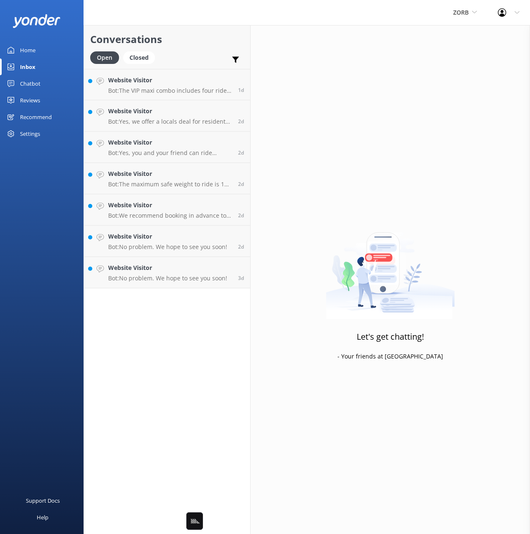
click at [180, 60] on div "Open Closed Important Assigned to me Unassigned" at bounding box center [167, 61] width 154 height 20
click at [158, 89] on p "Bot: The VIP maxi combo includes four rides: one ride on each track. You will a…" at bounding box center [170, 91] width 124 height 8
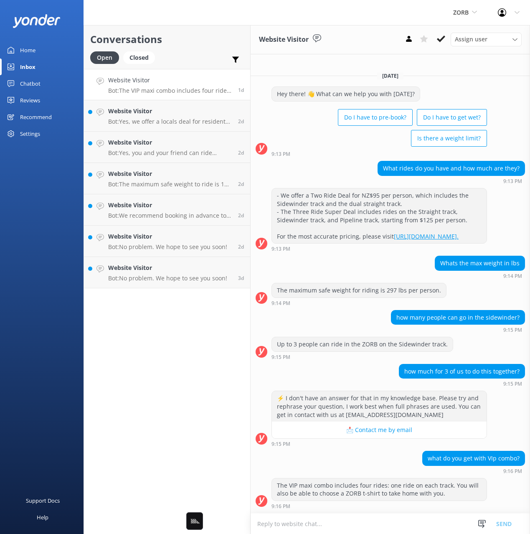
click at [32, 84] on div "Chatbot" at bounding box center [30, 83] width 20 height 17
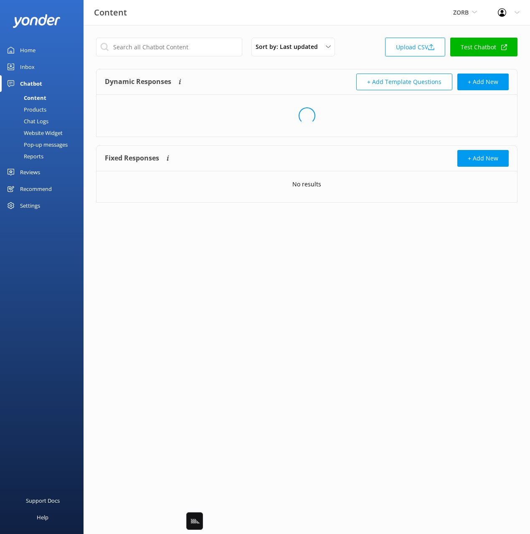
click at [45, 156] on link "Reports" at bounding box center [44, 156] width 79 height 12
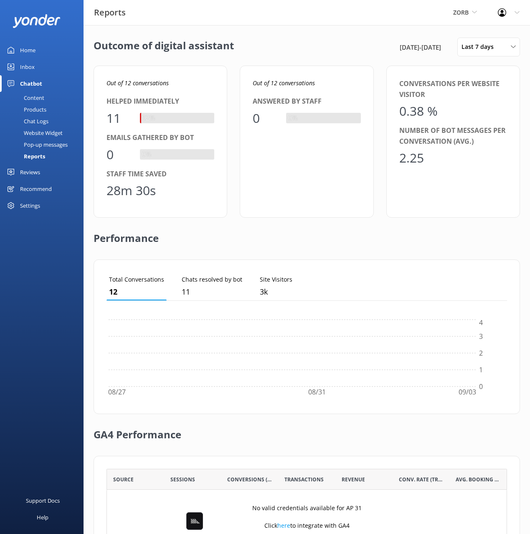
scroll to position [84, 400]
drag, startPoint x: 22, startPoint y: 50, endPoint x: 61, endPoint y: 53, distance: 39.0
click at [22, 50] on div "Home" at bounding box center [27, 50] width 15 height 17
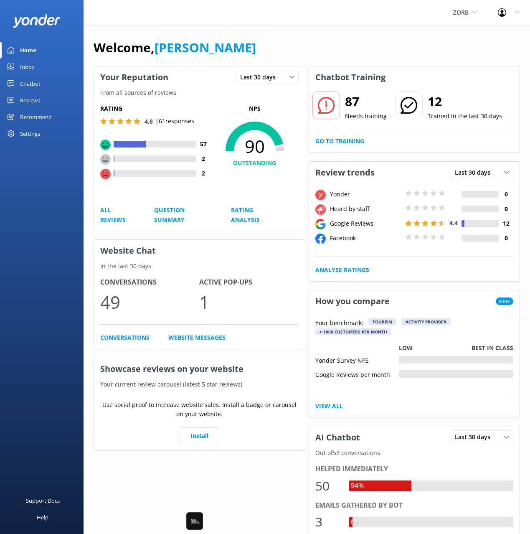
drag, startPoint x: 301, startPoint y: 57, endPoint x: 272, endPoint y: 52, distance: 29.7
click at [297, 57] on div "Welcome, [PERSON_NAME]" at bounding box center [307, 52] width 426 height 28
drag, startPoint x: 272, startPoint y: 52, endPoint x: 304, endPoint y: 56, distance: 32.5
click at [272, 52] on div "Welcome, [PERSON_NAME]" at bounding box center [307, 52] width 426 height 28
click at [337, 57] on div "Welcome, [PERSON_NAME]" at bounding box center [307, 52] width 426 height 28
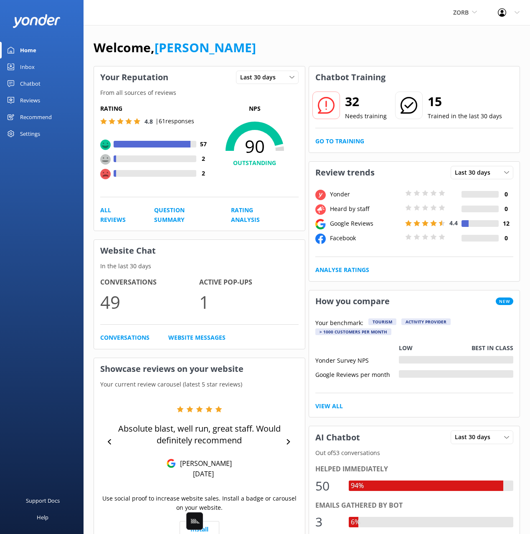
drag, startPoint x: 40, startPoint y: 143, endPoint x: 40, endPoint y: 136, distance: 7.1
click at [40, 142] on div "Home Inbox Chatbot Content Products Chat Logs Website Widget Pop-up messages Re…" at bounding box center [42, 133] width 84 height 267
click at [40, 135] on div "Settings" at bounding box center [30, 133] width 20 height 17
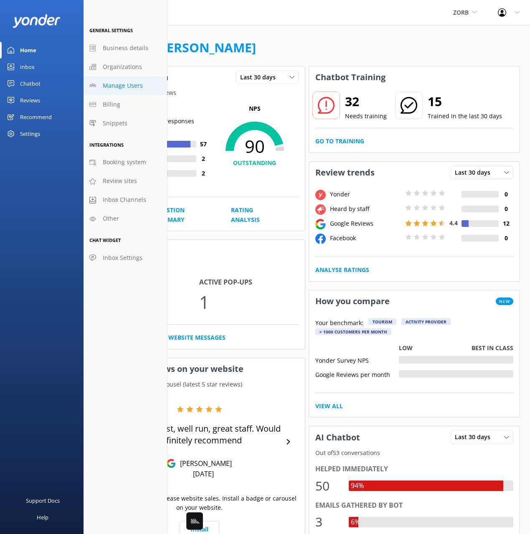
click at [131, 85] on span "Manage Users" at bounding box center [123, 85] width 40 height 9
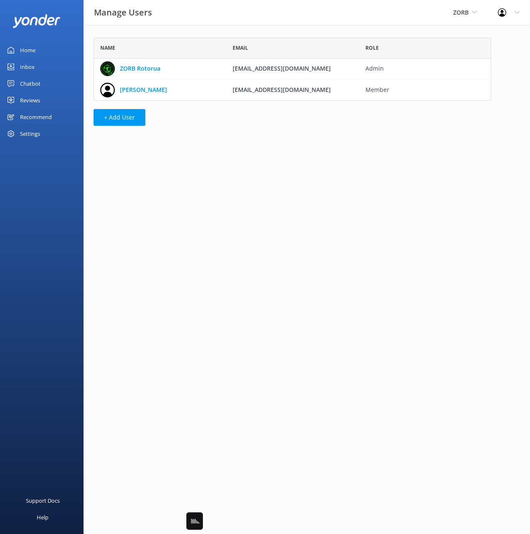
scroll to position [63, 398]
drag, startPoint x: 303, startPoint y: 158, endPoint x: 284, endPoint y: 152, distance: 20.6
click at [302, 157] on html "Manage Users ZORB Black Cat Cruises [GEOGRAPHIC_DATA] [GEOGRAPHIC_DATA] [GEOGRA…" at bounding box center [265, 267] width 530 height 534
click at [245, 121] on div "Name Email Role ZORB Rotorua [EMAIL_ADDRESS][DOMAIN_NAME] Admin [PERSON_NAME] […" at bounding box center [293, 83] width 418 height 117
drag, startPoint x: 266, startPoint y: 92, endPoint x: 233, endPoint y: 93, distance: 33.4
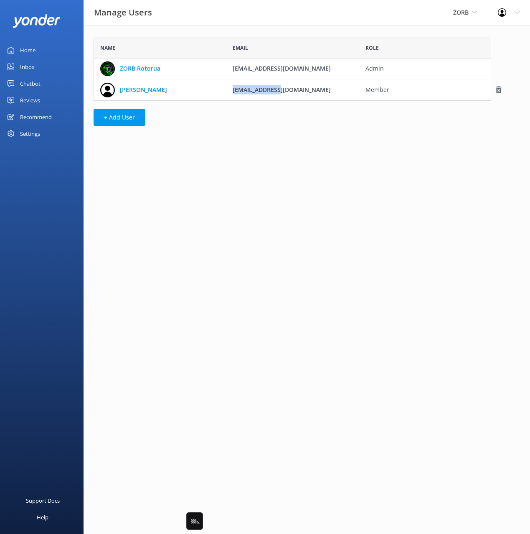
click at [233, 93] on div "[EMAIL_ADDRESS][DOMAIN_NAME]" at bounding box center [292, 89] width 132 height 21
copy span "[EMAIL_ADDRESS][DOMAIN_NAME]"
drag, startPoint x: 285, startPoint y: 69, endPoint x: 310, endPoint y: 104, distance: 43.1
click at [232, 69] on div "[EMAIL_ADDRESS][DOMAIN_NAME]" at bounding box center [292, 68] width 132 height 21
copy span "[EMAIL_ADDRESS][DOMAIN_NAME]"
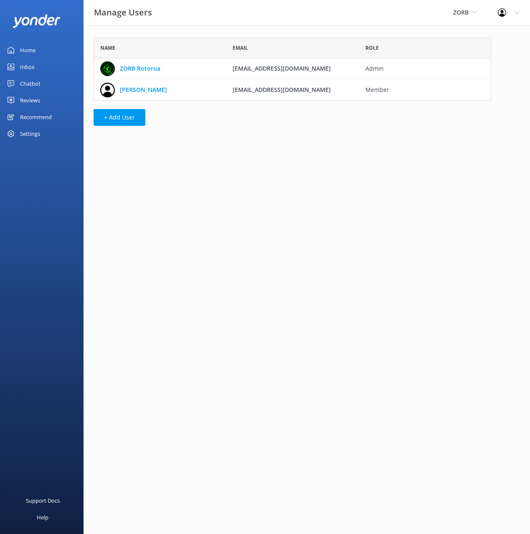
scroll to position [0, 0]
click at [35, 84] on div "Chatbot" at bounding box center [30, 83] width 20 height 17
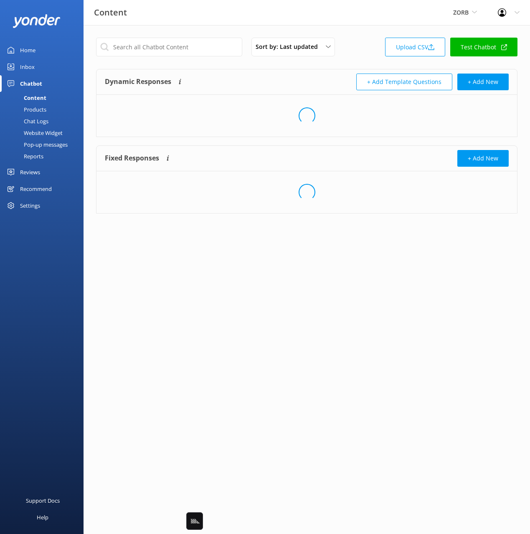
click at [269, 64] on div "Sort by: Last updated Title Last updated Upload CSV Test Chatbot Dynamic Respon…" at bounding box center [307, 131] width 446 height 213
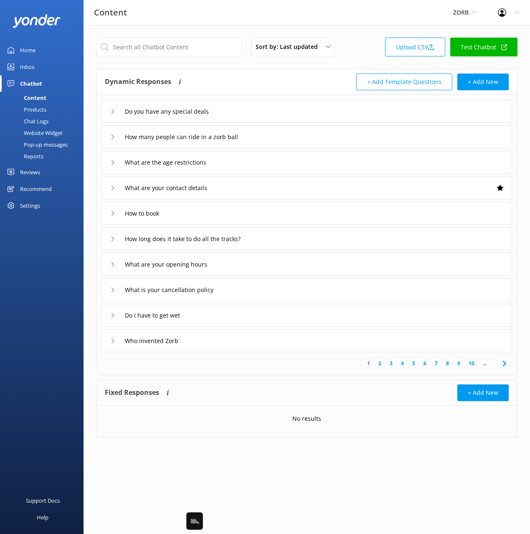
click at [52, 121] on link "Chat Logs" at bounding box center [44, 121] width 79 height 12
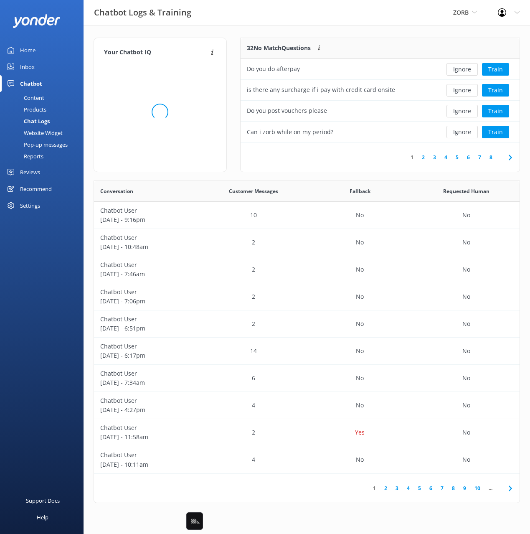
scroll to position [293, 426]
click at [293, 21] on div "Chatbot Logs & Training ZORB Black Cat Cruises [GEOGRAPHIC_DATA] [GEOGRAPHIC_DA…" at bounding box center [265, 12] width 530 height 25
